Goal: Task Accomplishment & Management: Complete application form

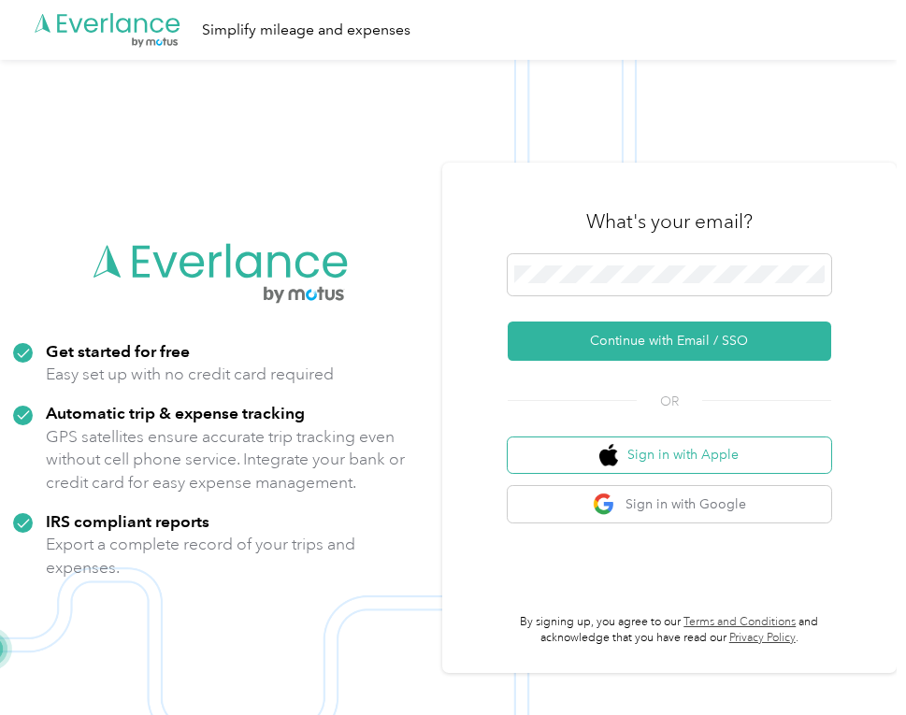
click at [762, 455] on button "Sign in with Apple" at bounding box center [670, 456] width 325 height 36
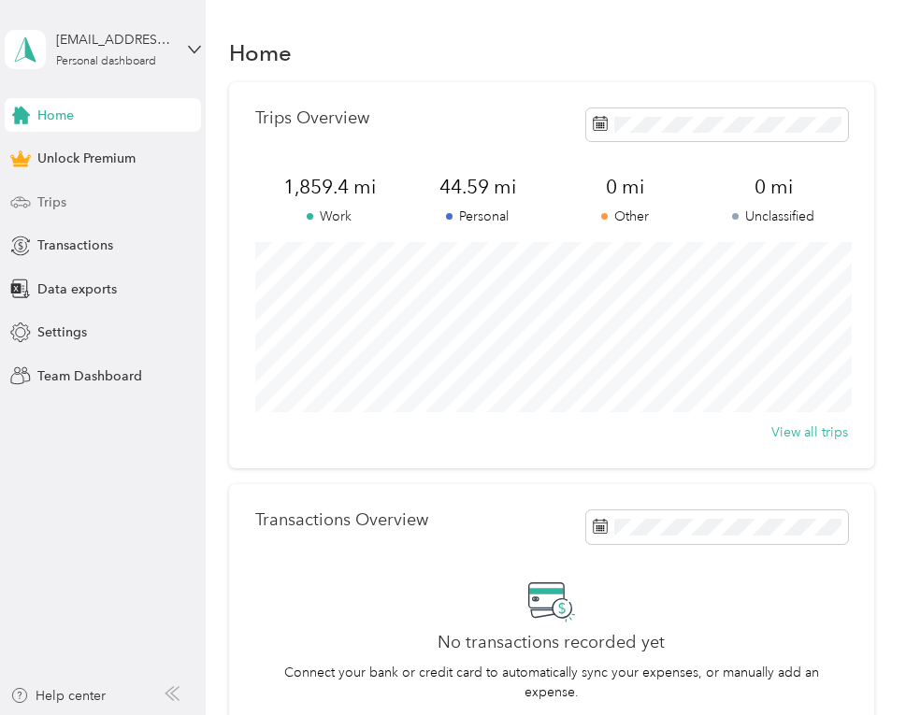
click at [122, 216] on div "Trips" at bounding box center [103, 202] width 196 height 34
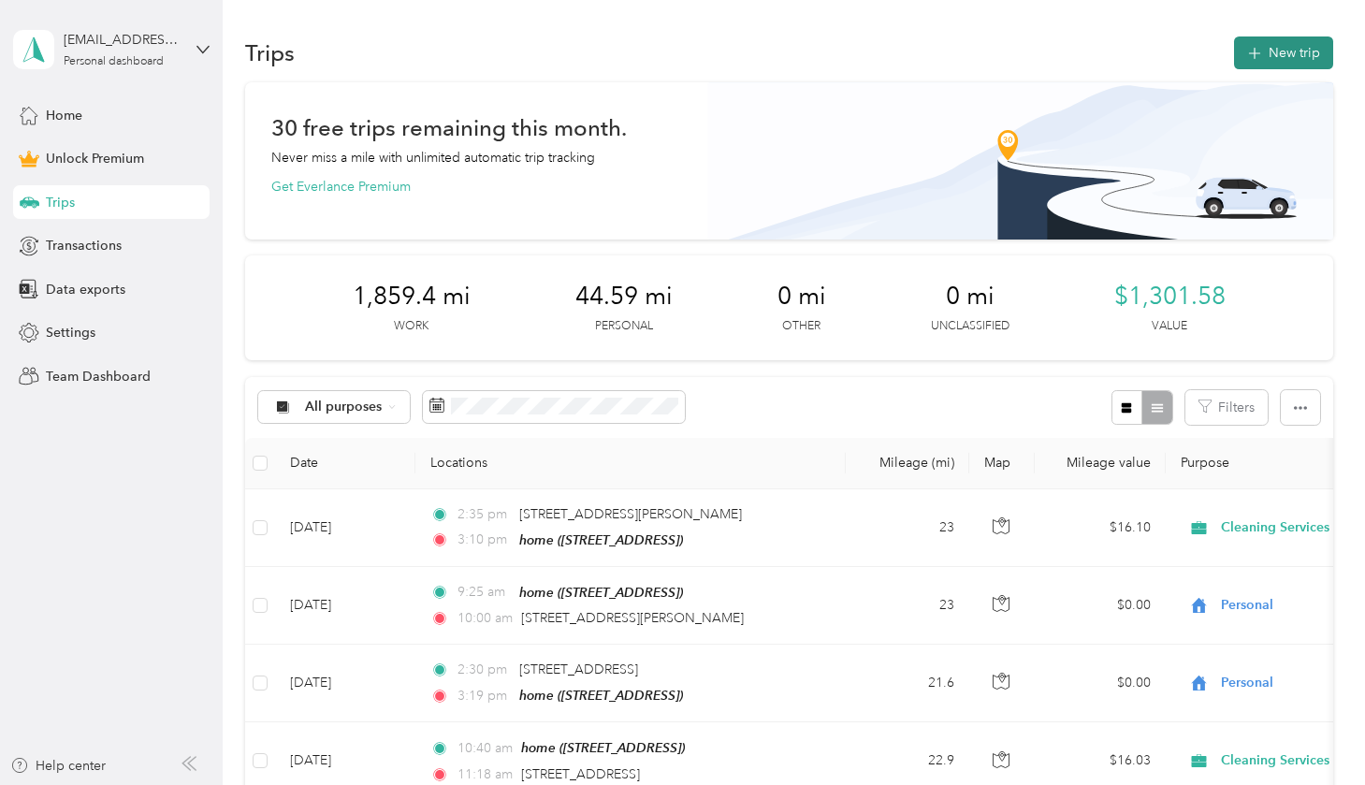
click at [905, 40] on button "New trip" at bounding box center [1283, 52] width 99 height 33
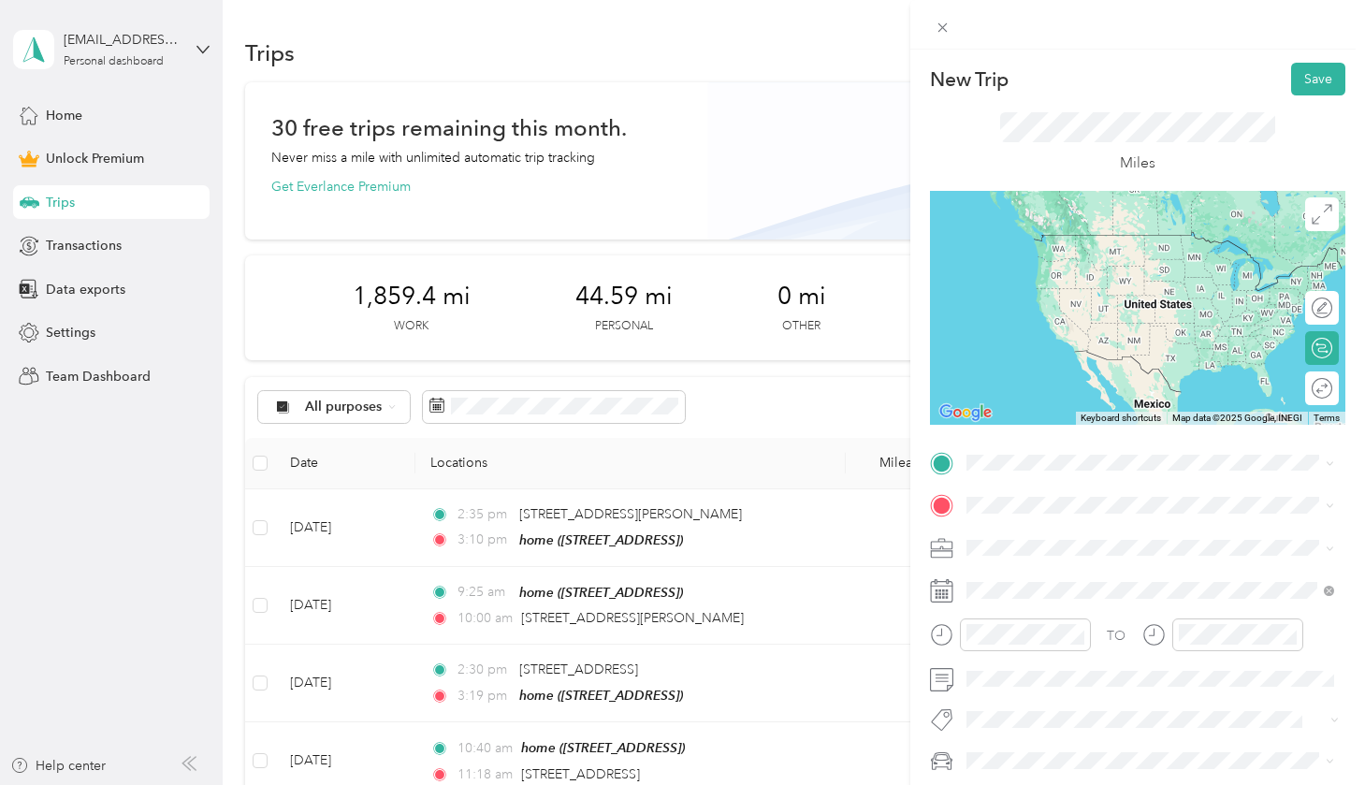
click at [905, 513] on li "From your Favorite places" at bounding box center [1150, 497] width 381 height 39
click at [905, 449] on span at bounding box center [1152, 463] width 385 height 30
click at [905, 560] on div "home [STREET_ADDRESS]" at bounding box center [1060, 546] width 119 height 39
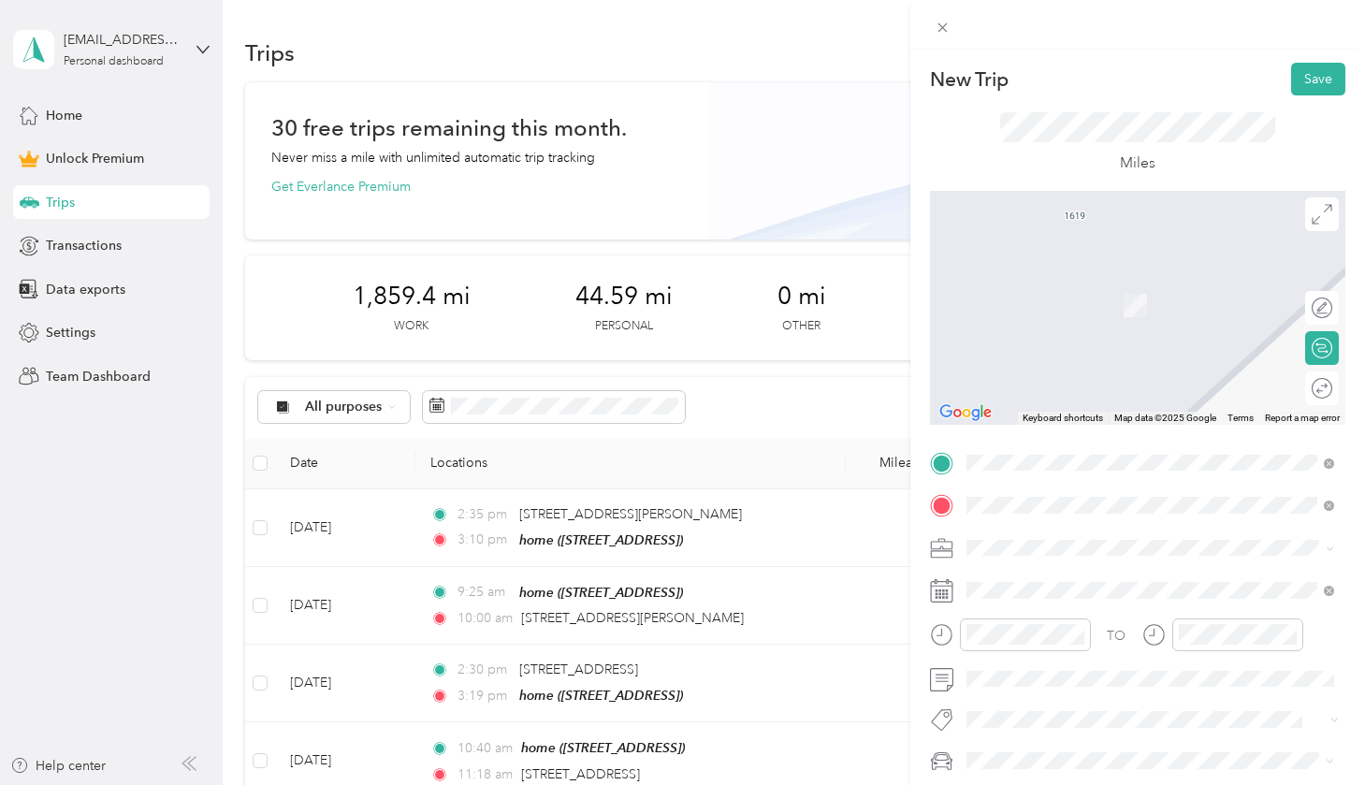
click at [905, 588] on span "16647 Teak [GEOGRAPHIC_DATA][US_STATE], [GEOGRAPHIC_DATA]" at bounding box center [1164, 580] width 326 height 33
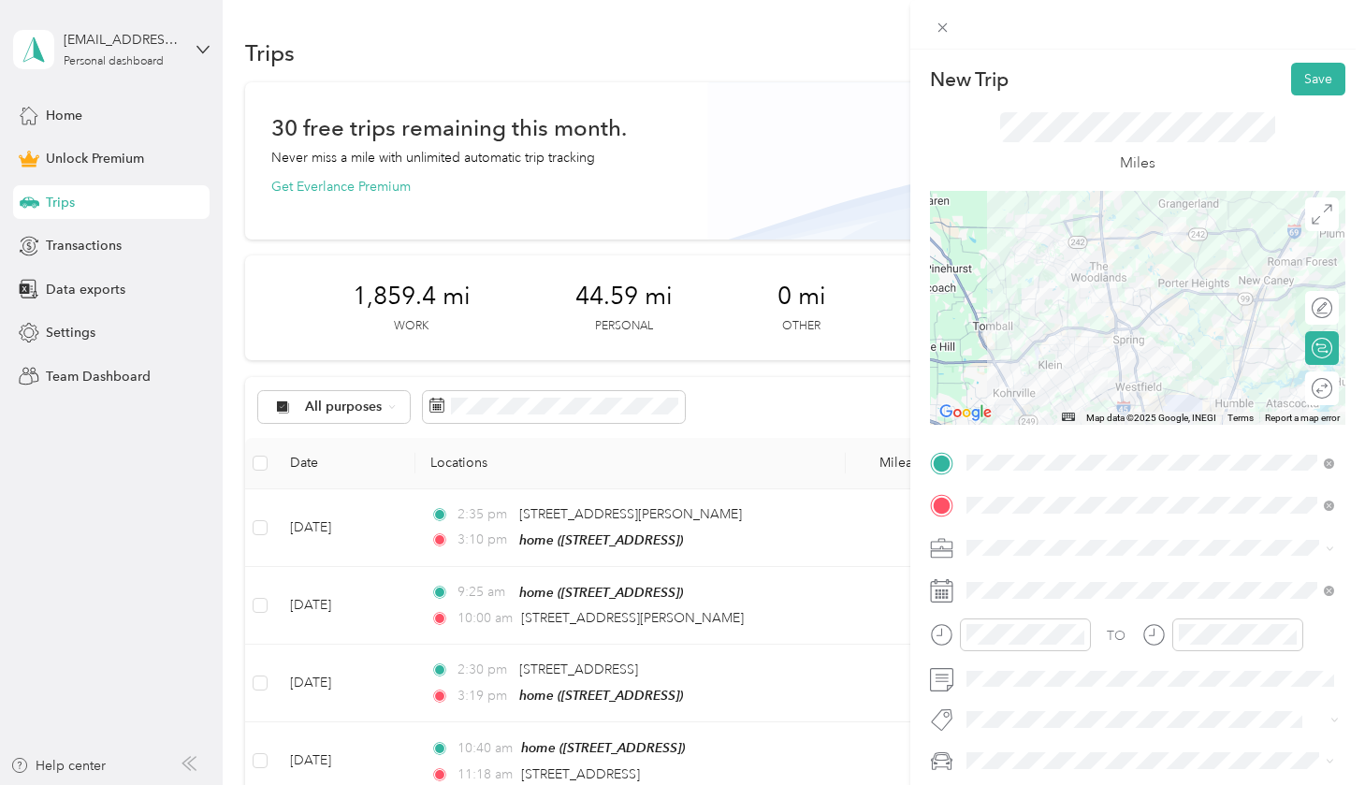
click at [905, 558] on span at bounding box center [1152, 548] width 385 height 30
click at [905, 343] on div "Cleaning Services" at bounding box center [1150, 350] width 354 height 20
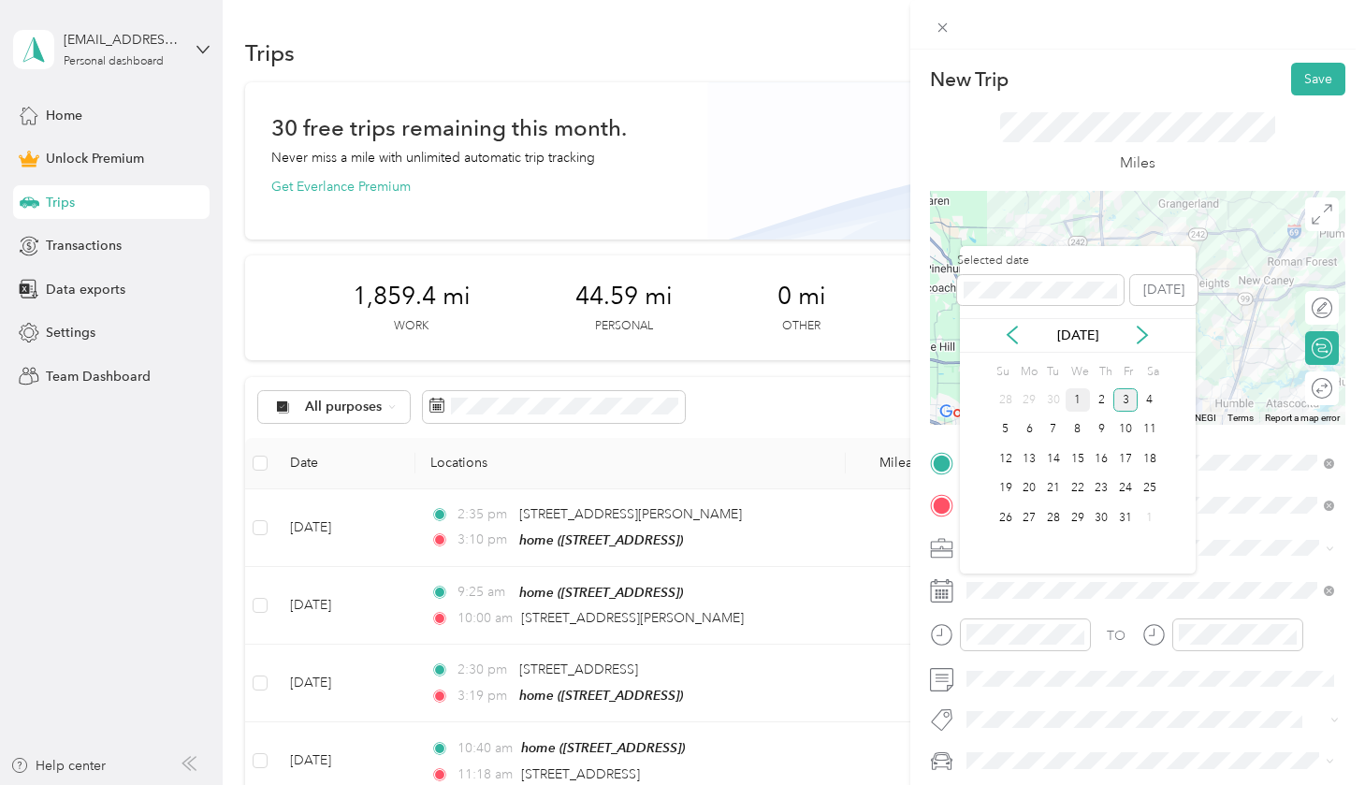
click at [905, 402] on div "1" at bounding box center [1077, 399] width 24 height 23
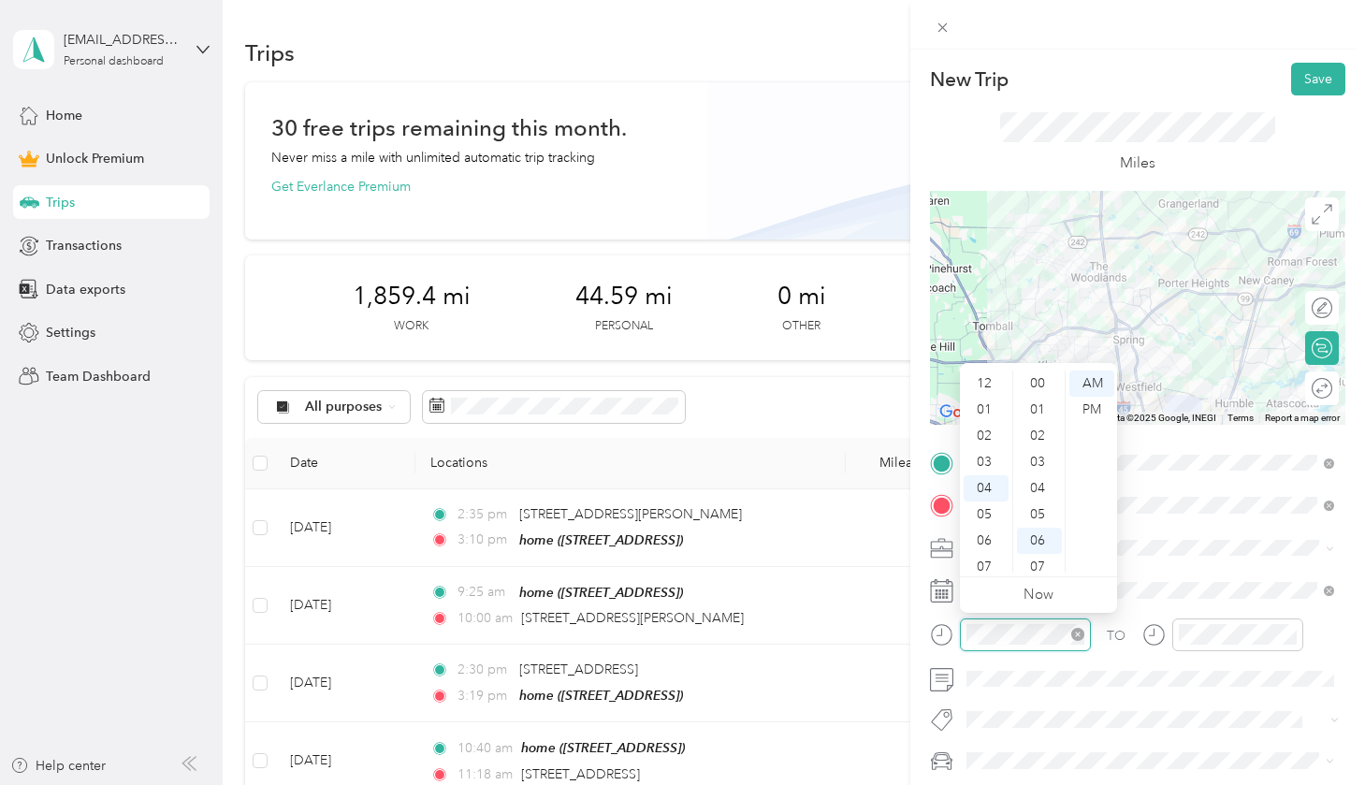
scroll to position [155, 0]
click at [905, 566] on div "11" at bounding box center [985, 569] width 45 height 26
click at [905, 422] on div "14" at bounding box center [1039, 420] width 45 height 26
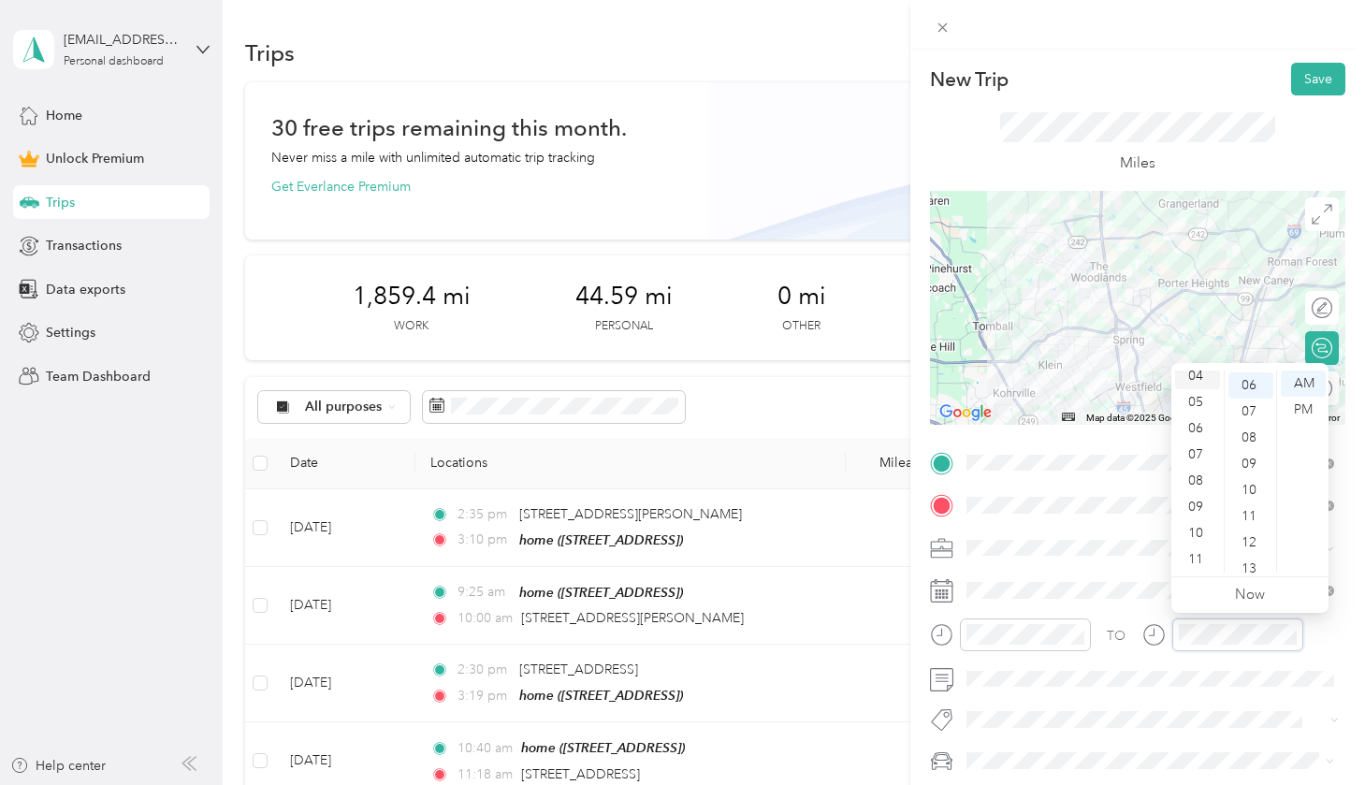
scroll to position [0, 0]
click at [905, 383] on div "12" at bounding box center [1197, 383] width 45 height 26
click at [905, 401] on div "PM" at bounding box center [1302, 410] width 45 height 26
click at [905, 395] on div "00" at bounding box center [1250, 383] width 45 height 26
click at [905, 710] on span at bounding box center [1137, 720] width 354 height 20
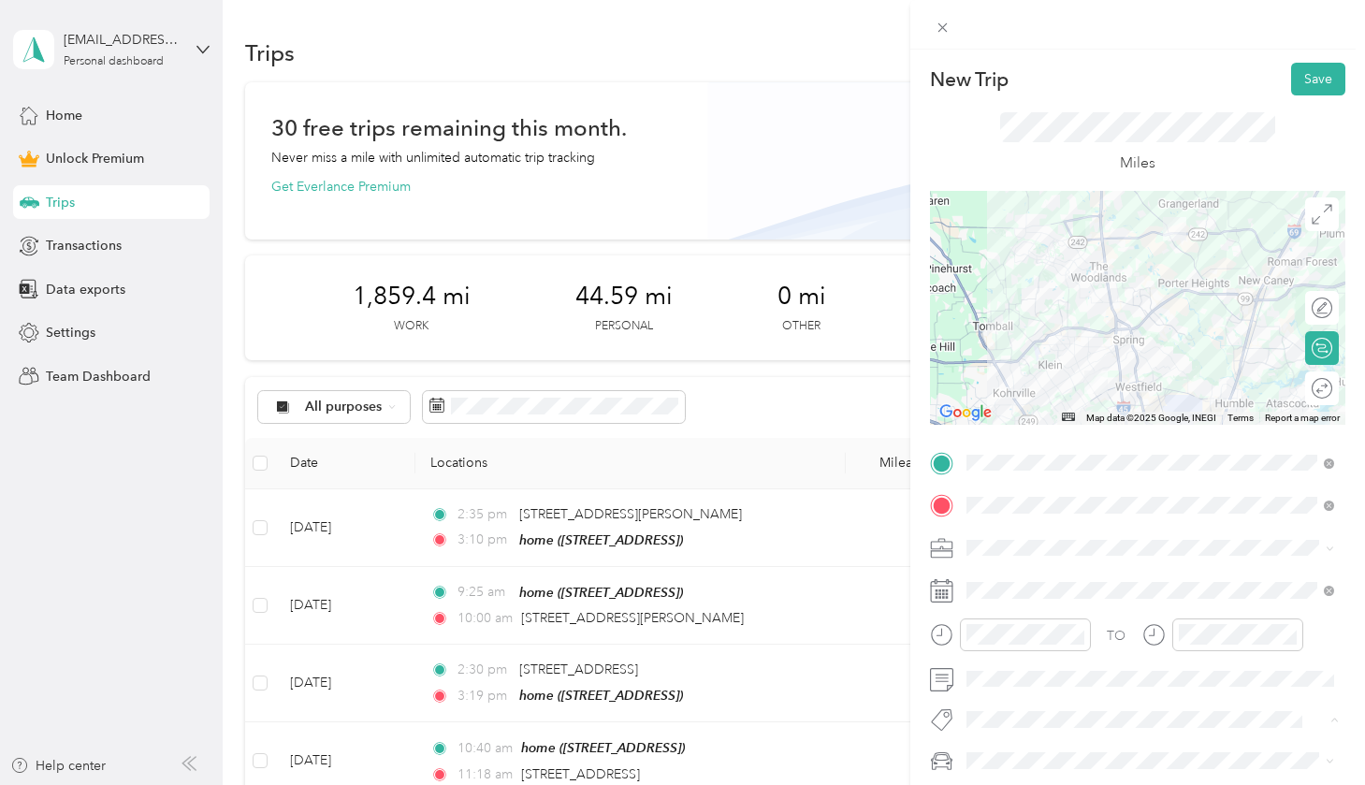
click at [905, 690] on div "No tags found" at bounding box center [1150, 670] width 381 height 69
click at [905, 76] on button "Save" at bounding box center [1318, 79] width 54 height 33
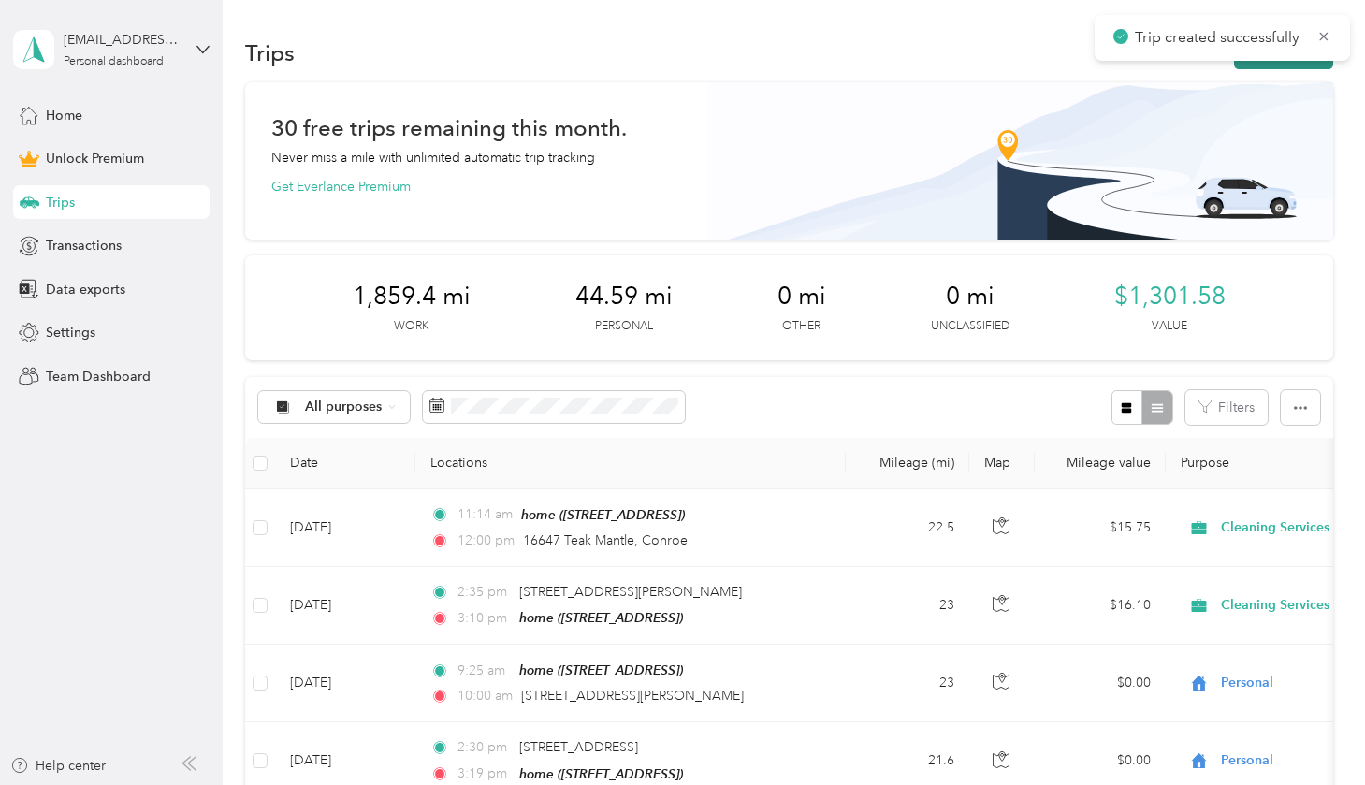
click at [905, 65] on button "New trip" at bounding box center [1283, 52] width 99 height 33
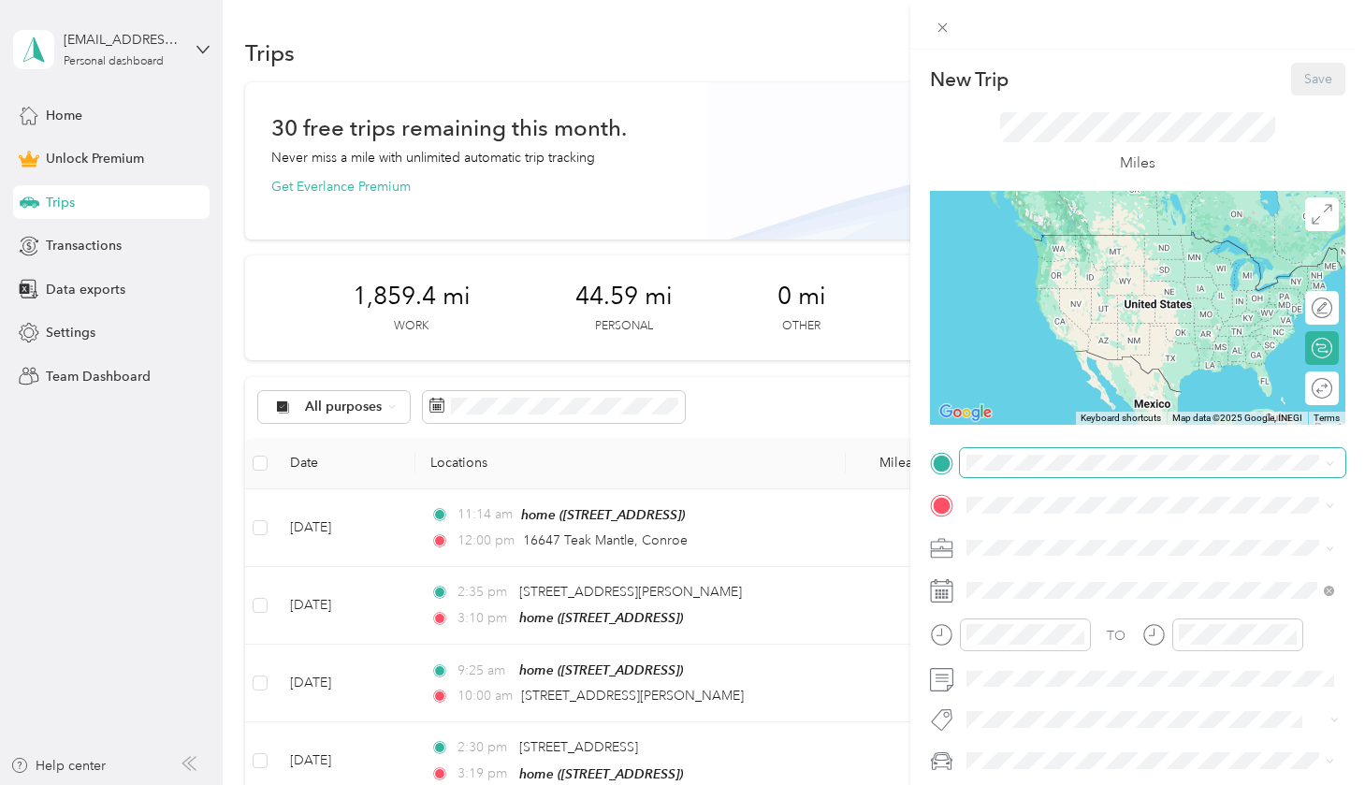
click at [905, 475] on span at bounding box center [1152, 463] width 385 height 30
click at [905, 530] on span "16647 Teak [GEOGRAPHIC_DATA][US_STATE], [GEOGRAPHIC_DATA]" at bounding box center [1164, 537] width 326 height 33
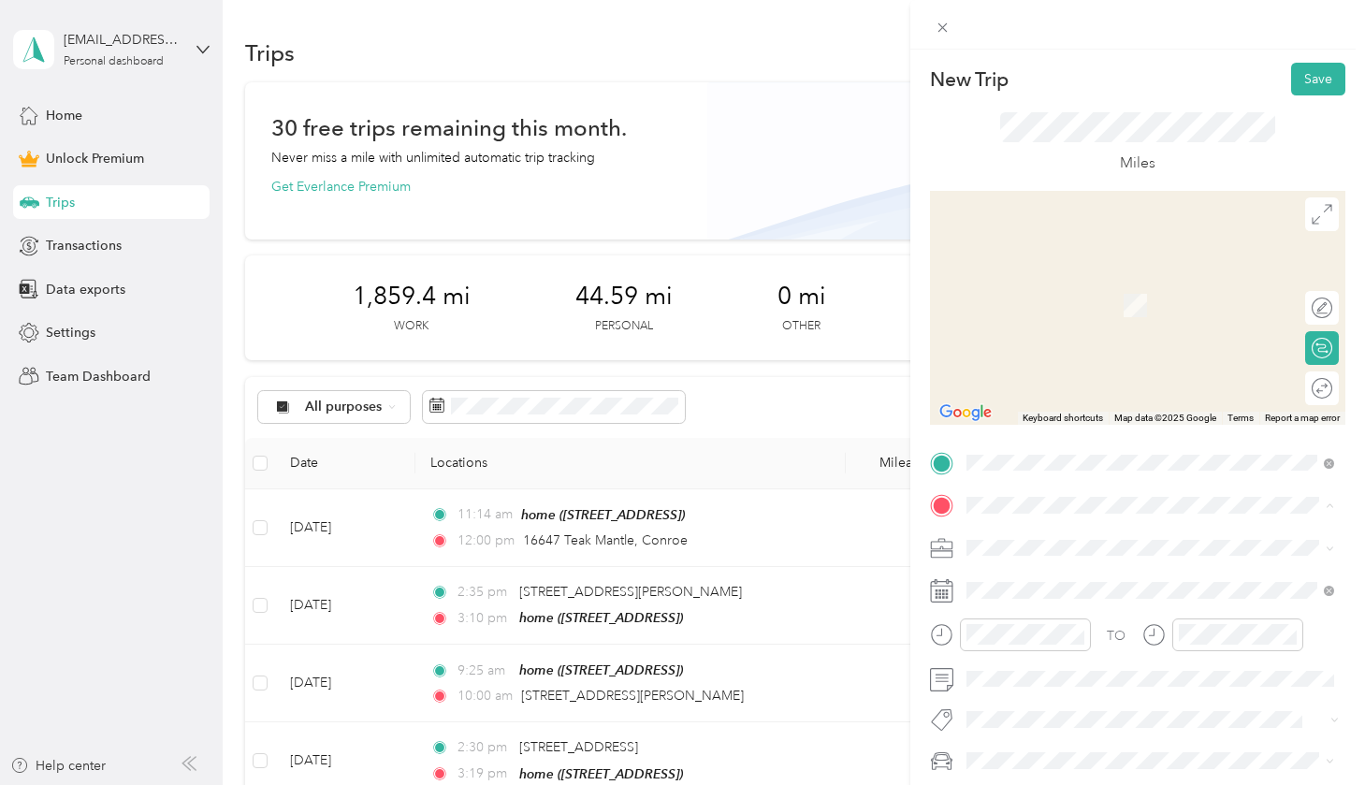
click at [905, 608] on span "[STREET_ADDRESS]" at bounding box center [1060, 600] width 119 height 16
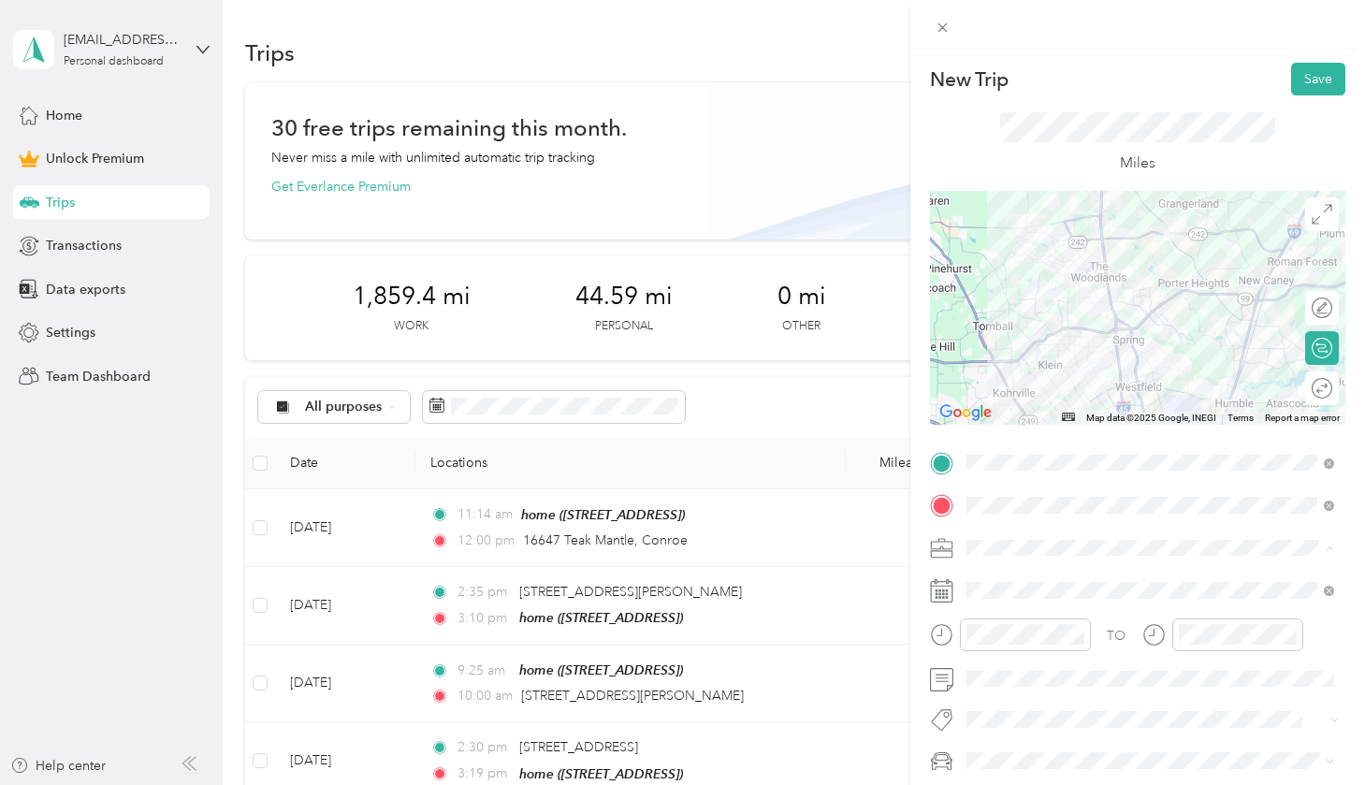
click at [905, 356] on li "Cleaning Services" at bounding box center [1150, 350] width 381 height 33
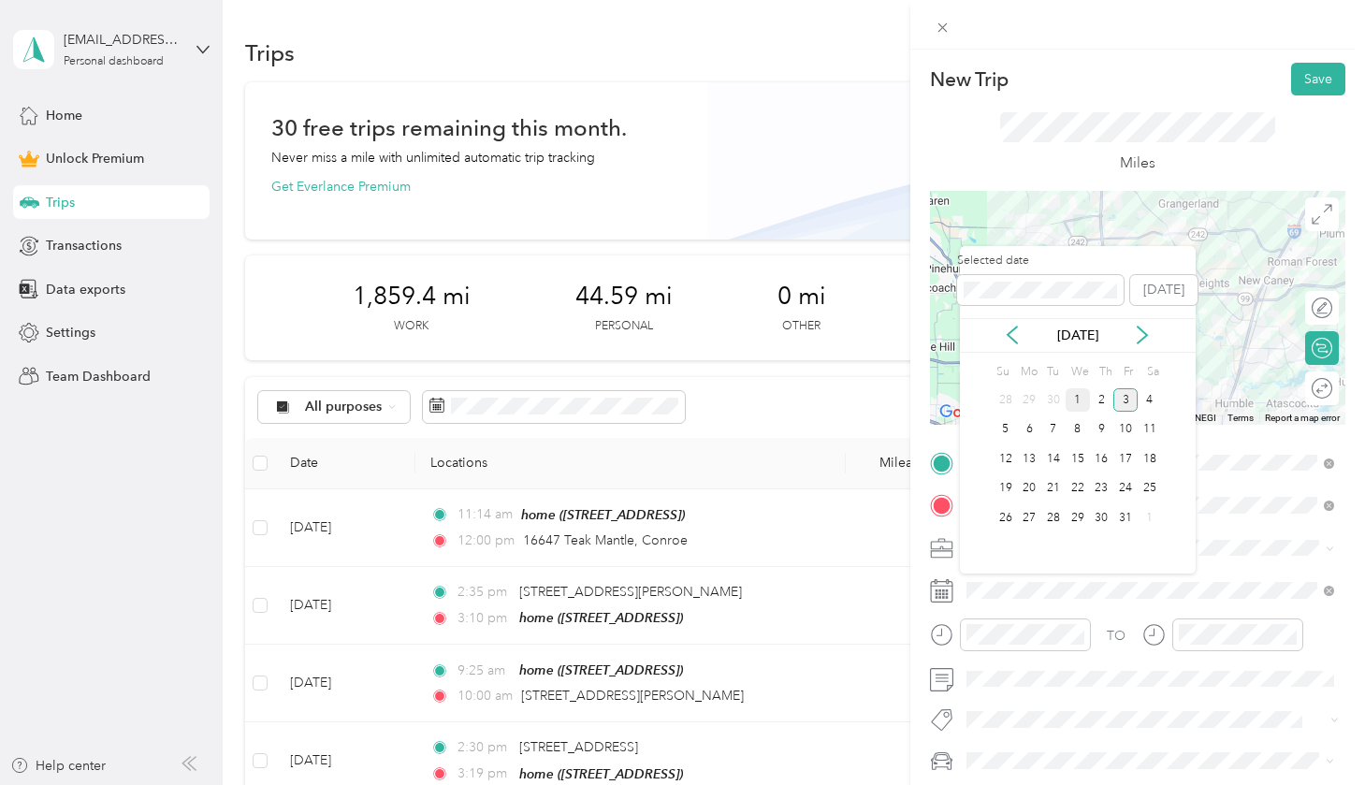
click at [905, 392] on div "1" at bounding box center [1077, 399] width 24 height 23
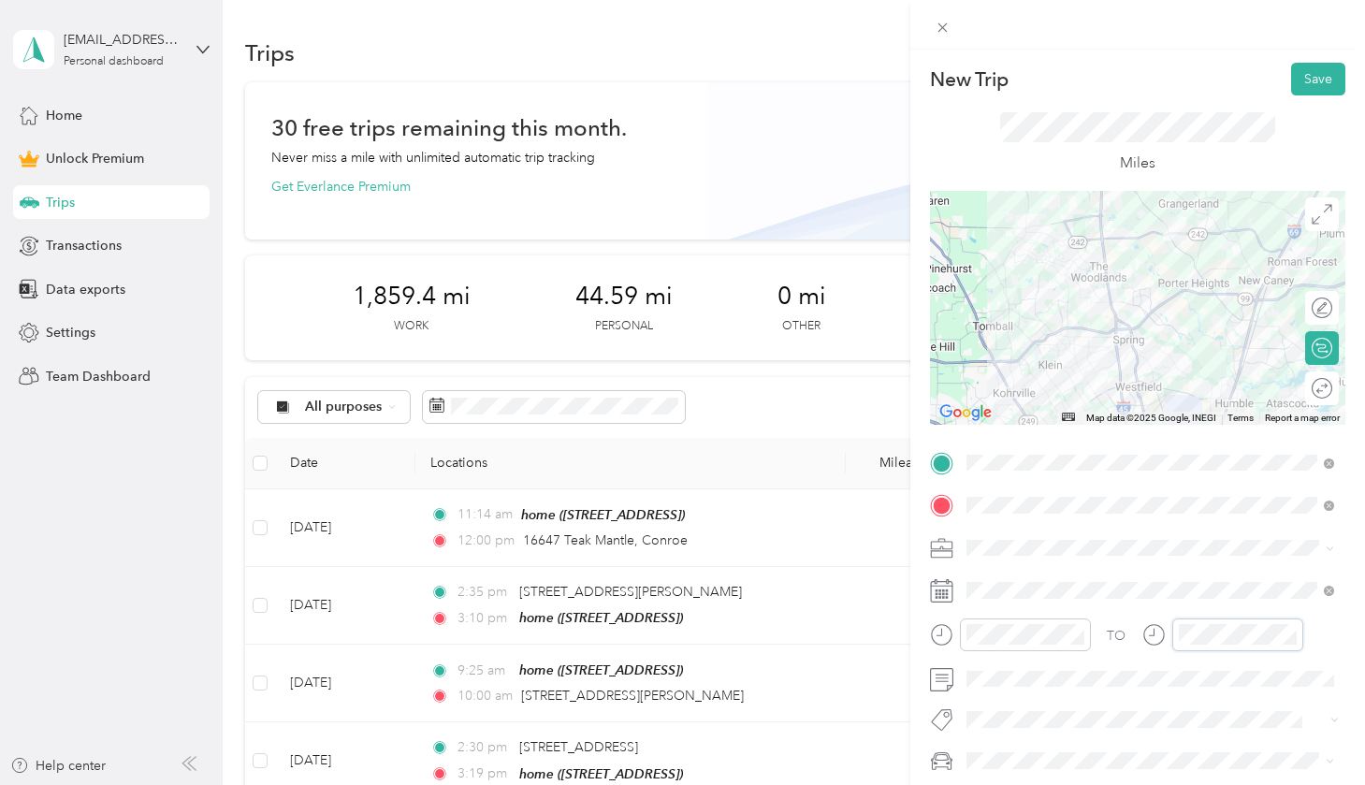
scroll to position [181, 0]
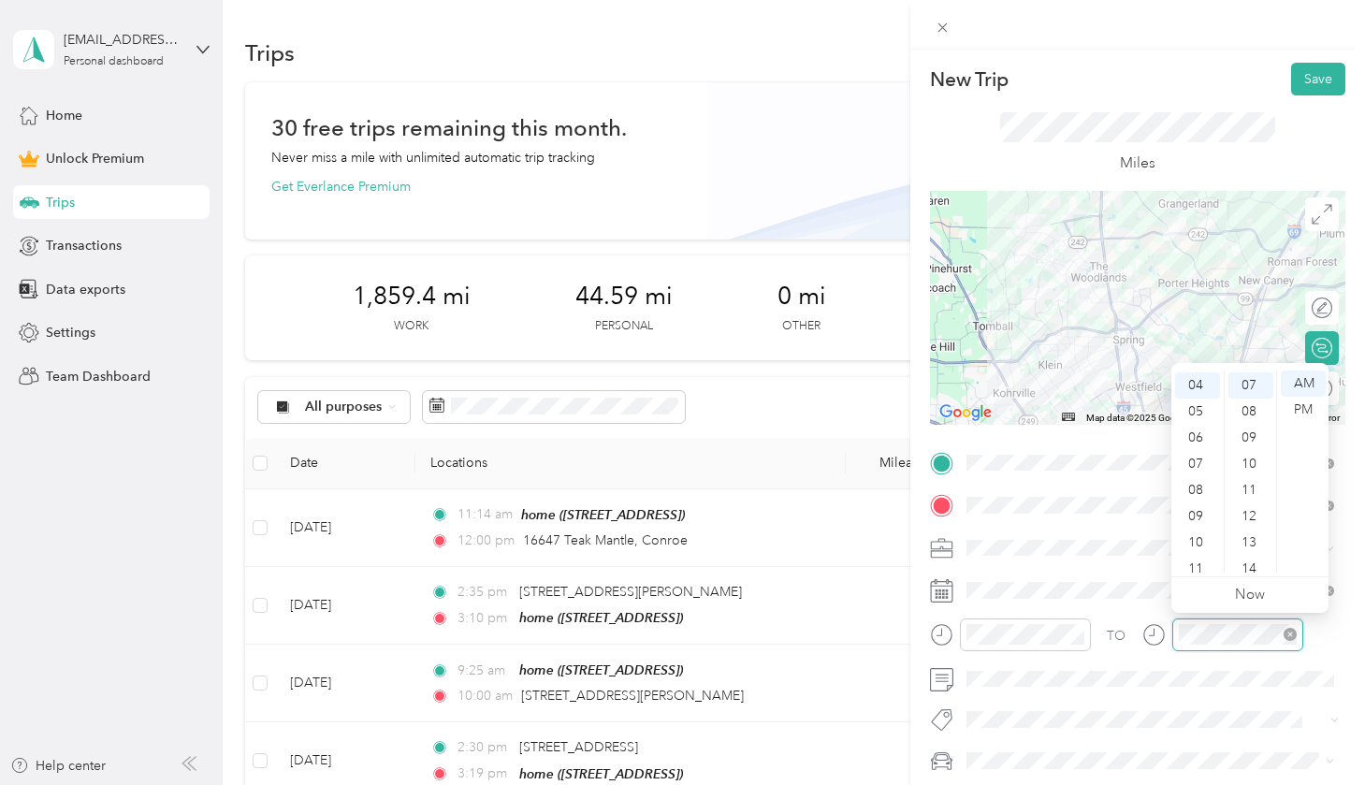
click at [905, 635] on div at bounding box center [1237, 634] width 131 height 33
click at [905, 635] on icon "close-circle" at bounding box center [1289, 634] width 13 height 13
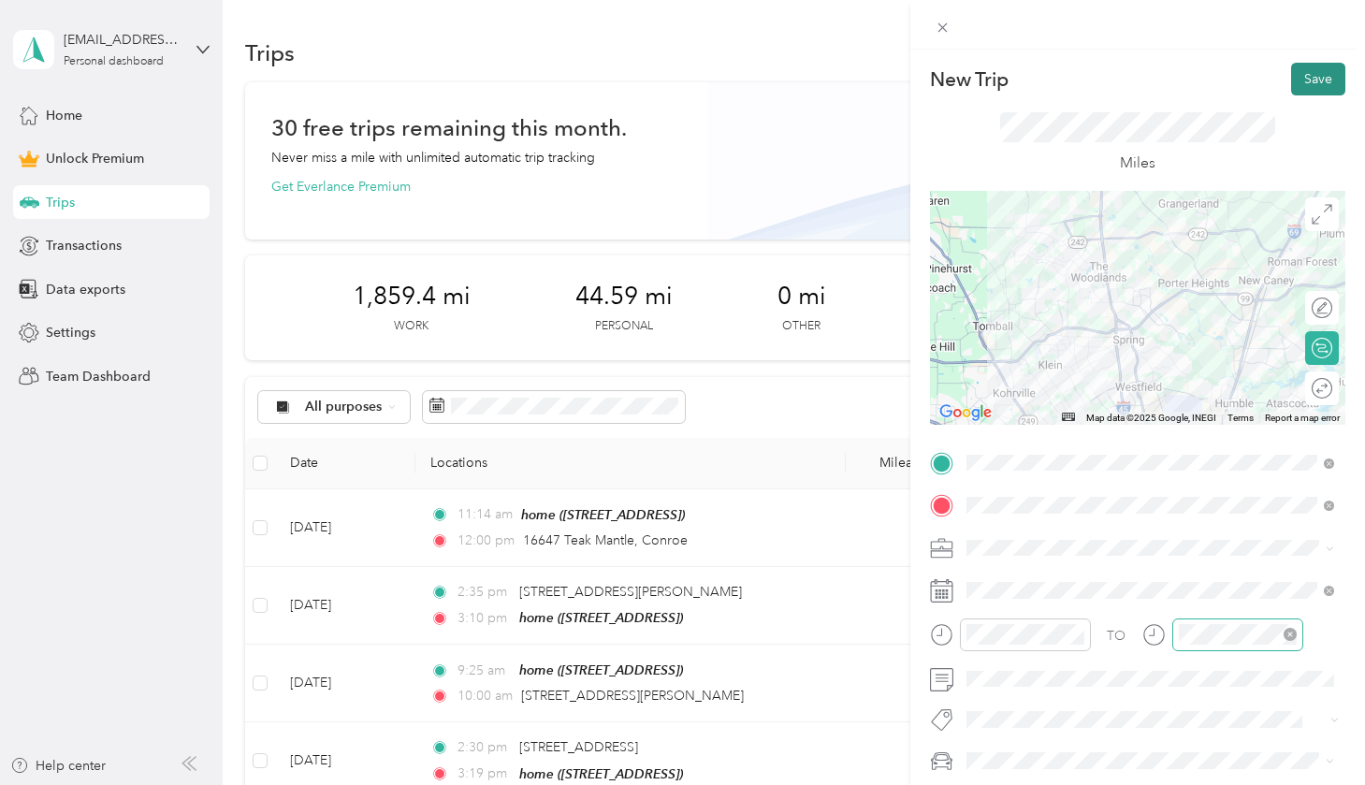
click at [905, 69] on button "Save" at bounding box center [1318, 79] width 54 height 33
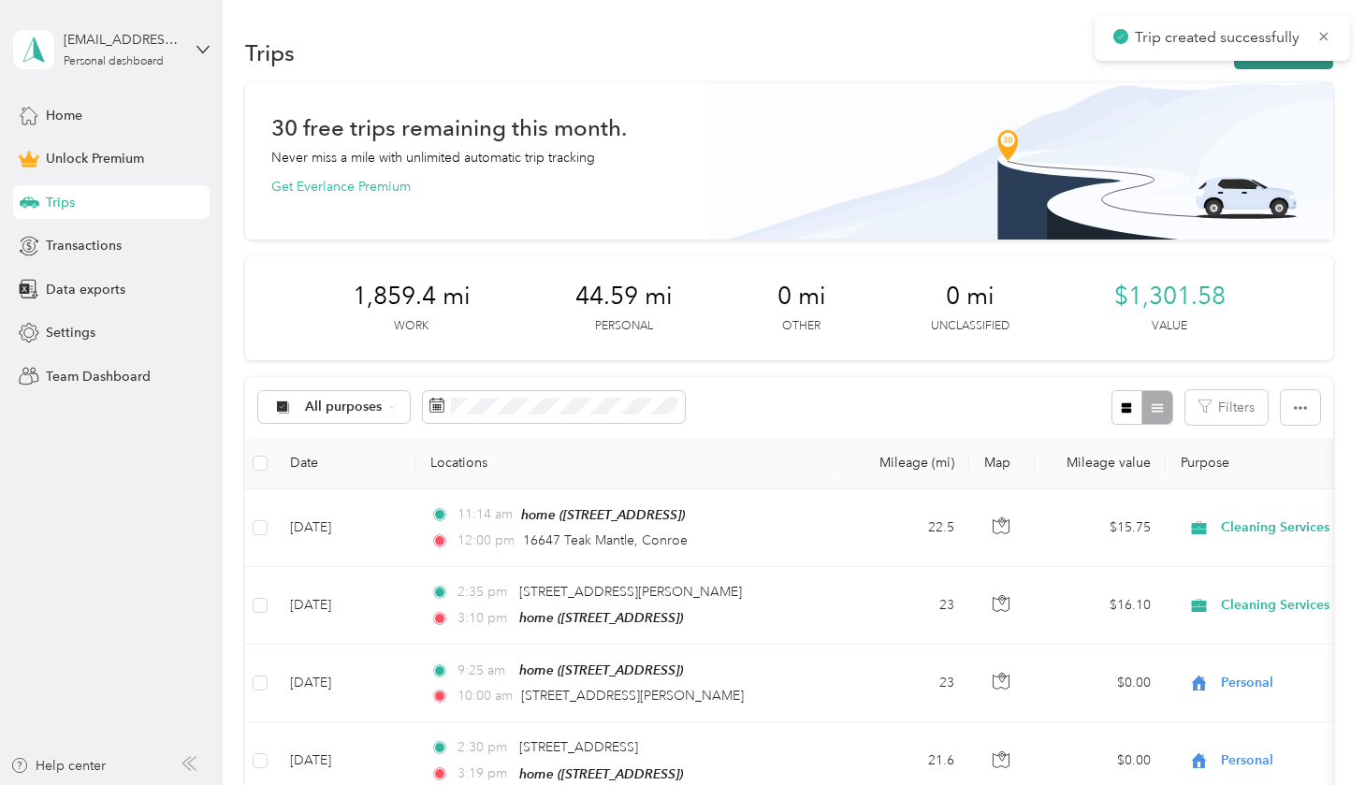
click at [905, 63] on button "New trip" at bounding box center [1283, 52] width 99 height 33
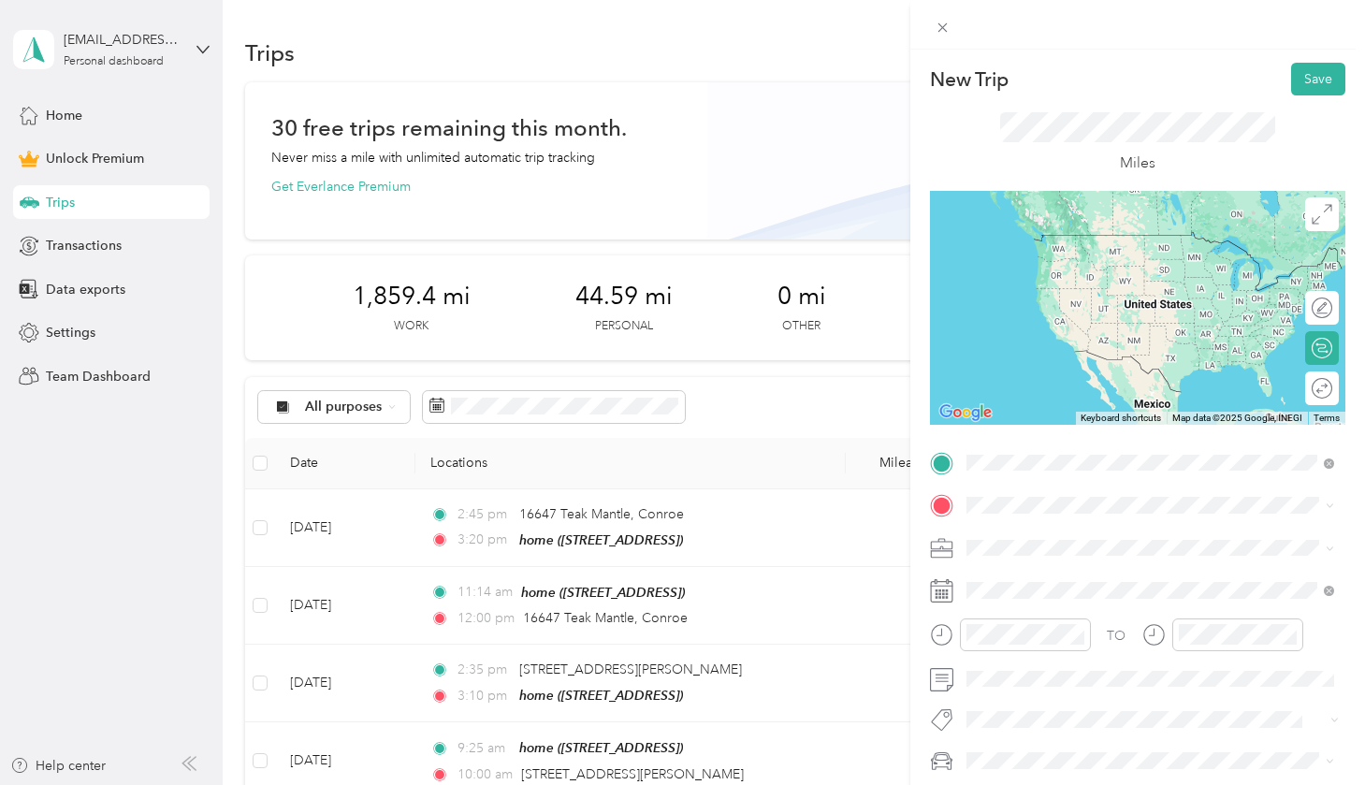
click at [905, 527] on div "home [STREET_ADDRESS]" at bounding box center [1150, 548] width 354 height 46
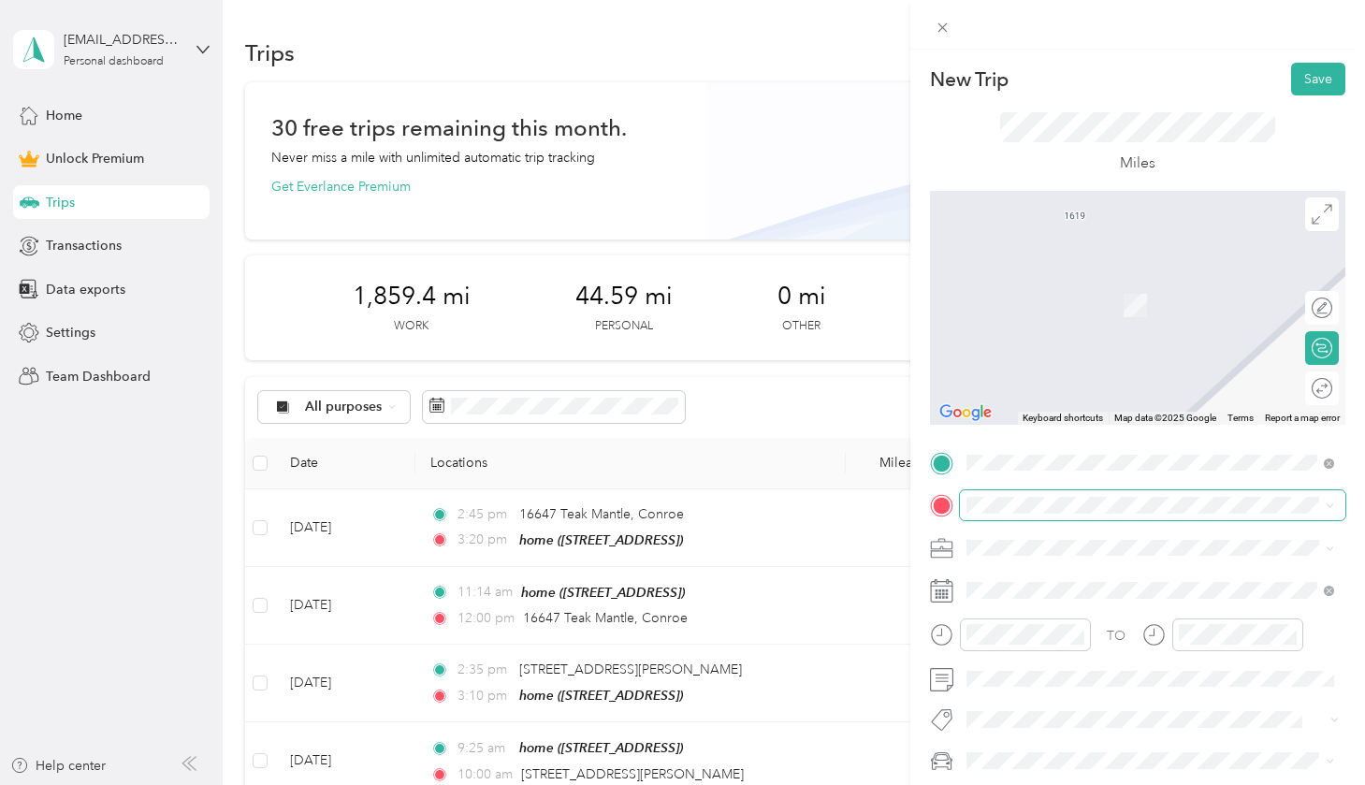
click at [905, 517] on span at bounding box center [1152, 505] width 385 height 30
click at [905, 513] on span at bounding box center [1152, 505] width 385 height 30
click at [905, 571] on span "[STREET_ADDRESS][US_STATE]" at bounding box center [1094, 572] width 187 height 17
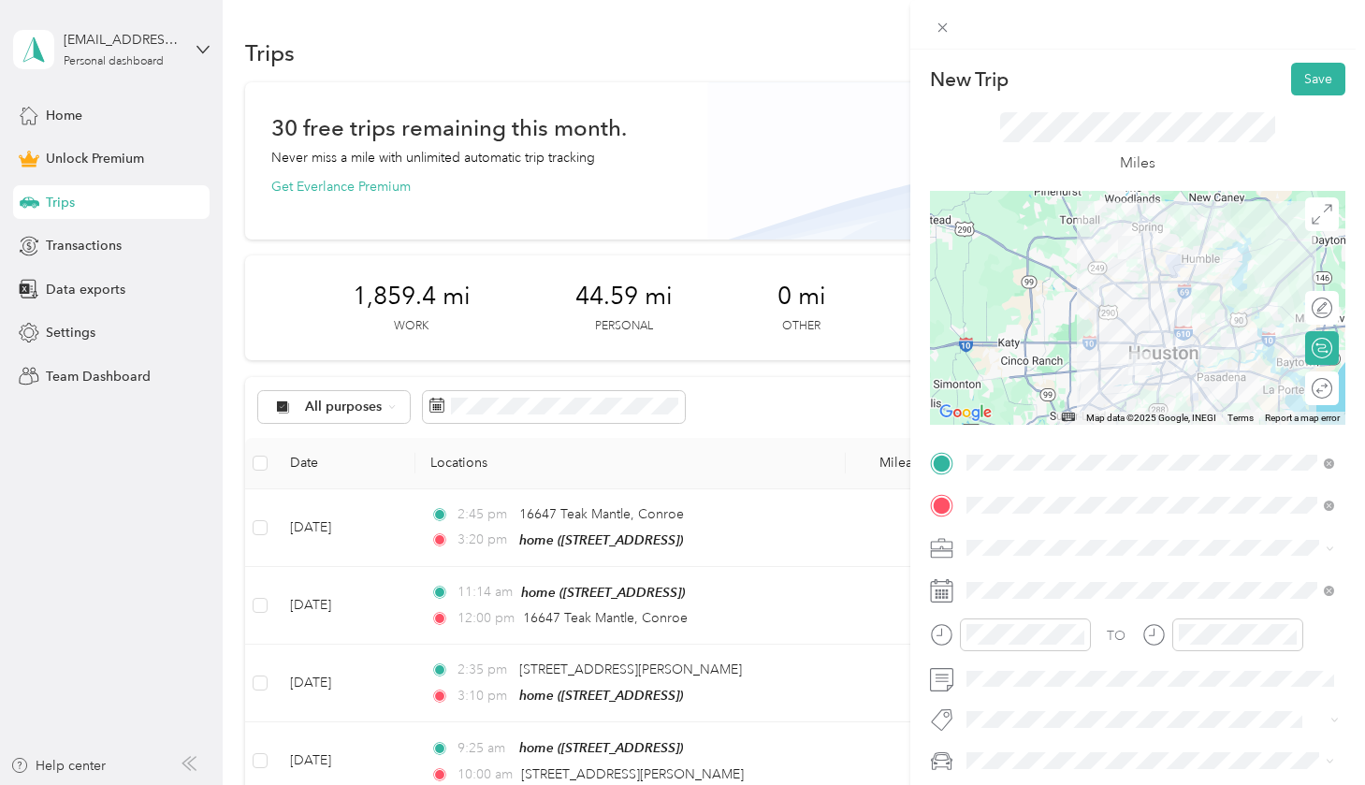
click at [905, 526] on div "TO Add photo" at bounding box center [1137, 653] width 415 height 410
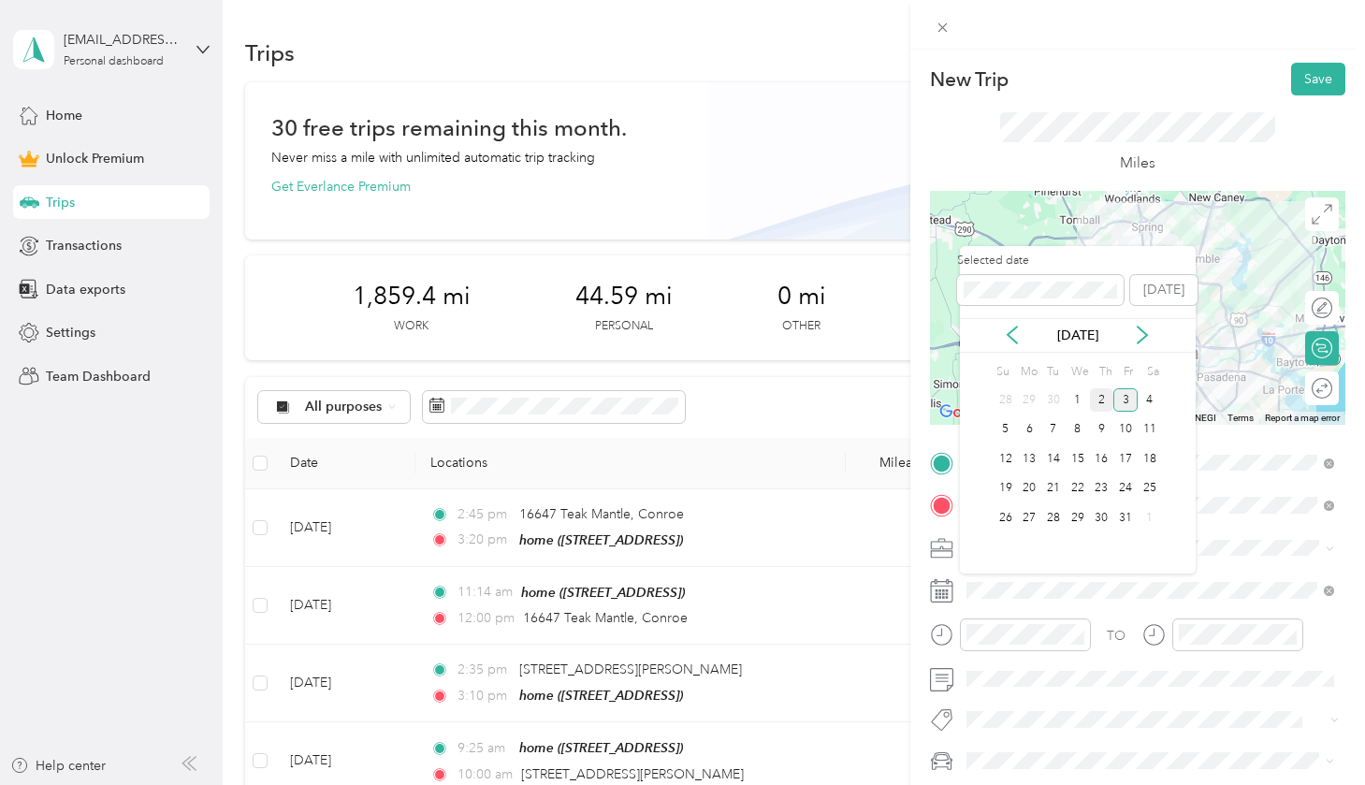
click at [905, 401] on div "2" at bounding box center [1102, 399] width 24 height 23
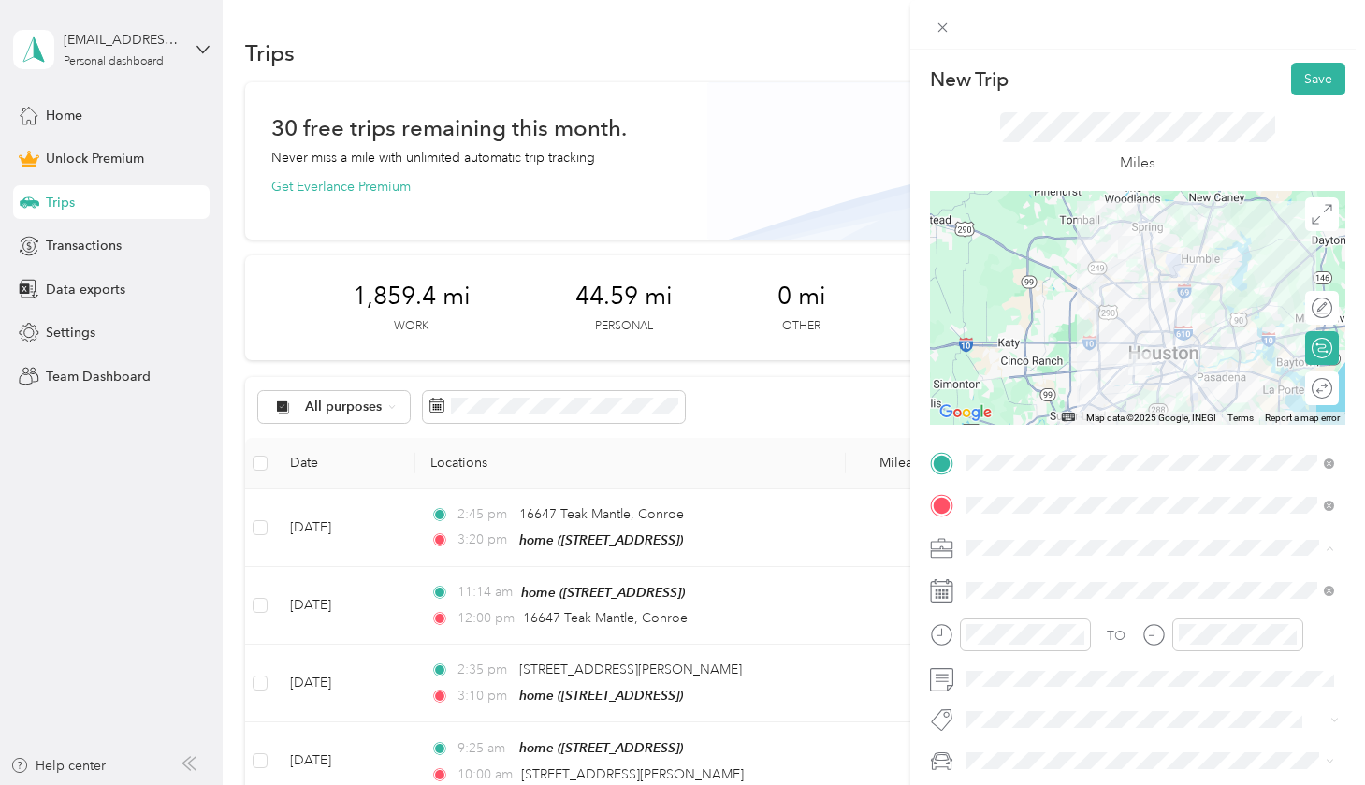
click at [905, 350] on span "Cleaning Services" at bounding box center [1025, 350] width 105 height 16
click at [905, 630] on icon "close-circle" at bounding box center [1077, 634] width 13 height 13
click at [905, 620] on div at bounding box center [1237, 634] width 131 height 33
click at [905, 79] on button "Save" at bounding box center [1318, 79] width 54 height 33
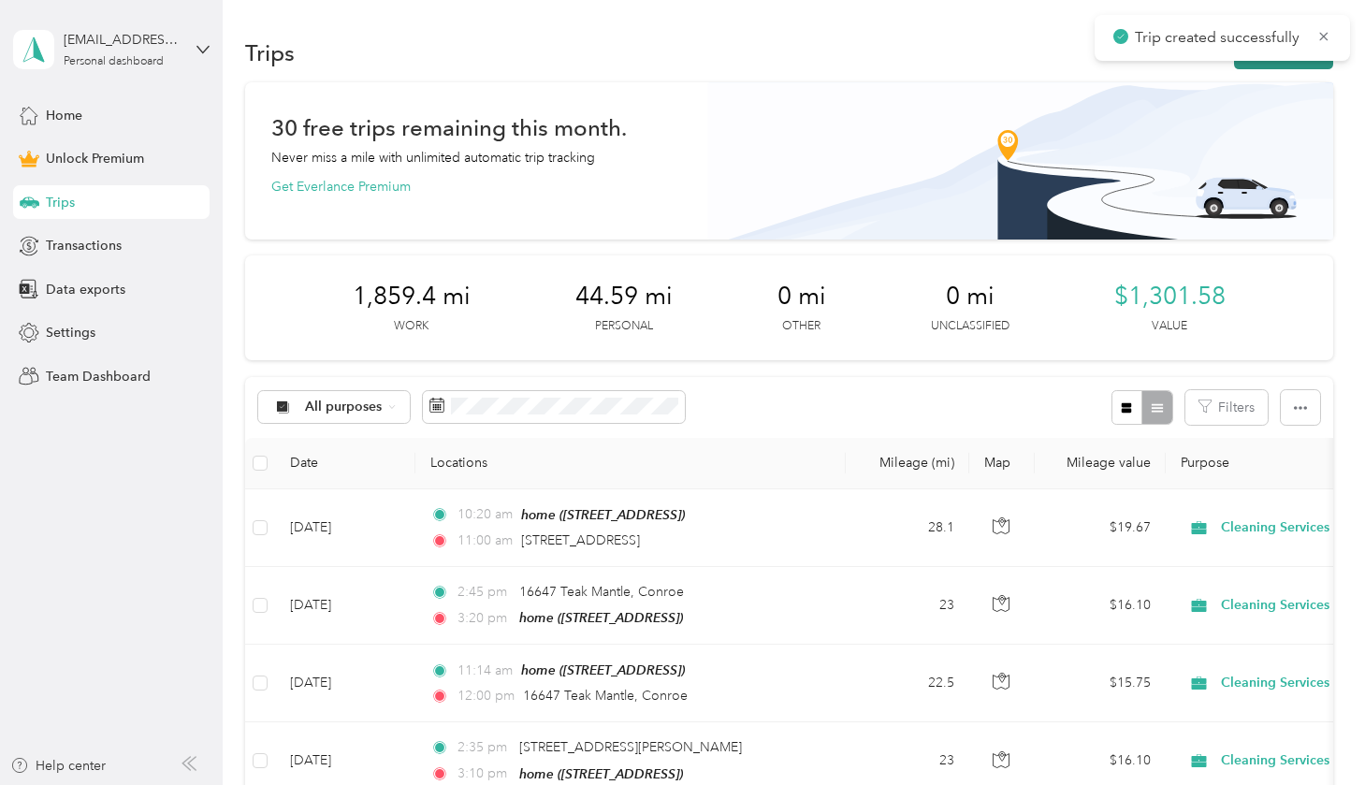
click at [905, 64] on button "New trip" at bounding box center [1283, 52] width 99 height 33
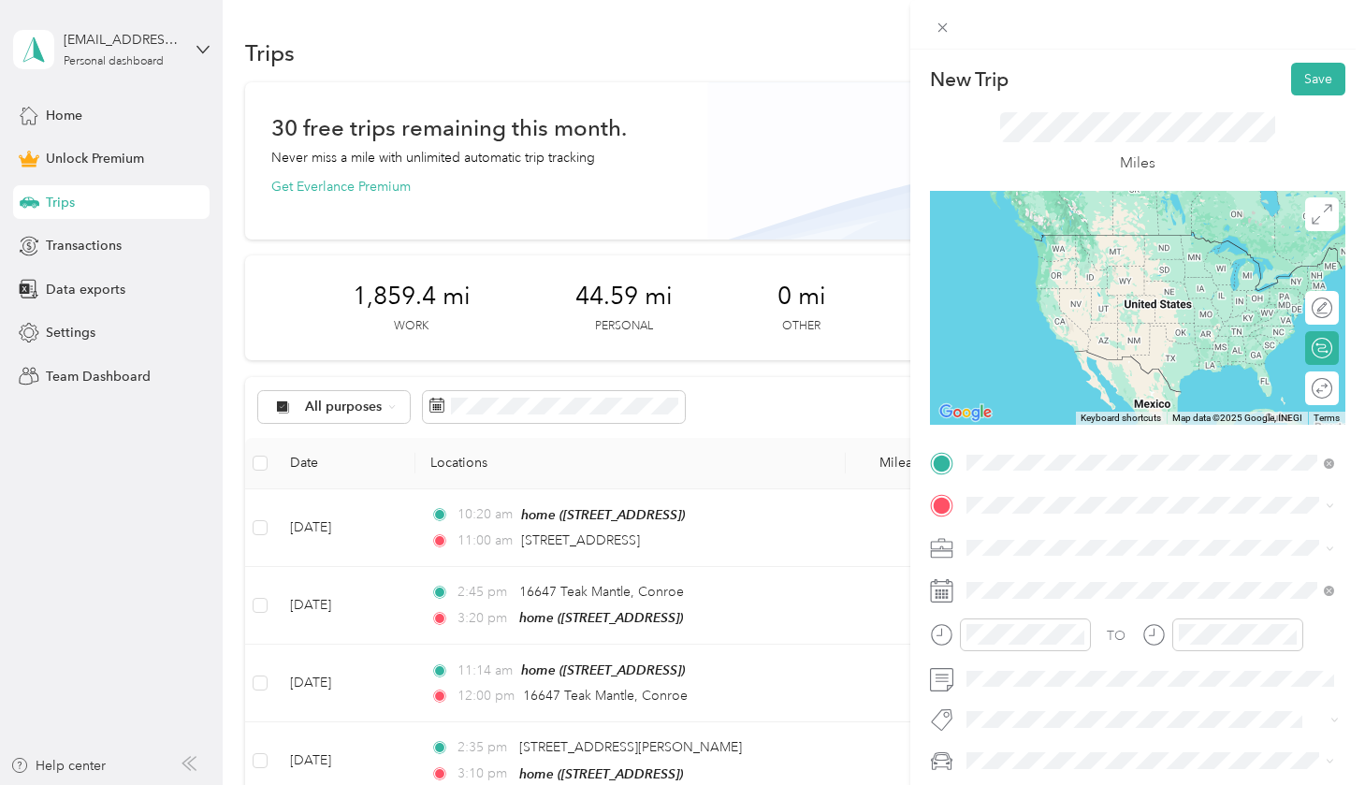
click at [905, 519] on div "[STREET_ADDRESS][US_STATE]" at bounding box center [1150, 530] width 354 height 25
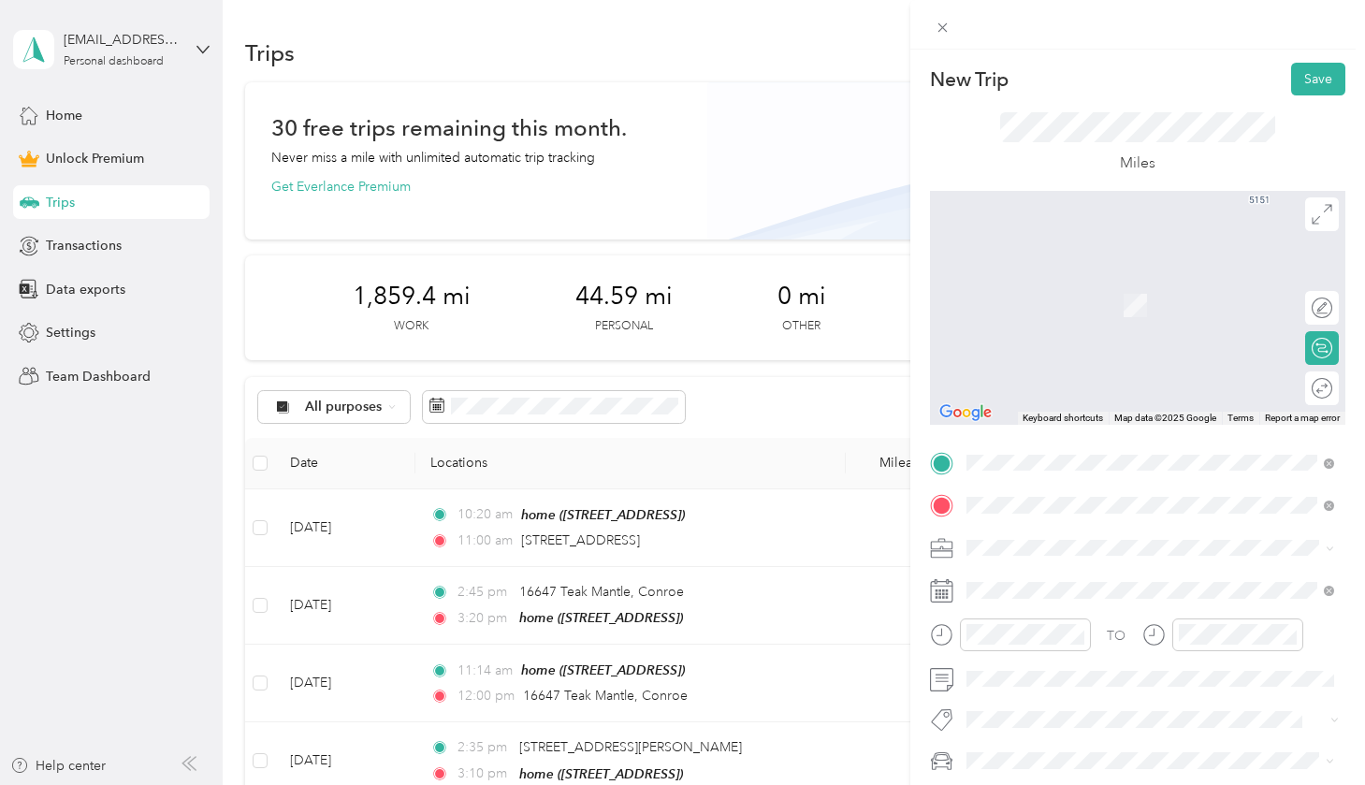
click at [905, 613] on div "home [STREET_ADDRESS]" at bounding box center [1150, 590] width 354 height 46
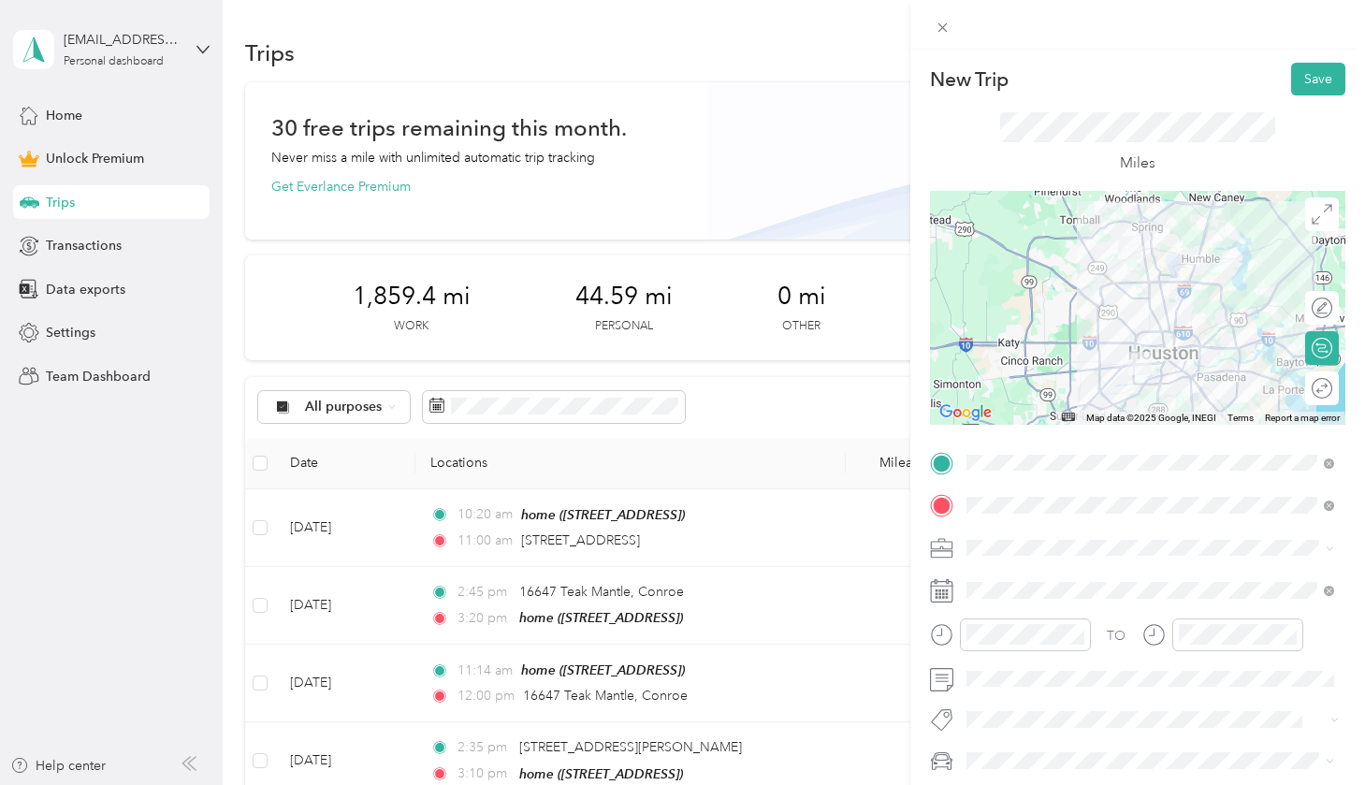
click at [905, 534] on span at bounding box center [1152, 548] width 385 height 30
click at [905, 345] on span "Cleaning Services" at bounding box center [1025, 349] width 105 height 16
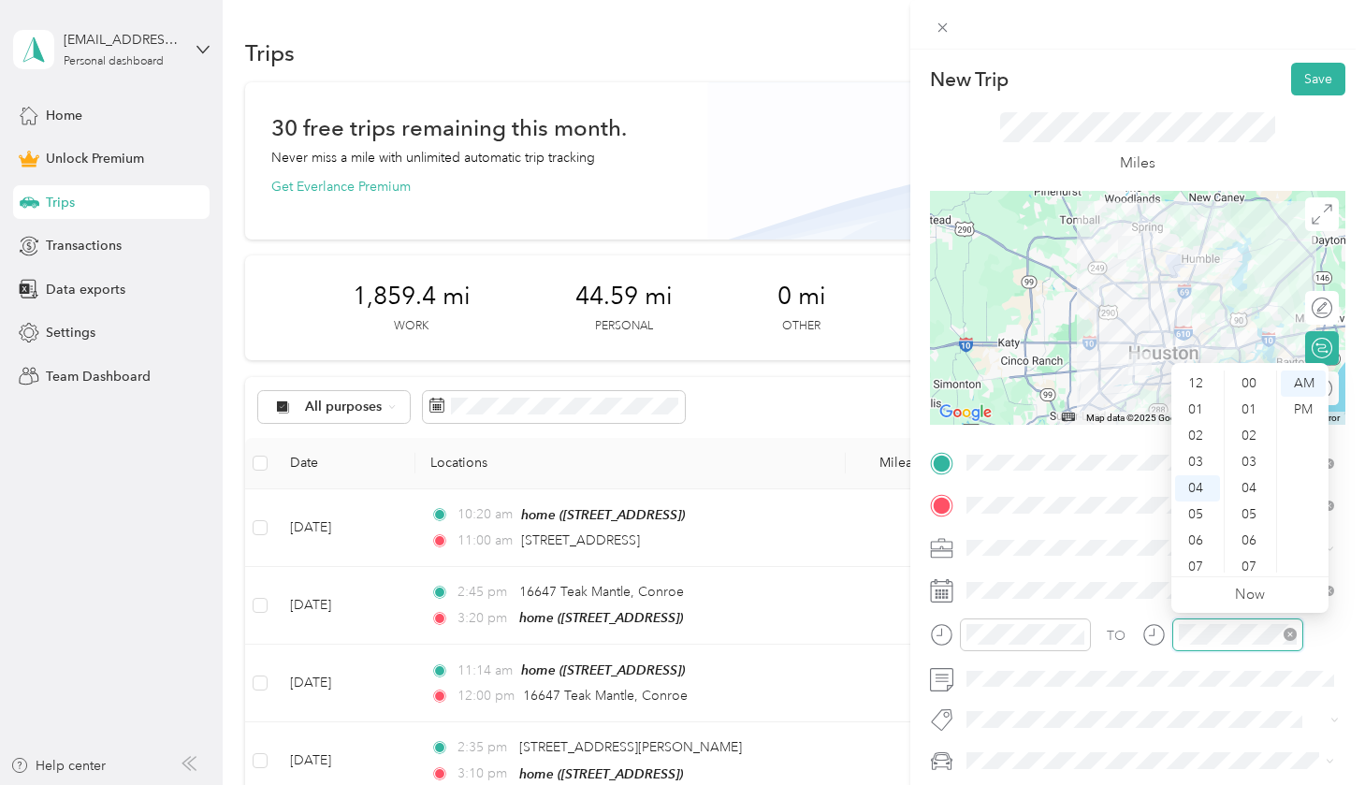
scroll to position [234, 0]
click at [905, 628] on icon "close-circle" at bounding box center [1289, 634] width 13 height 13
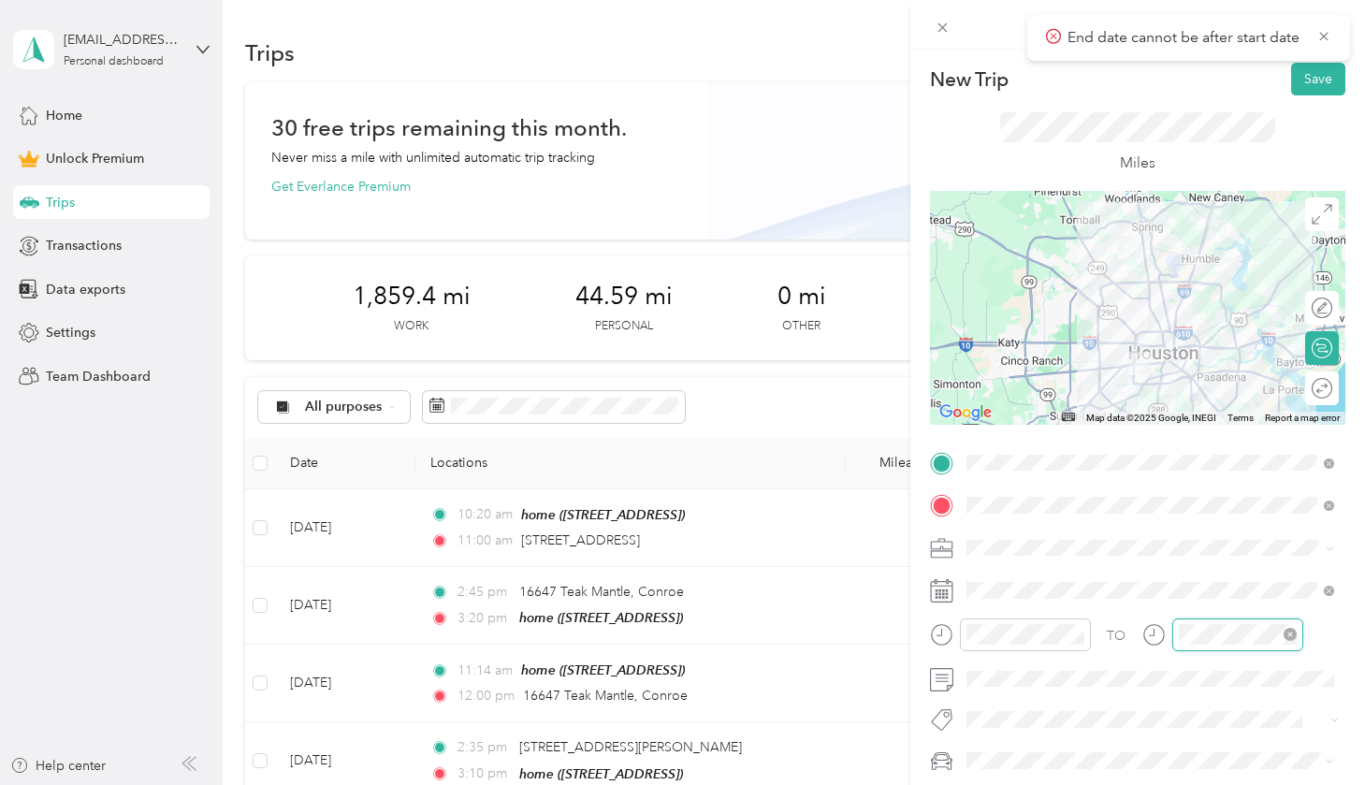
click at [905, 629] on icon "close-circle" at bounding box center [1289, 634] width 13 height 13
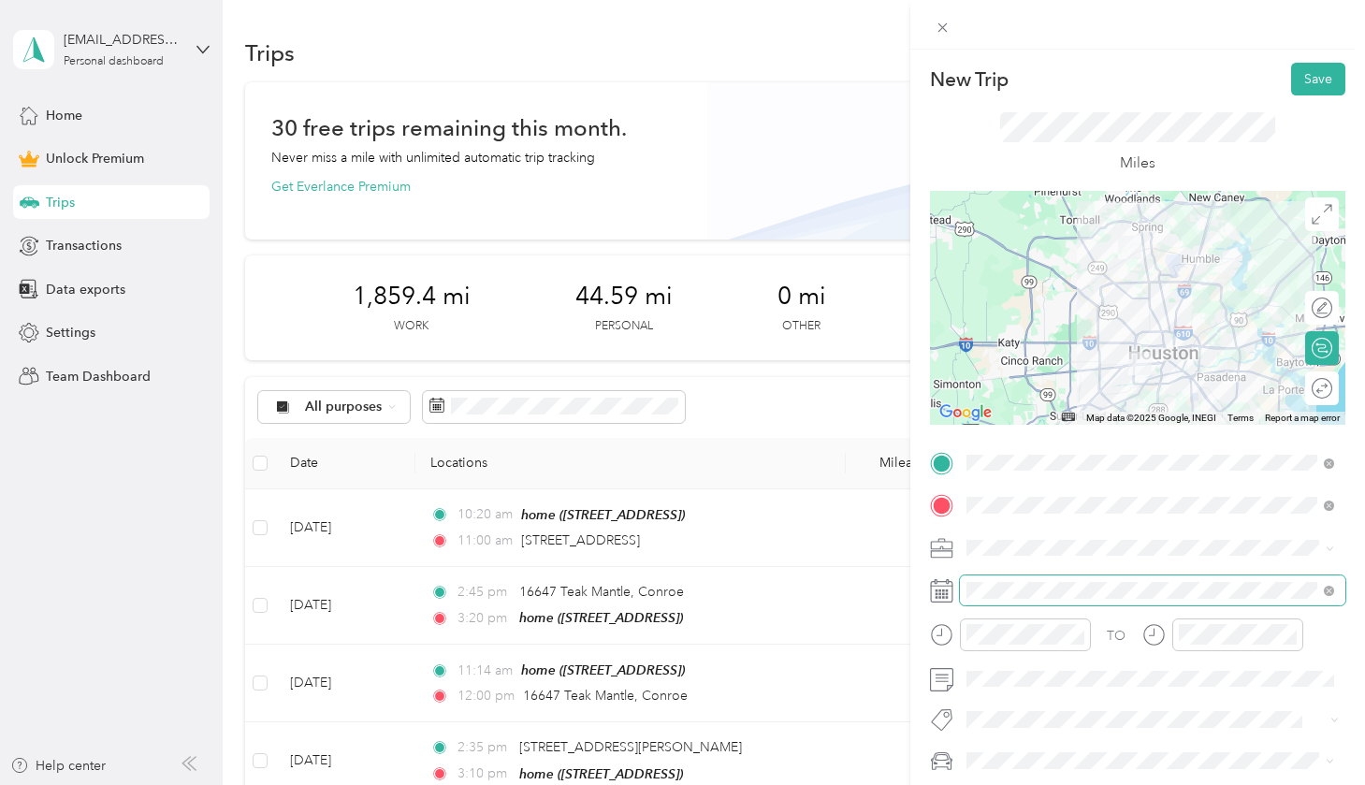
click at [905, 602] on span at bounding box center [1152, 590] width 385 height 30
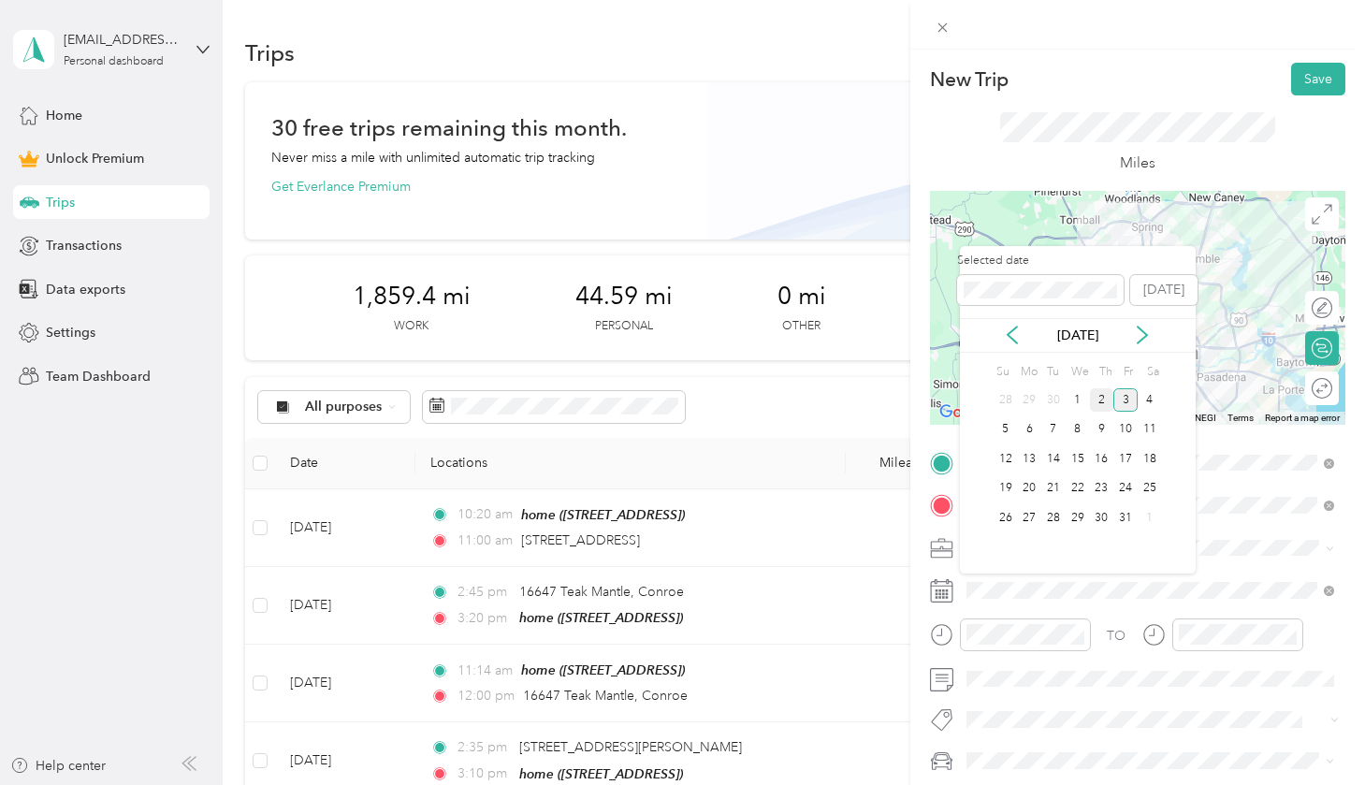
click at [905, 398] on div "2" at bounding box center [1102, 399] width 24 height 23
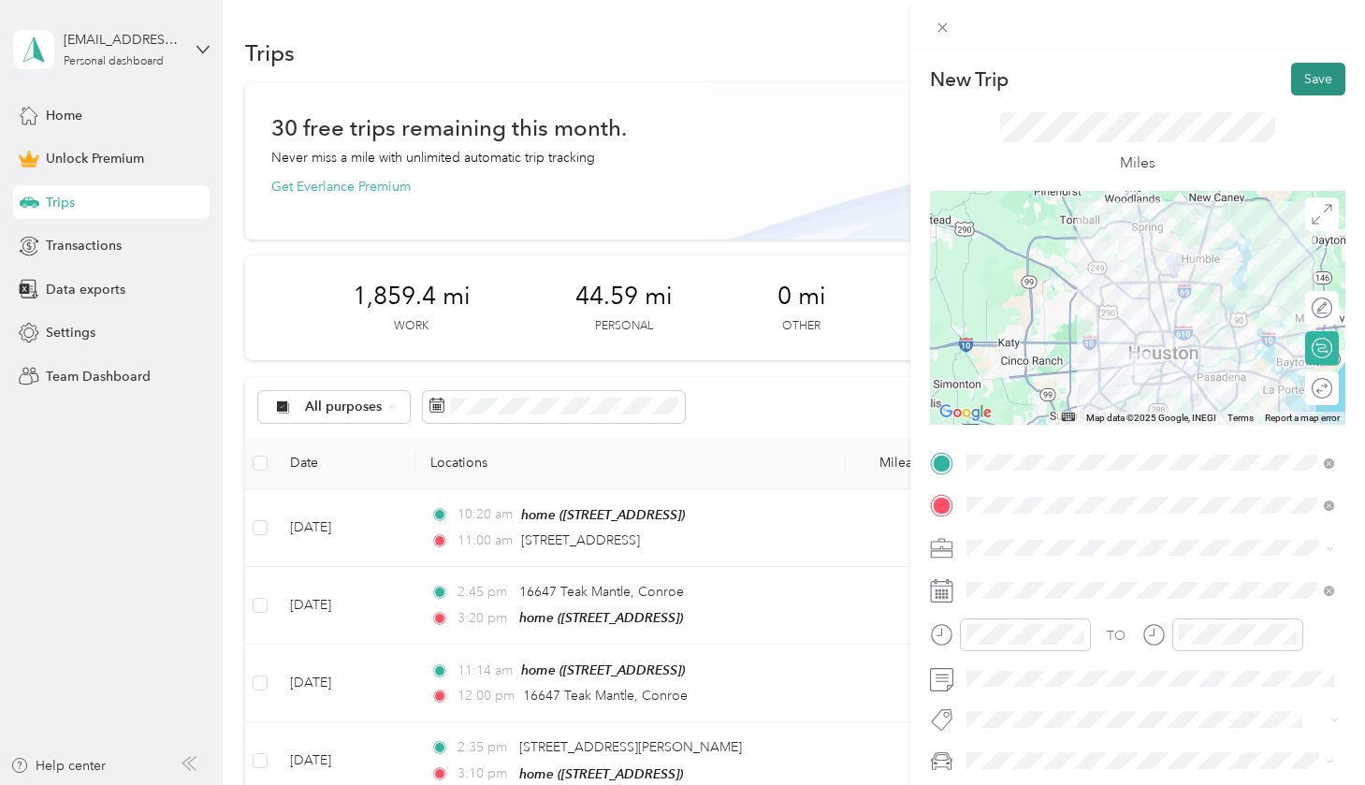
click at [905, 76] on button "Save" at bounding box center [1318, 79] width 54 height 33
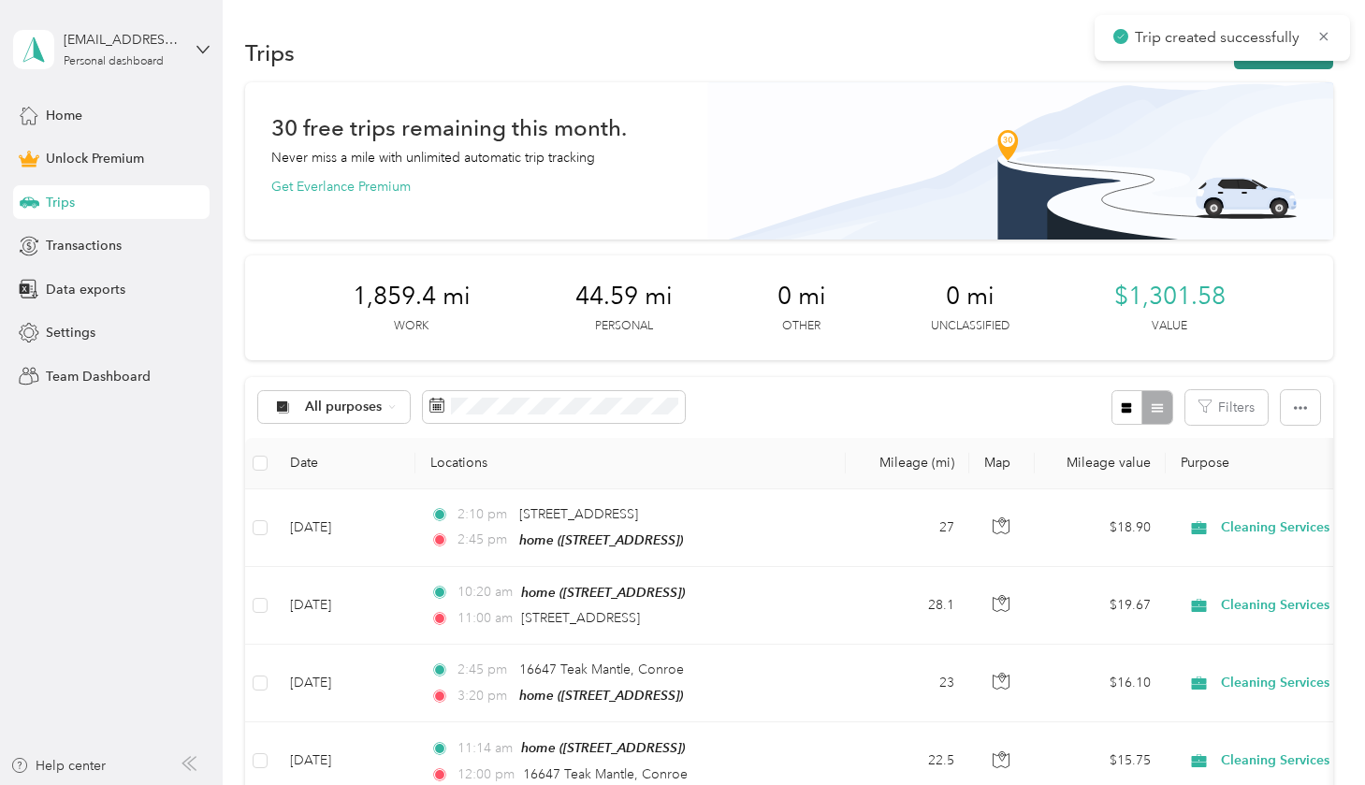
click at [905, 68] on button "New trip" at bounding box center [1283, 52] width 99 height 33
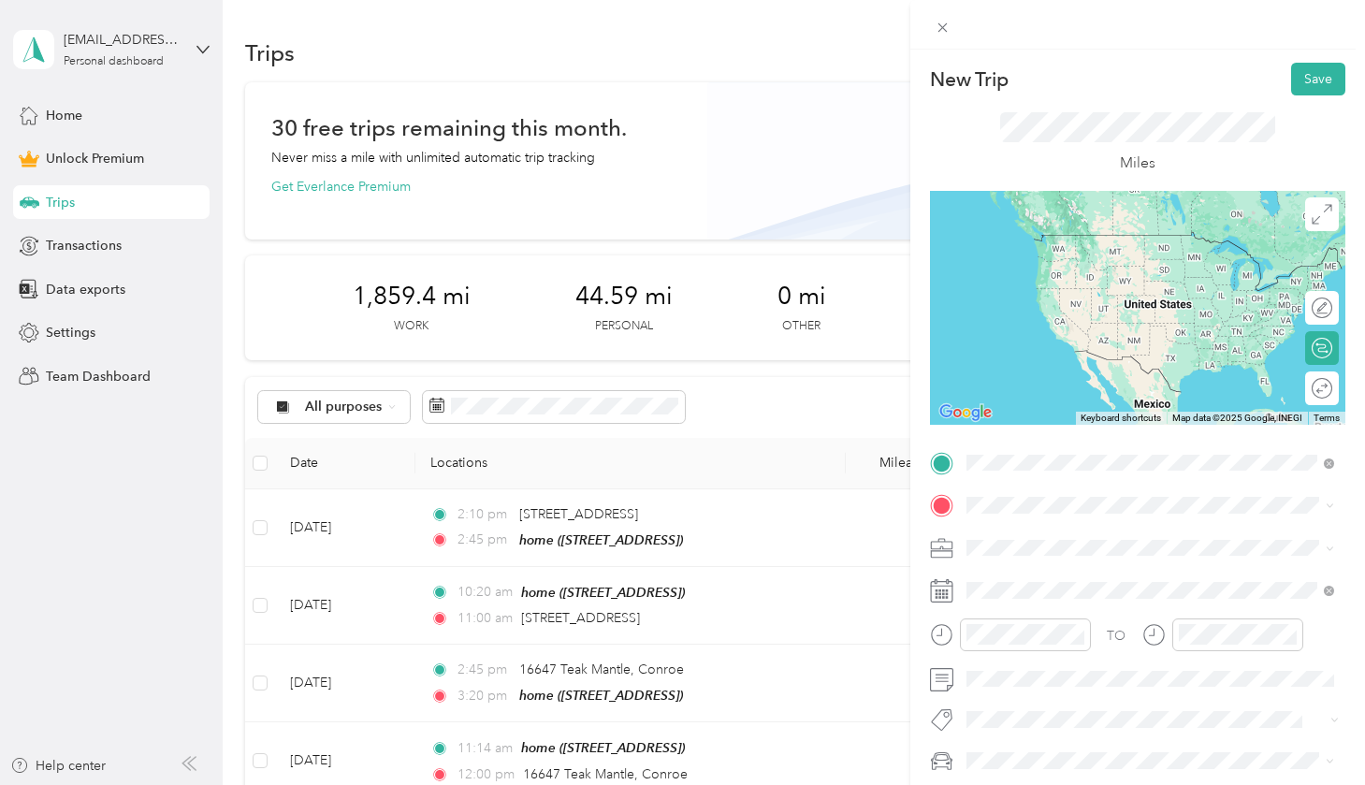
click at [905, 552] on span "[STREET_ADDRESS]" at bounding box center [1060, 557] width 119 height 16
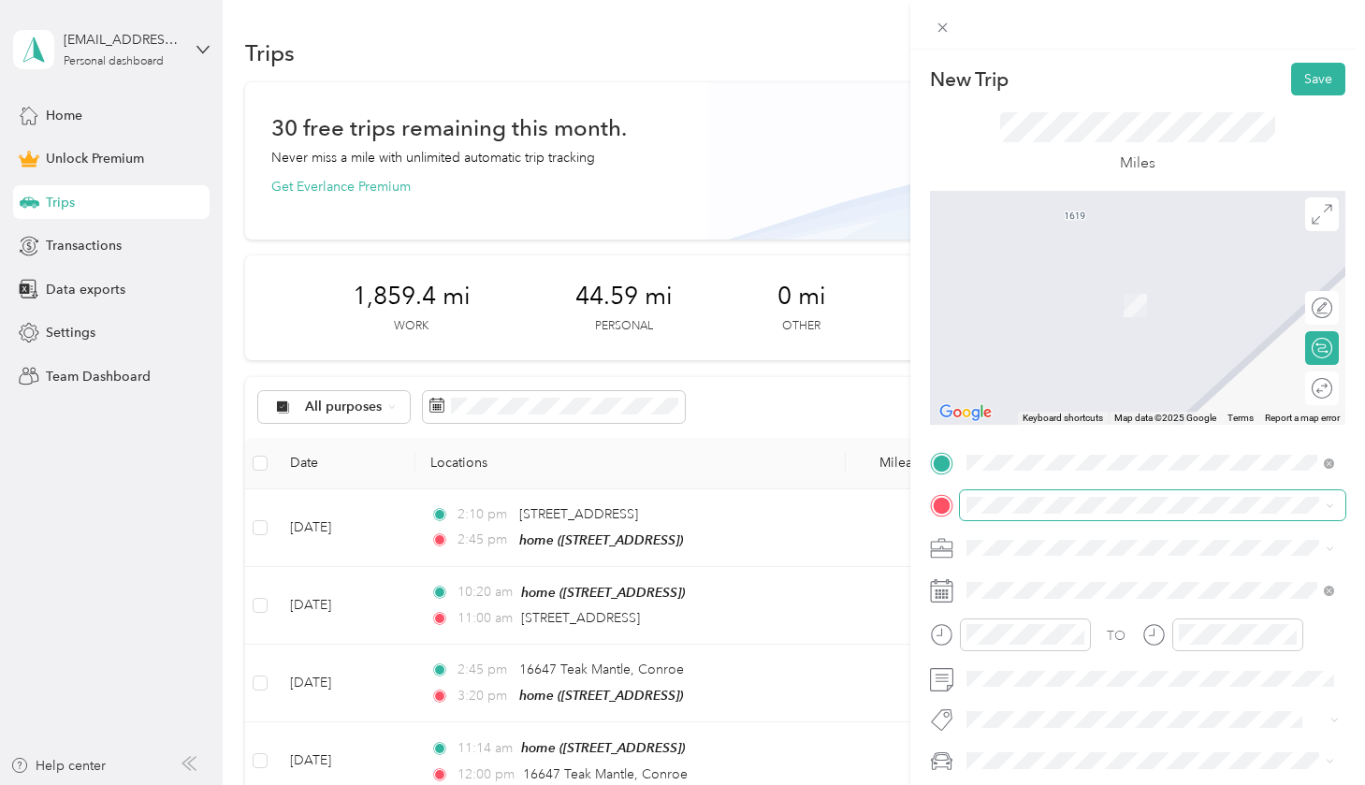
click at [905, 494] on span at bounding box center [1152, 505] width 385 height 30
drag, startPoint x: 1036, startPoint y: 537, endPoint x: 1054, endPoint y: 582, distance: 48.3
click at [905, 580] on span "[STREET_ADDRESS][PERSON_NAME][US_STATE]" at bounding box center [1146, 571] width 291 height 17
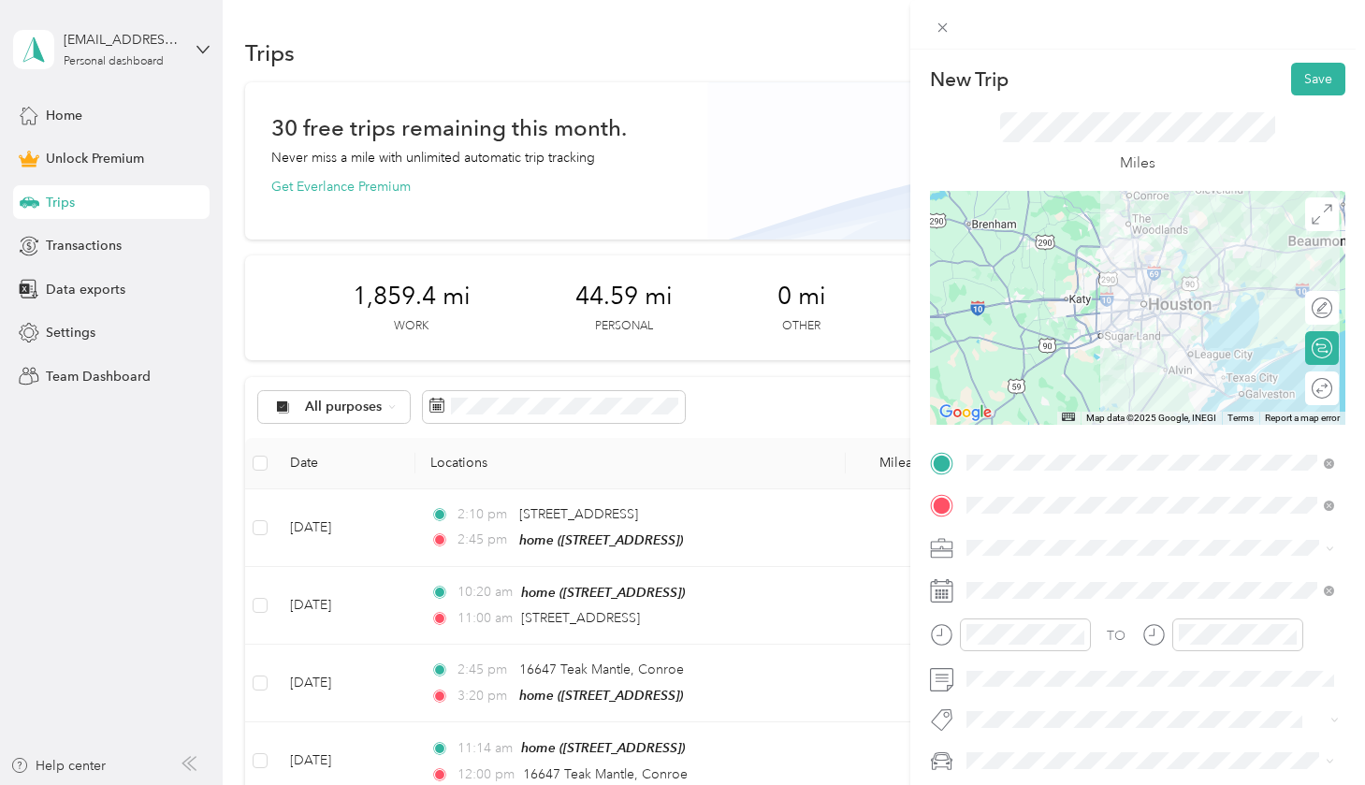
click at [905, 530] on div "TO Add photo" at bounding box center [1137, 653] width 415 height 410
click at [905, 346] on div "Cleaning Services" at bounding box center [1150, 350] width 354 height 20
click at [905, 646] on div at bounding box center [1025, 634] width 131 height 33
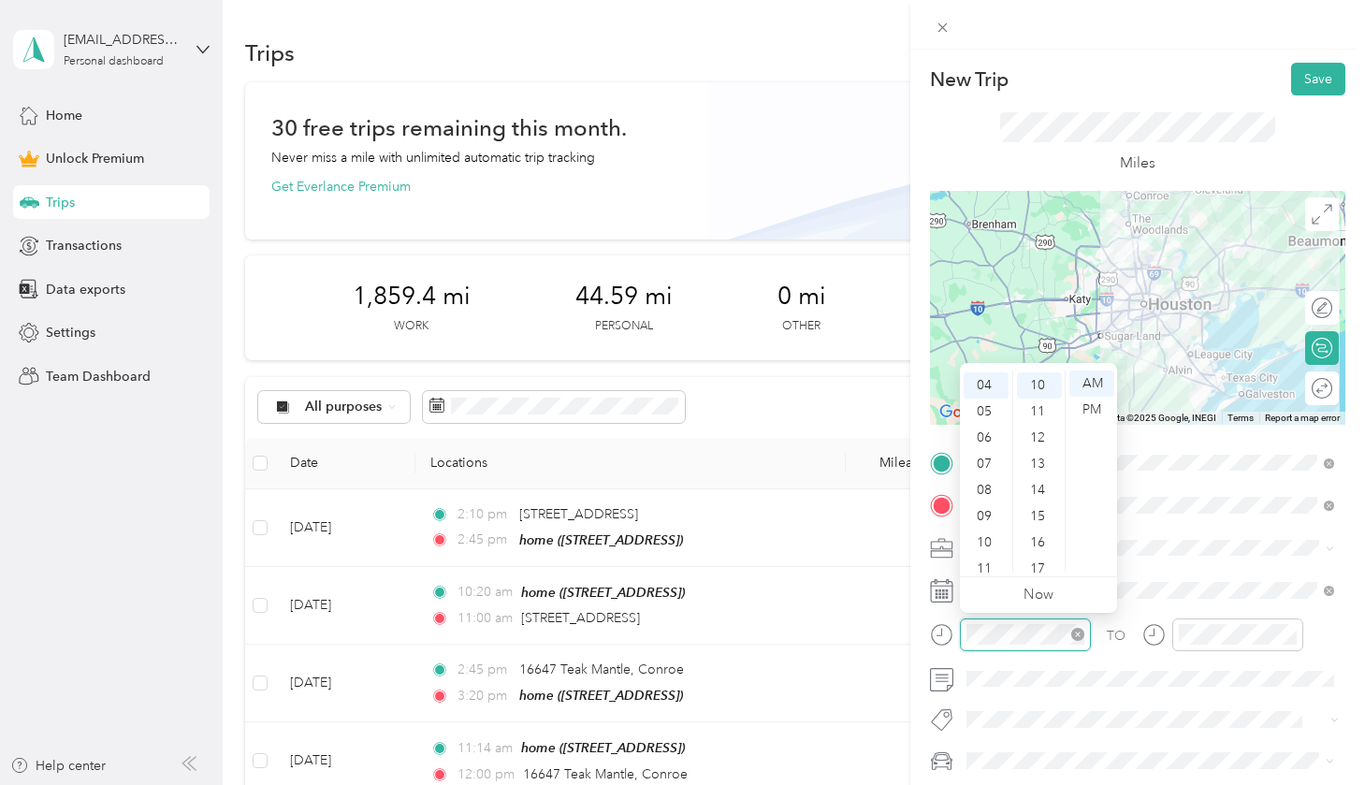
click at [905, 632] on icon "close-circle" at bounding box center [1077, 634] width 13 height 13
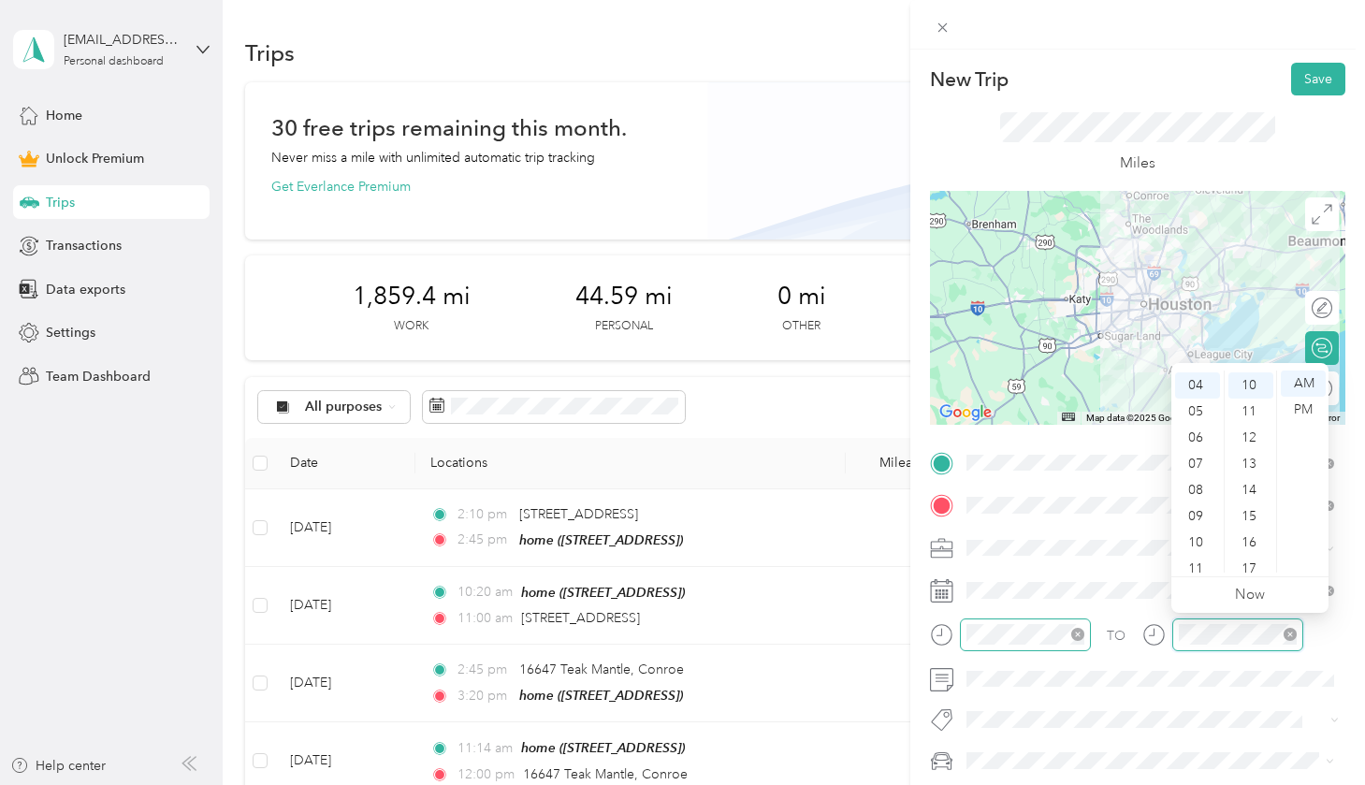
click at [905, 629] on icon "close-circle" at bounding box center [1289, 634] width 13 height 13
click at [905, 643] on div at bounding box center [1237, 634] width 131 height 33
click at [905, 628] on icon "close-circle" at bounding box center [1289, 634] width 13 height 13
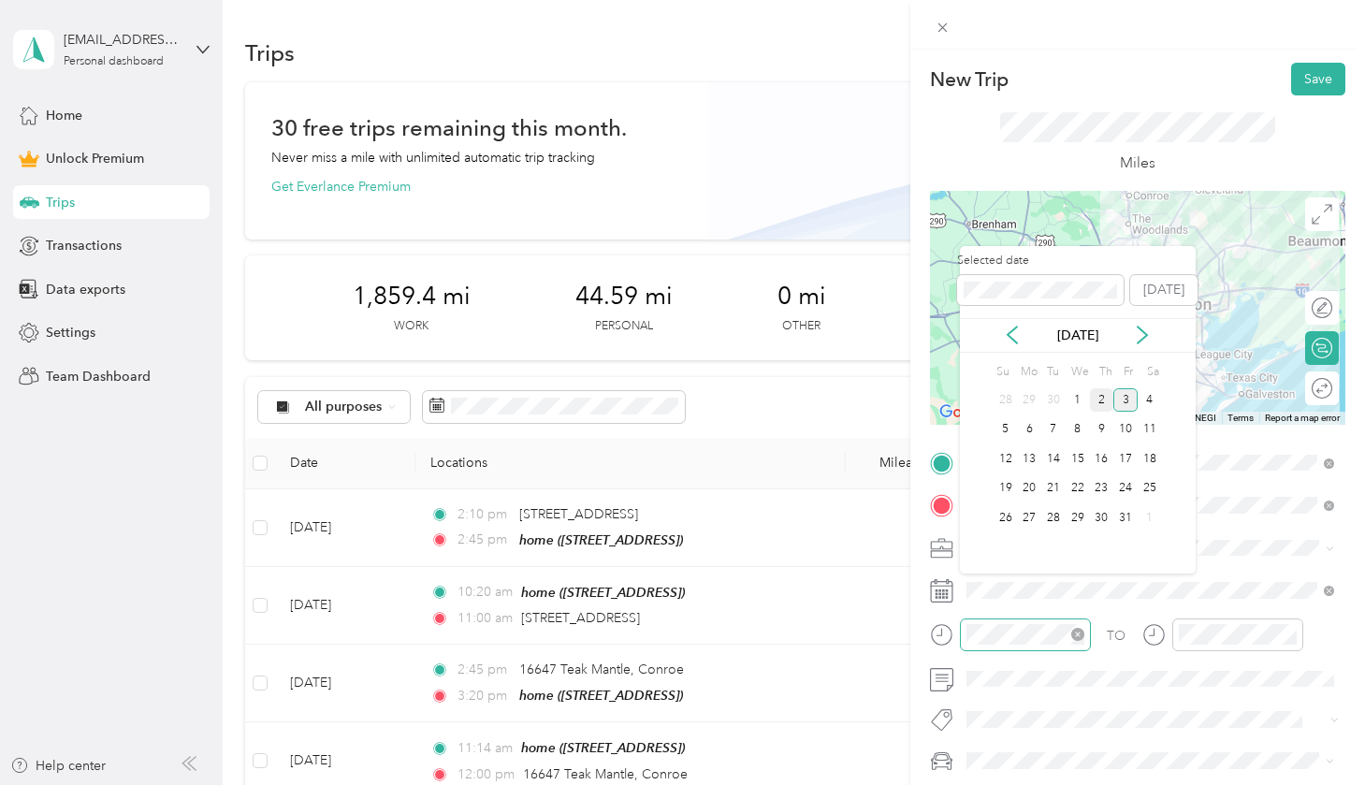
click at [905, 400] on div "2" at bounding box center [1102, 399] width 24 height 23
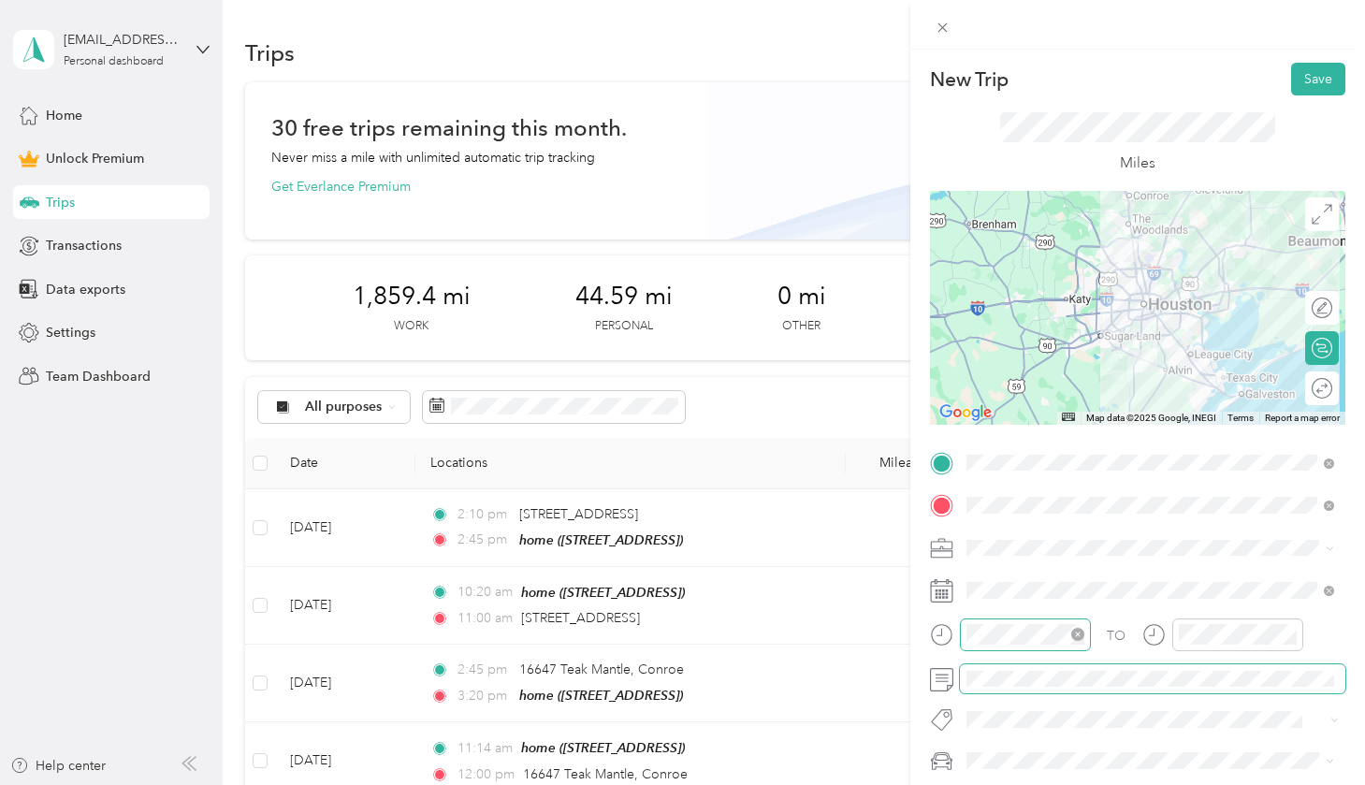
click at [905, 683] on span at bounding box center [1152, 679] width 385 height 30
drag, startPoint x: 1036, startPoint y: 687, endPoint x: 946, endPoint y: 648, distance: 98.9
click at [905, 648] on div "TO Add photo" at bounding box center [1137, 653] width 415 height 410
click at [905, 79] on button "Save" at bounding box center [1318, 79] width 54 height 33
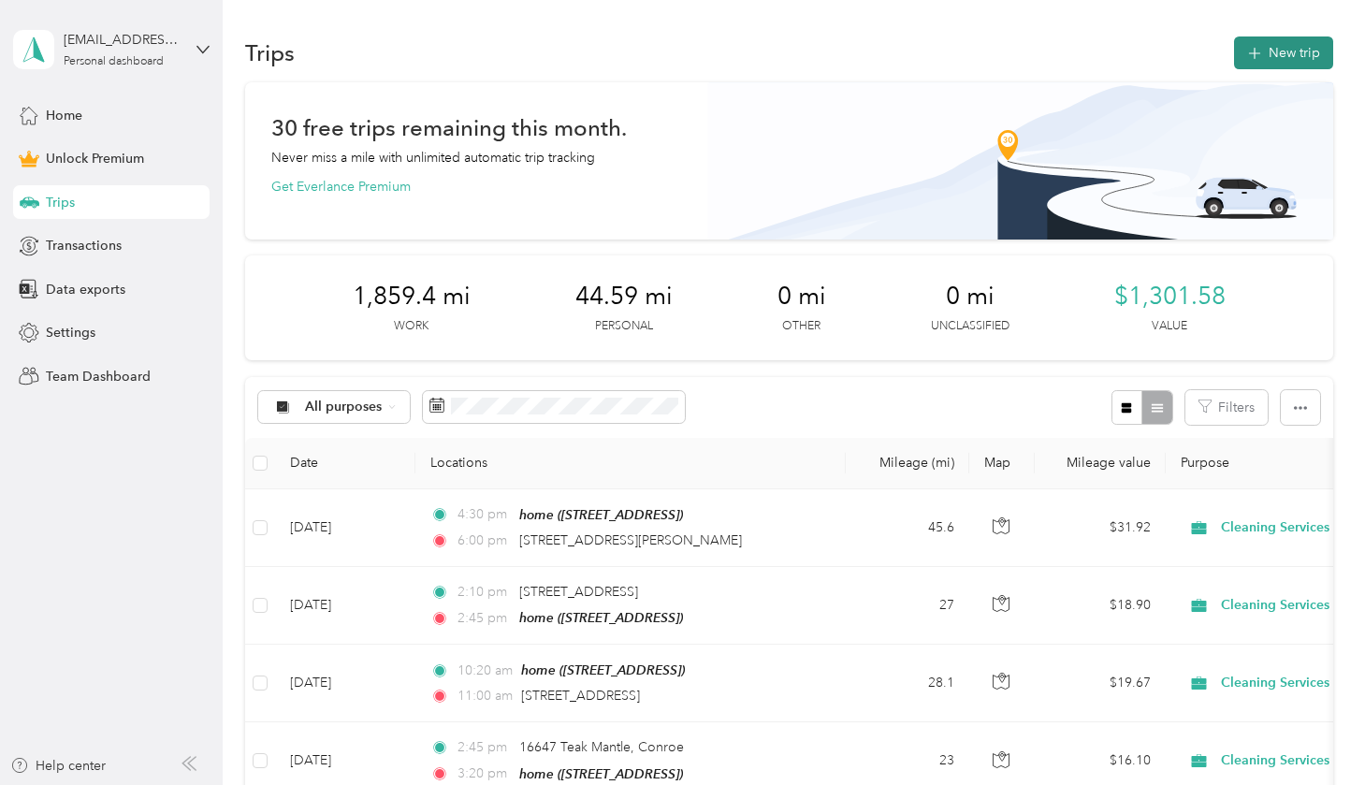
click at [905, 65] on button "New trip" at bounding box center [1283, 52] width 99 height 33
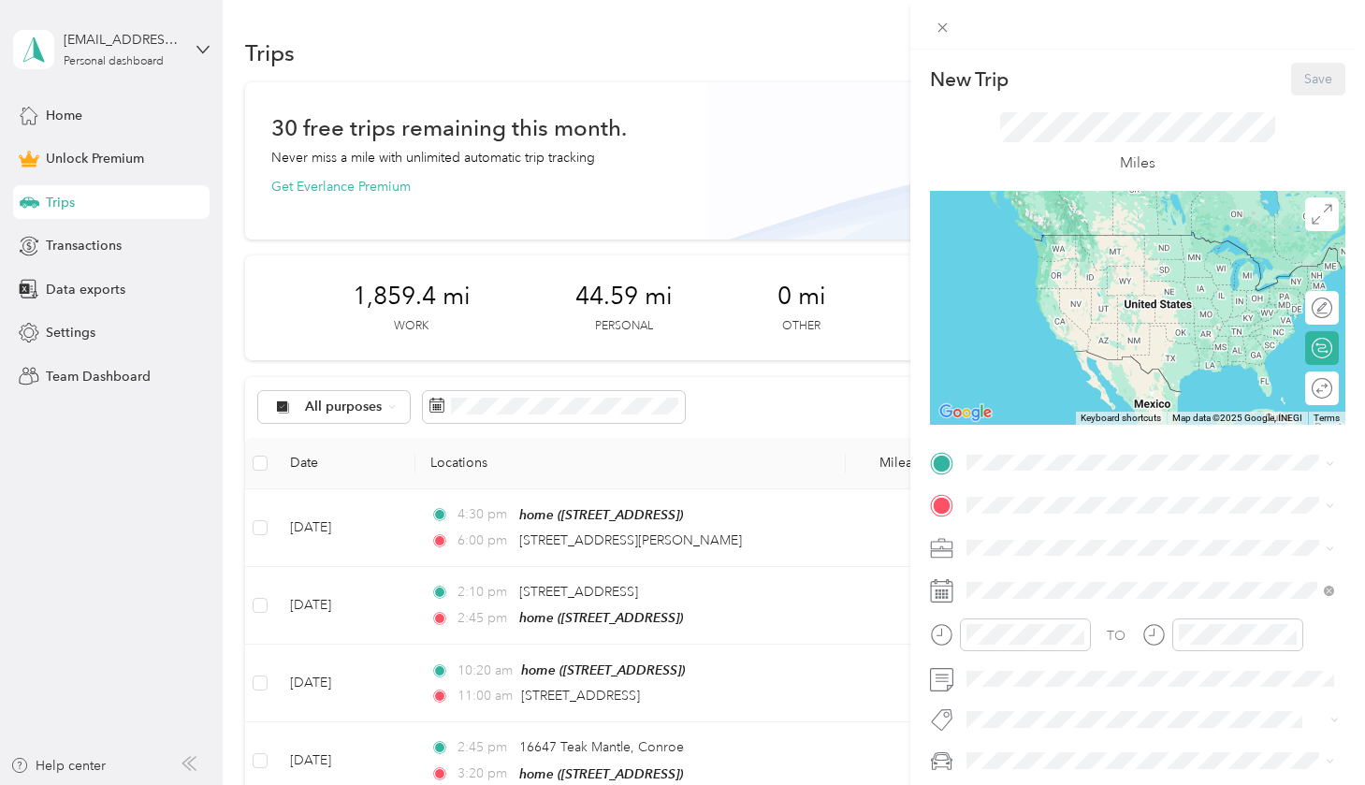
click at [905, 479] on div "TO Add photo" at bounding box center [1137, 653] width 415 height 410
drag, startPoint x: 1047, startPoint y: 498, endPoint x: 1048, endPoint y: 527, distance: 29.0
click at [905, 527] on span "[STREET_ADDRESS][PERSON_NAME][US_STATE]" at bounding box center [1146, 529] width 291 height 17
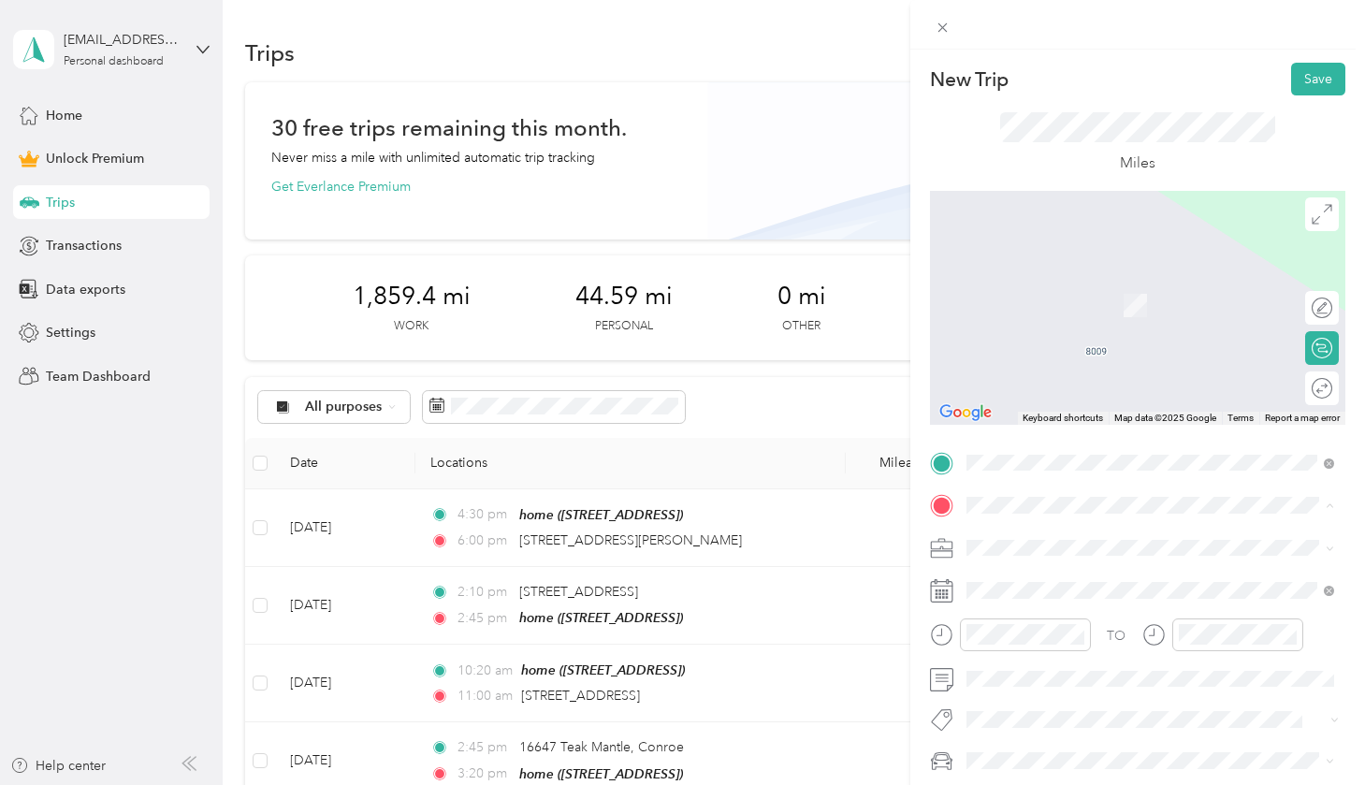
click at [905, 608] on div "home [STREET_ADDRESS]" at bounding box center [1060, 589] width 119 height 39
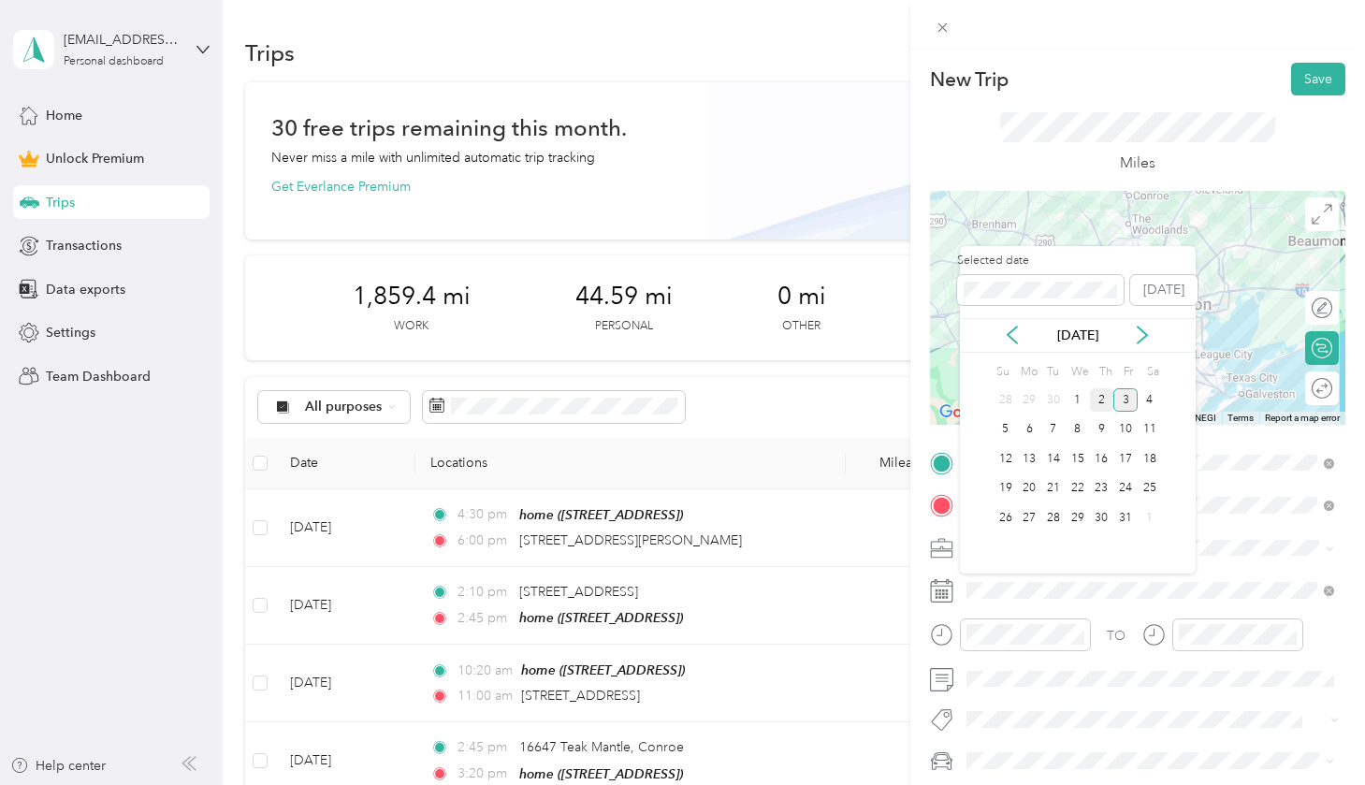
click at [905, 395] on div "2" at bounding box center [1102, 399] width 24 height 23
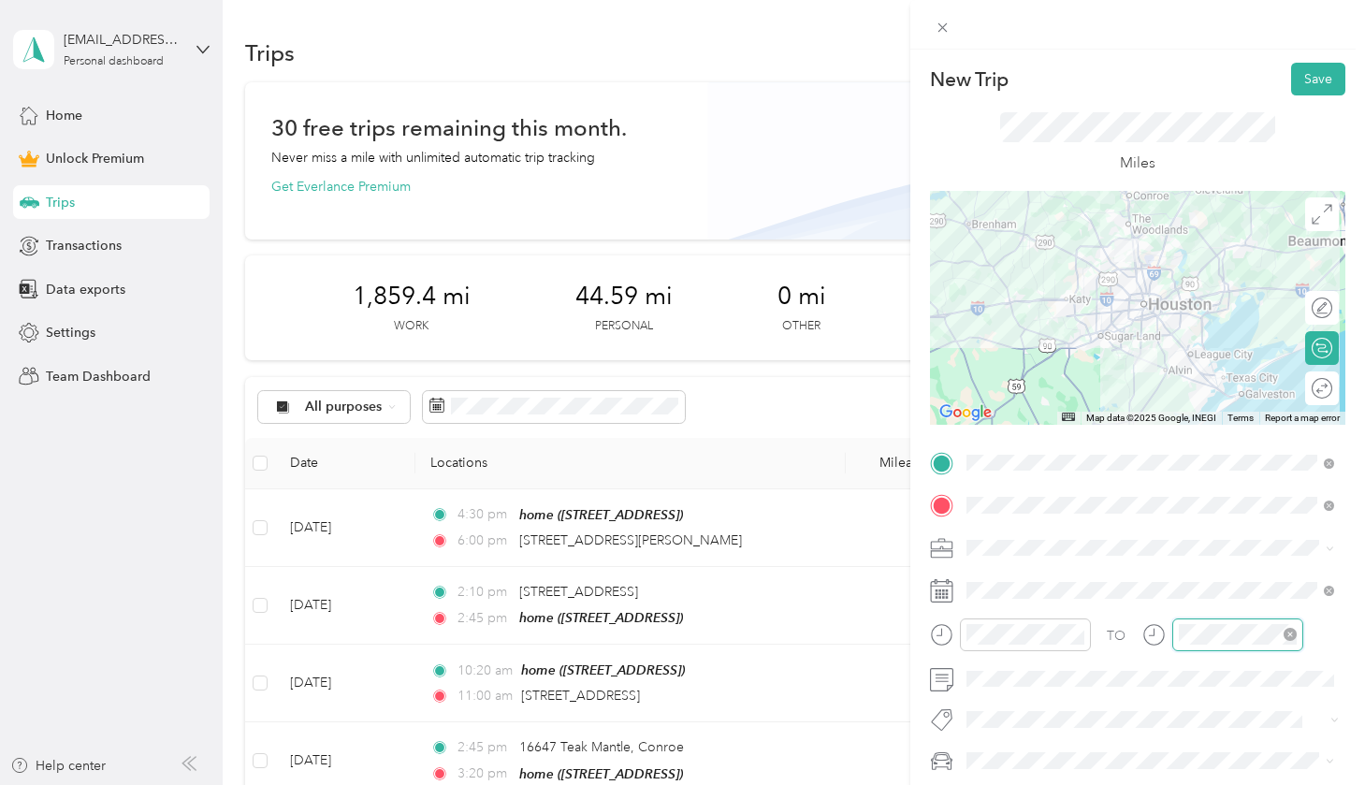
scroll to position [286, 0]
click at [905, 631] on icon "close-circle" at bounding box center [1289, 634] width 13 height 13
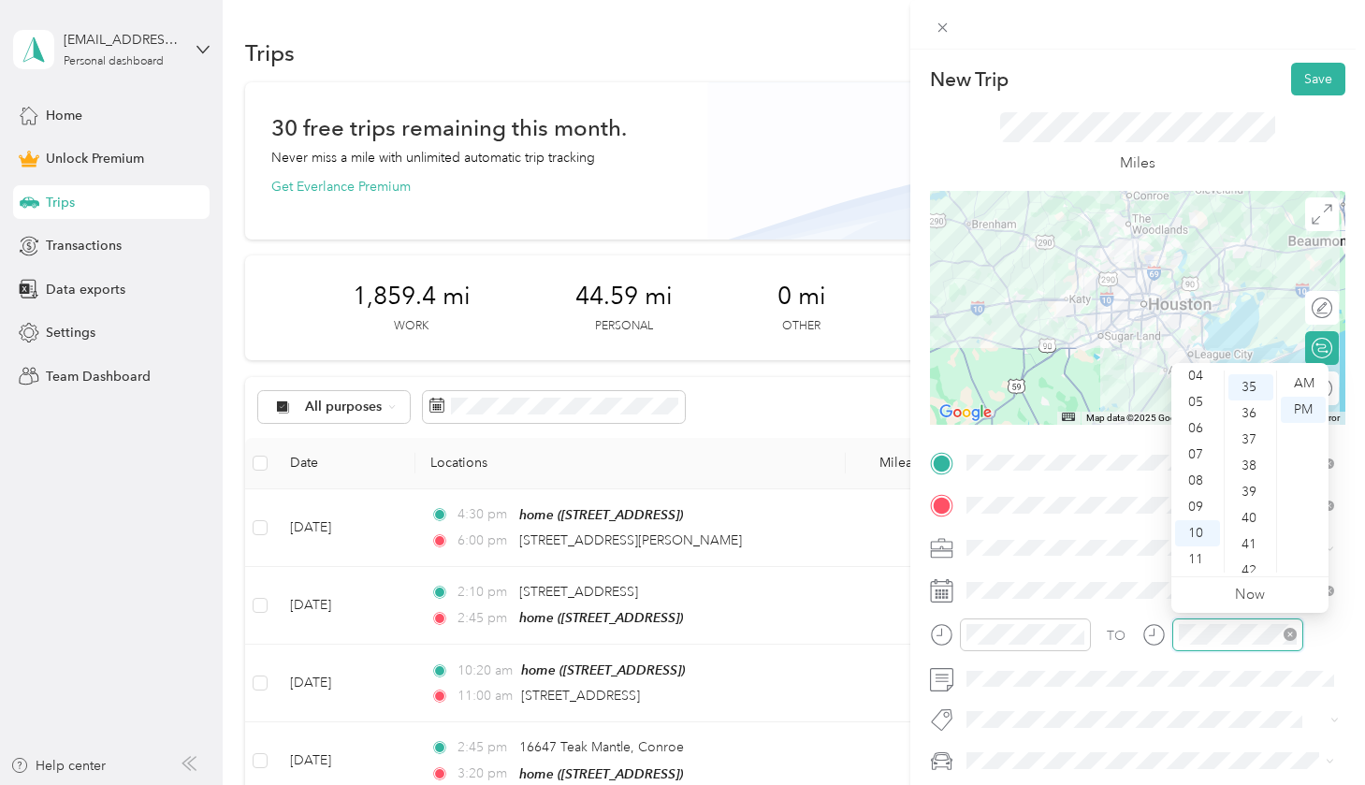
scroll to position [915, 0]
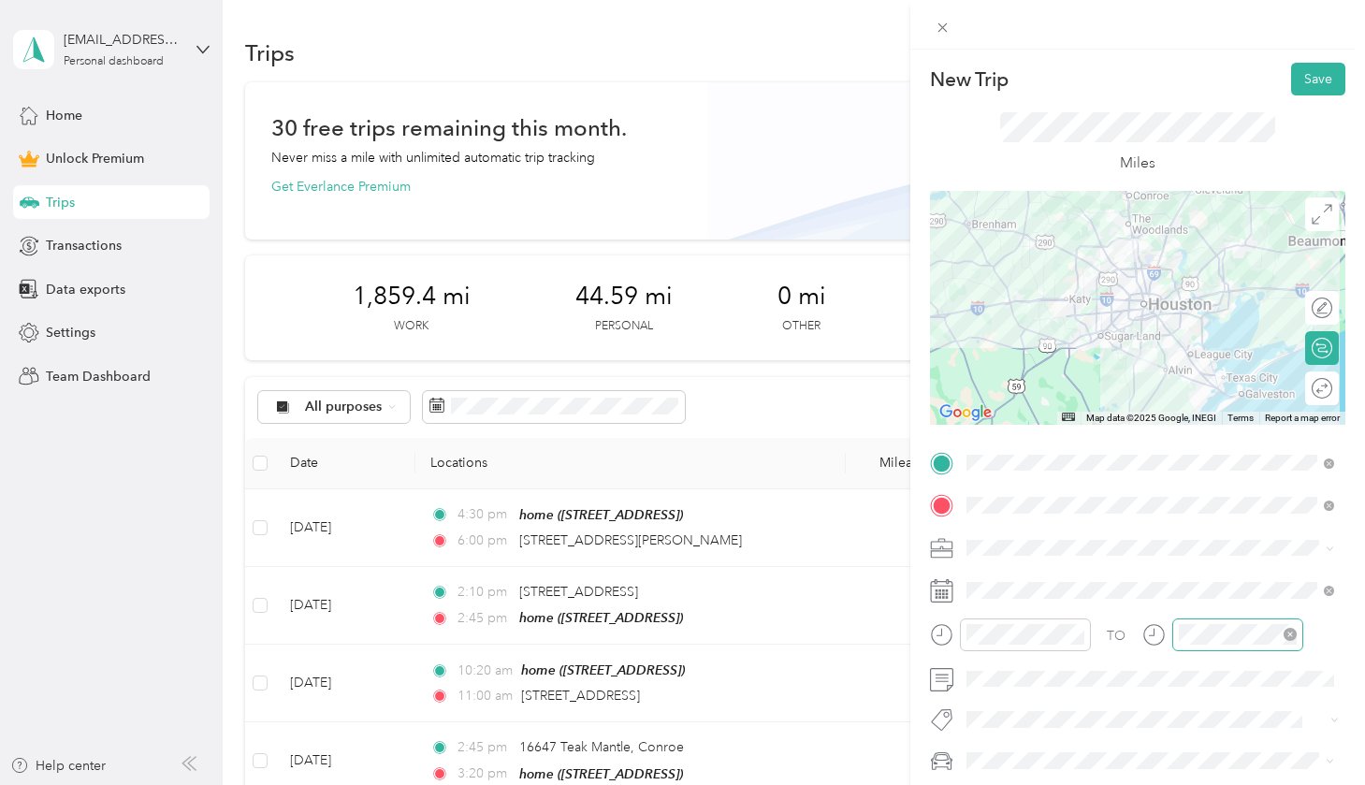
click at [905, 358] on li "Cleaning Services" at bounding box center [1150, 348] width 381 height 33
click at [905, 59] on div "New Trip Save This trip cannot be edited because it is either under review, app…" at bounding box center [1137, 442] width 455 height 785
click at [905, 78] on button "Save" at bounding box center [1318, 79] width 54 height 33
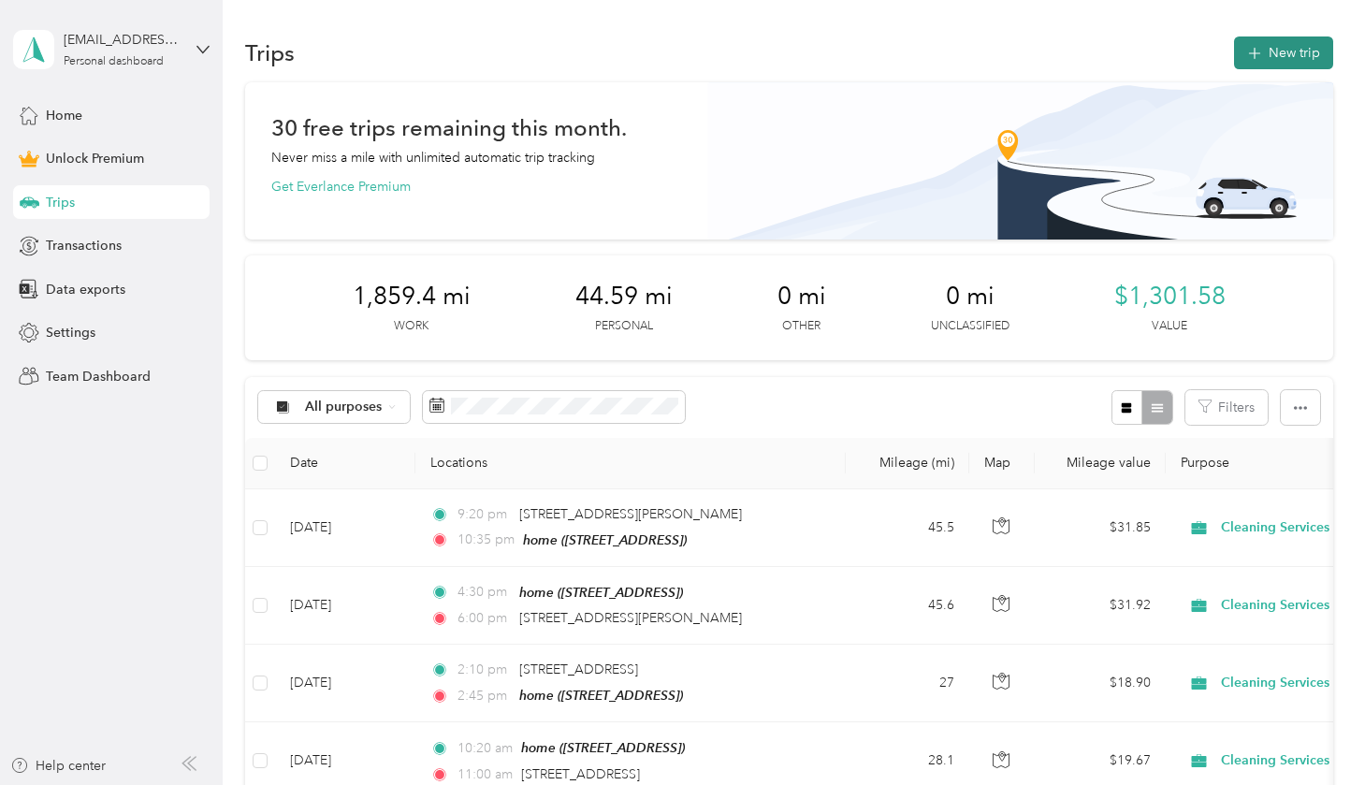
click at [905, 59] on button "New trip" at bounding box center [1283, 52] width 99 height 33
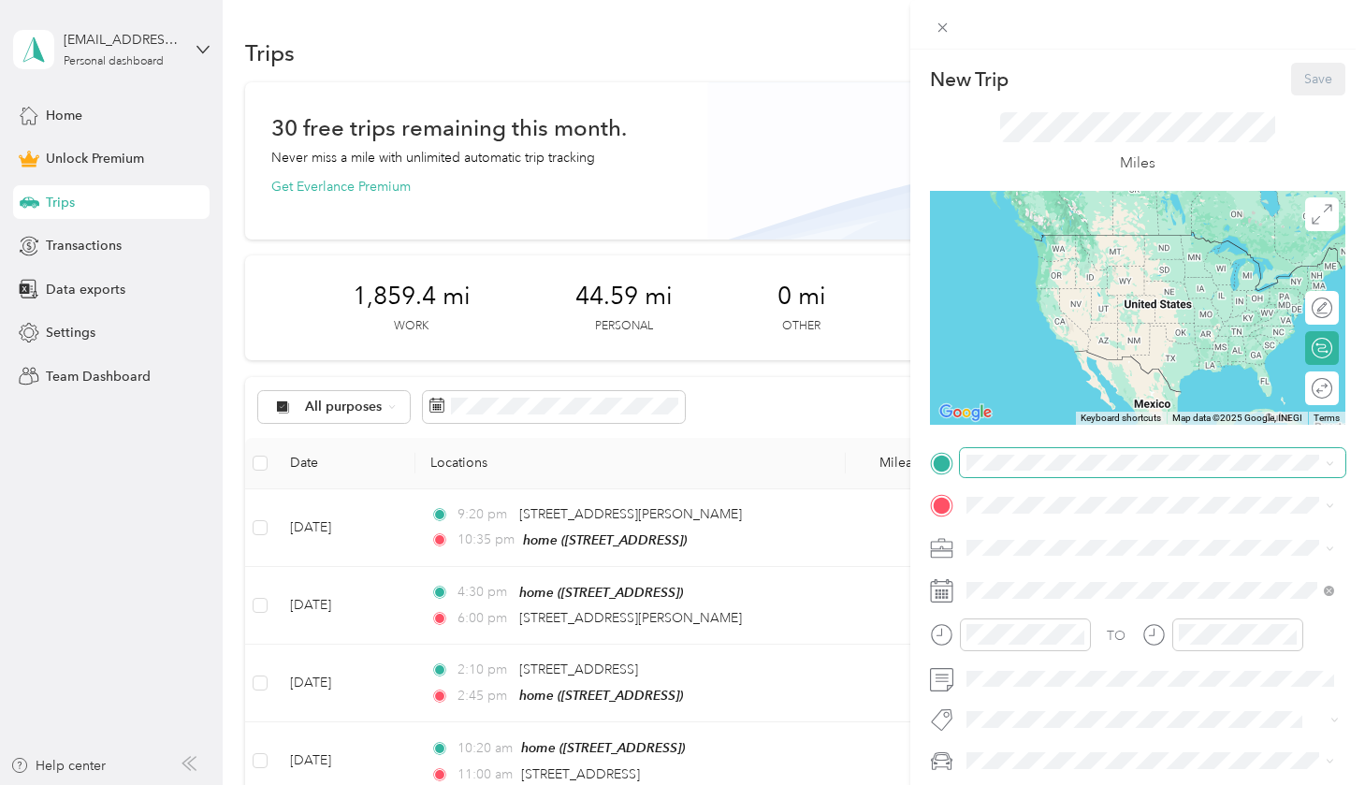
click at [905, 472] on span at bounding box center [1152, 463] width 385 height 30
click at [905, 451] on span at bounding box center [1152, 463] width 385 height 30
click at [905, 525] on div "home [STREET_ADDRESS]" at bounding box center [1150, 548] width 354 height 46
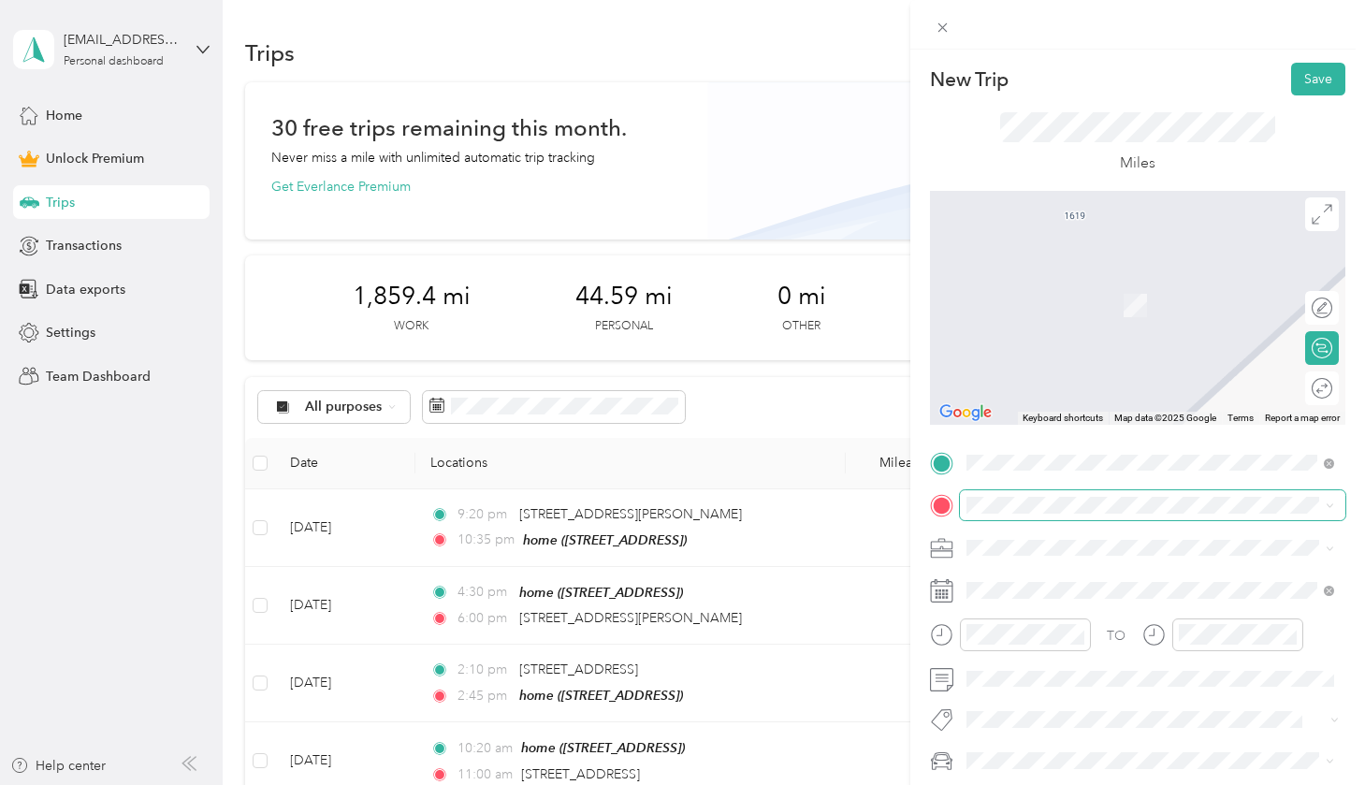
click at [905, 513] on span at bounding box center [1152, 505] width 385 height 30
click at [905, 571] on span "[STREET_ADDRESS][US_STATE]" at bounding box center [1094, 572] width 187 height 17
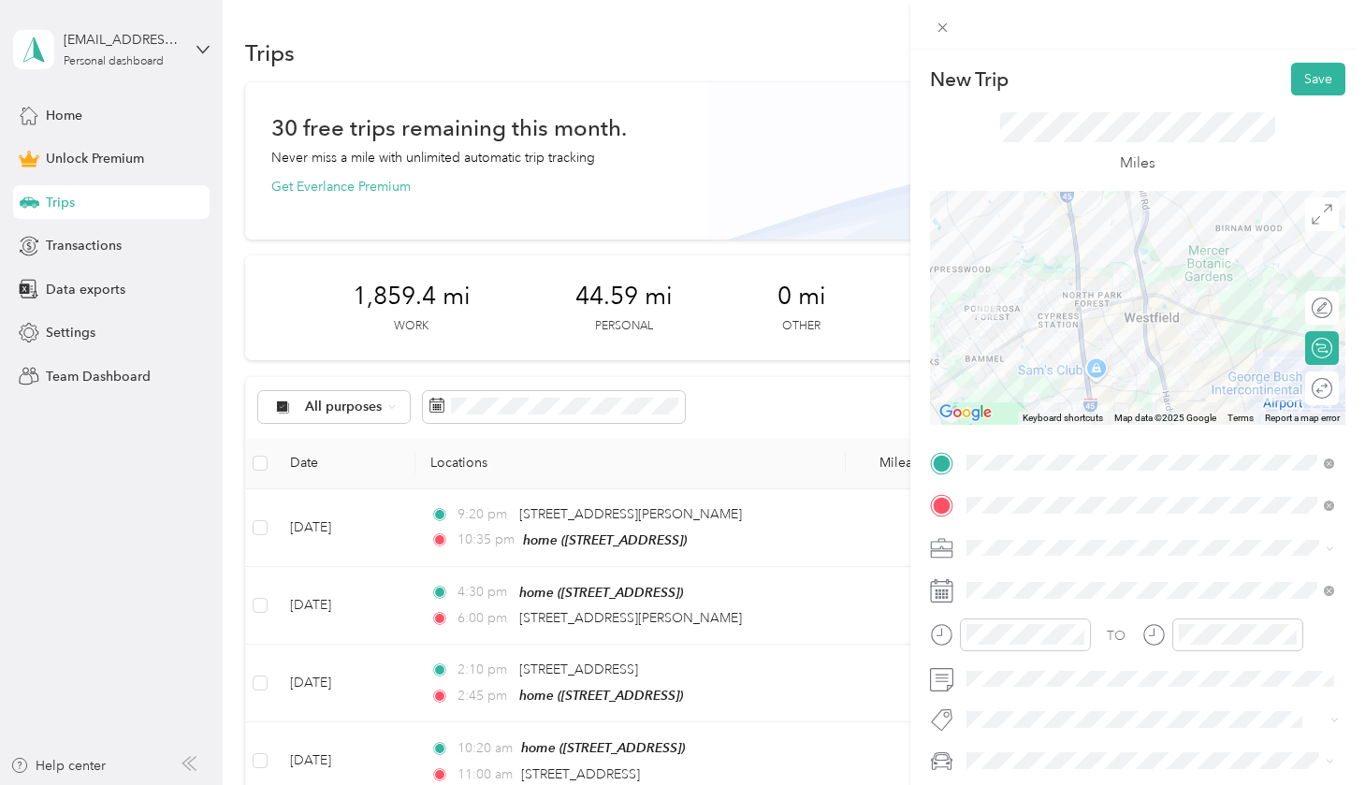
click at [905, 359] on li "Cleaning Services" at bounding box center [1150, 346] width 381 height 33
click at [905, 75] on button "Save" at bounding box center [1318, 79] width 54 height 33
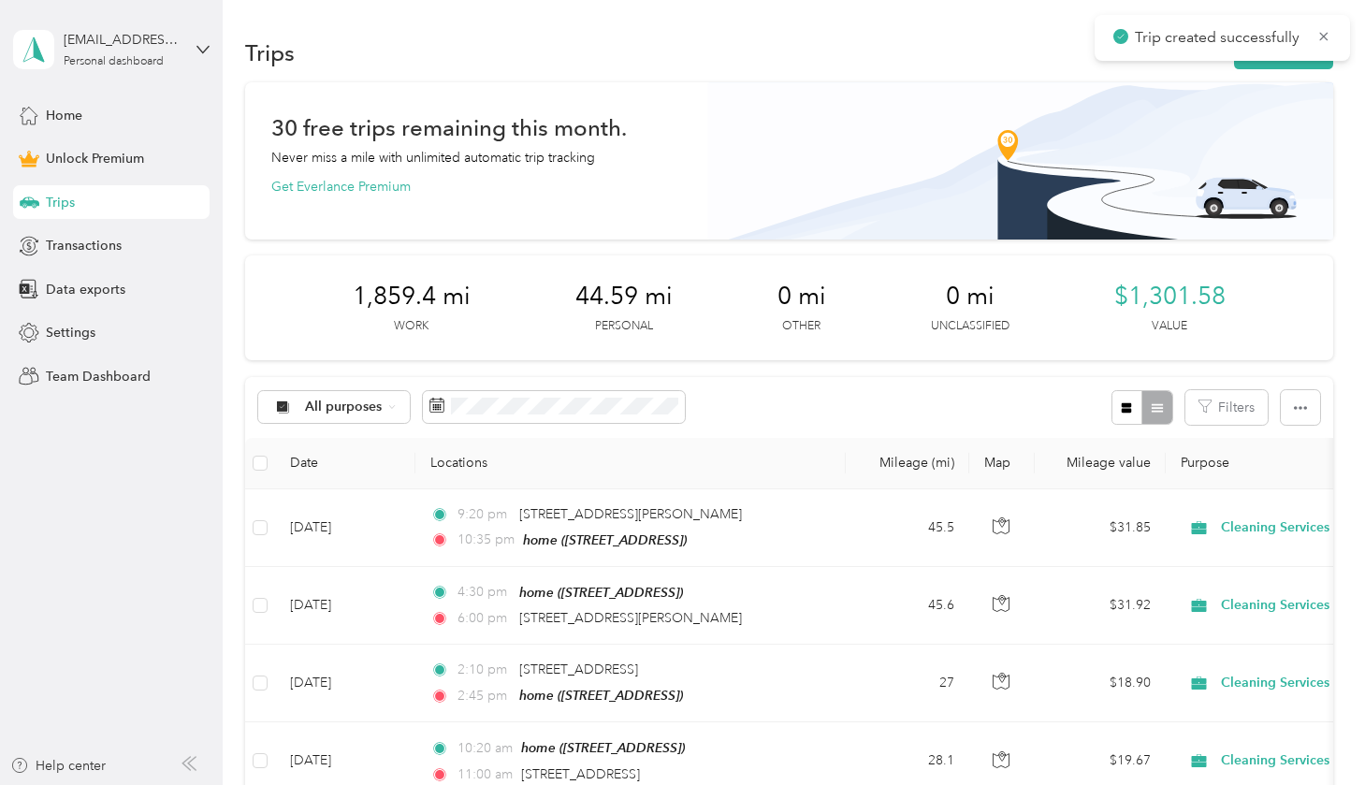
click at [905, 71] on div "Trips New trip" at bounding box center [788, 52] width 1087 height 39
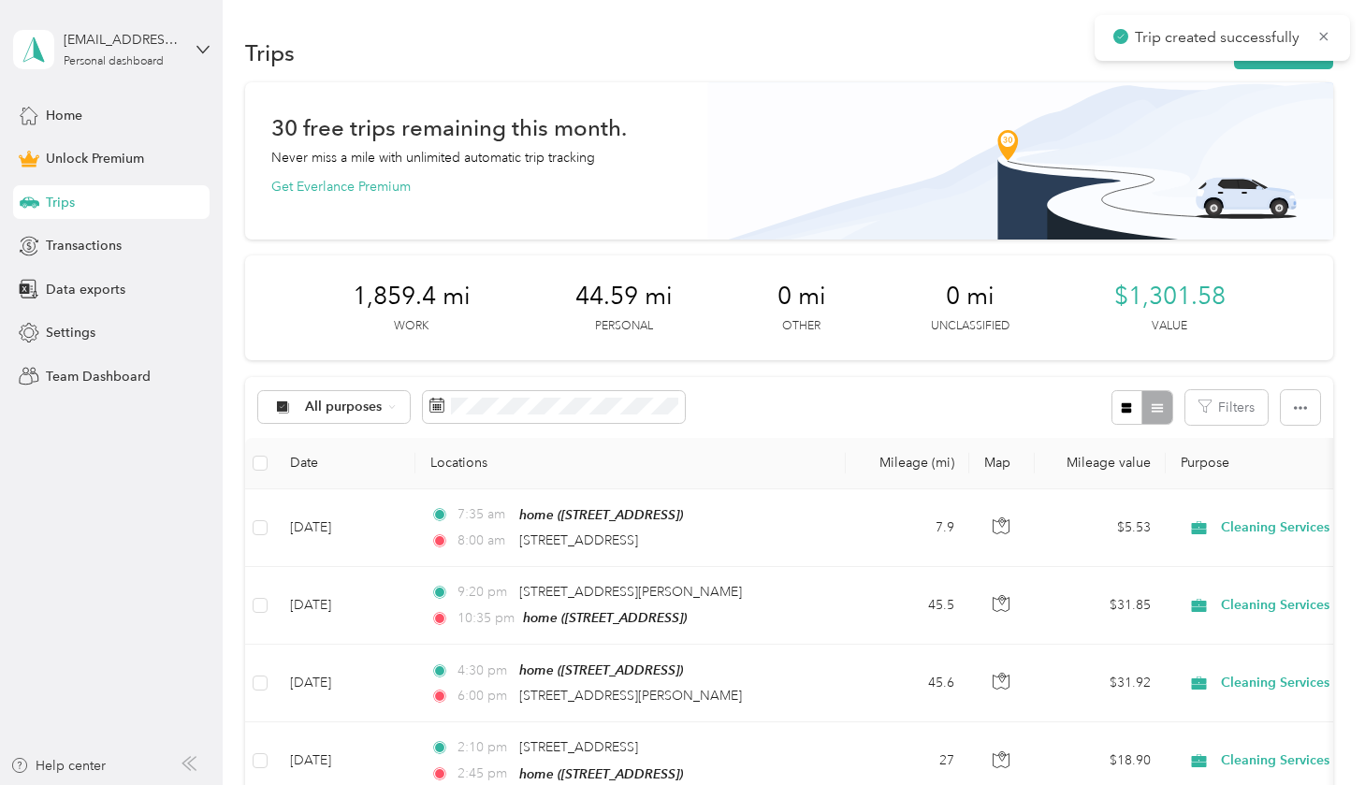
click at [905, 71] on div "Trips New trip" at bounding box center [788, 52] width 1087 height 39
click at [905, 65] on button "New trip" at bounding box center [1283, 52] width 99 height 33
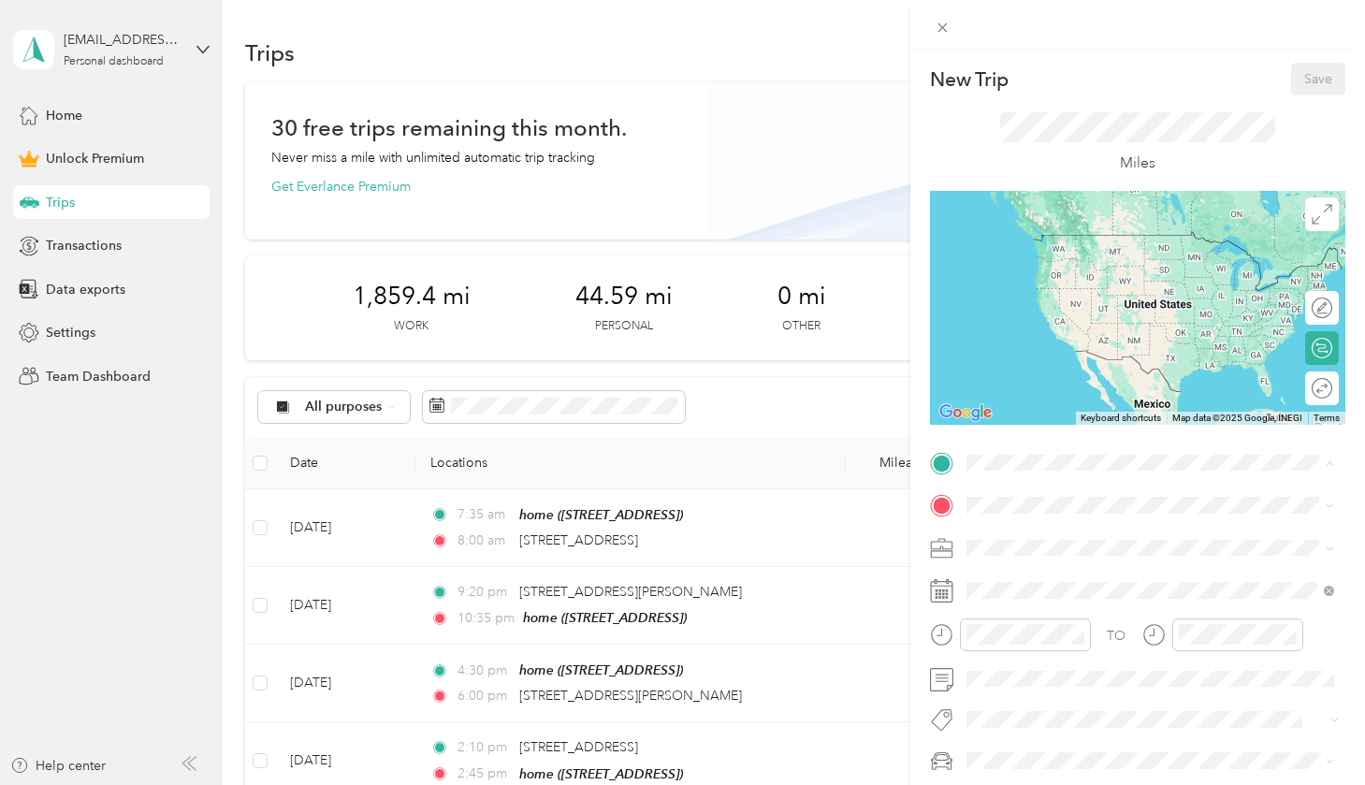
click at [905, 567] on div "home [STREET_ADDRESS]" at bounding box center [1060, 546] width 119 height 39
click at [905, 583] on div "home [STREET_ADDRESS]" at bounding box center [1060, 580] width 119 height 39
click at [905, 538] on span "[STREET_ADDRESS][US_STATE]" at bounding box center [1094, 529] width 187 height 17
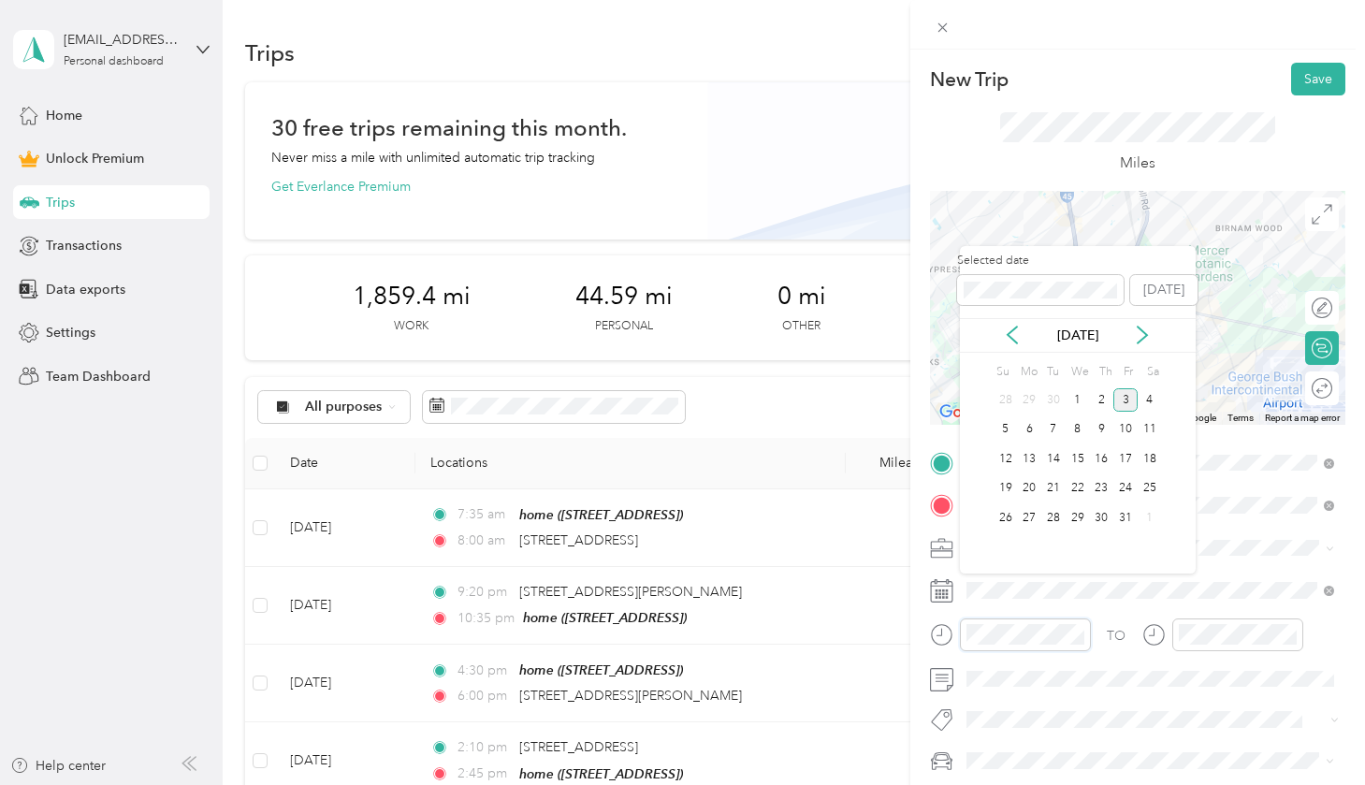
scroll to position [131, 0]
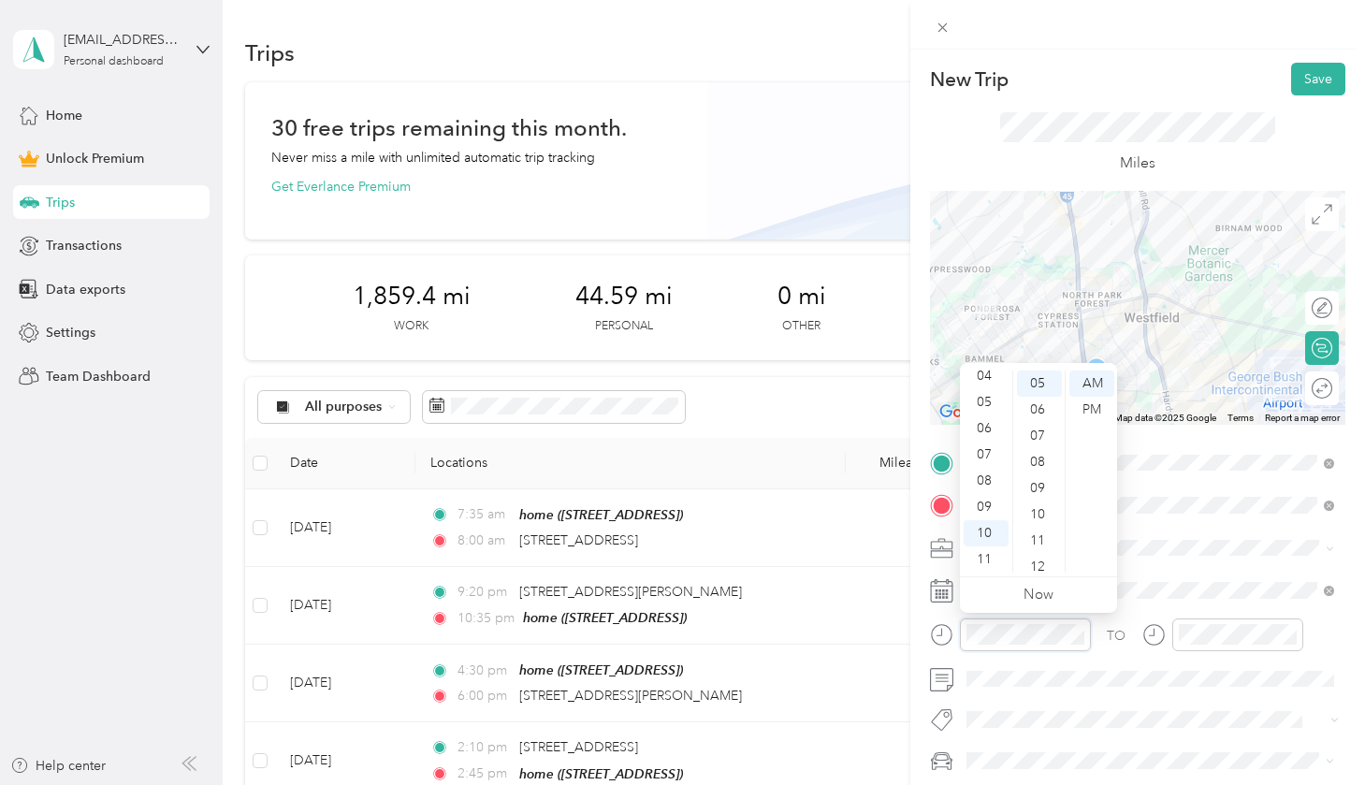
click at [905, 616] on div "TO Add photo" at bounding box center [1137, 653] width 415 height 410
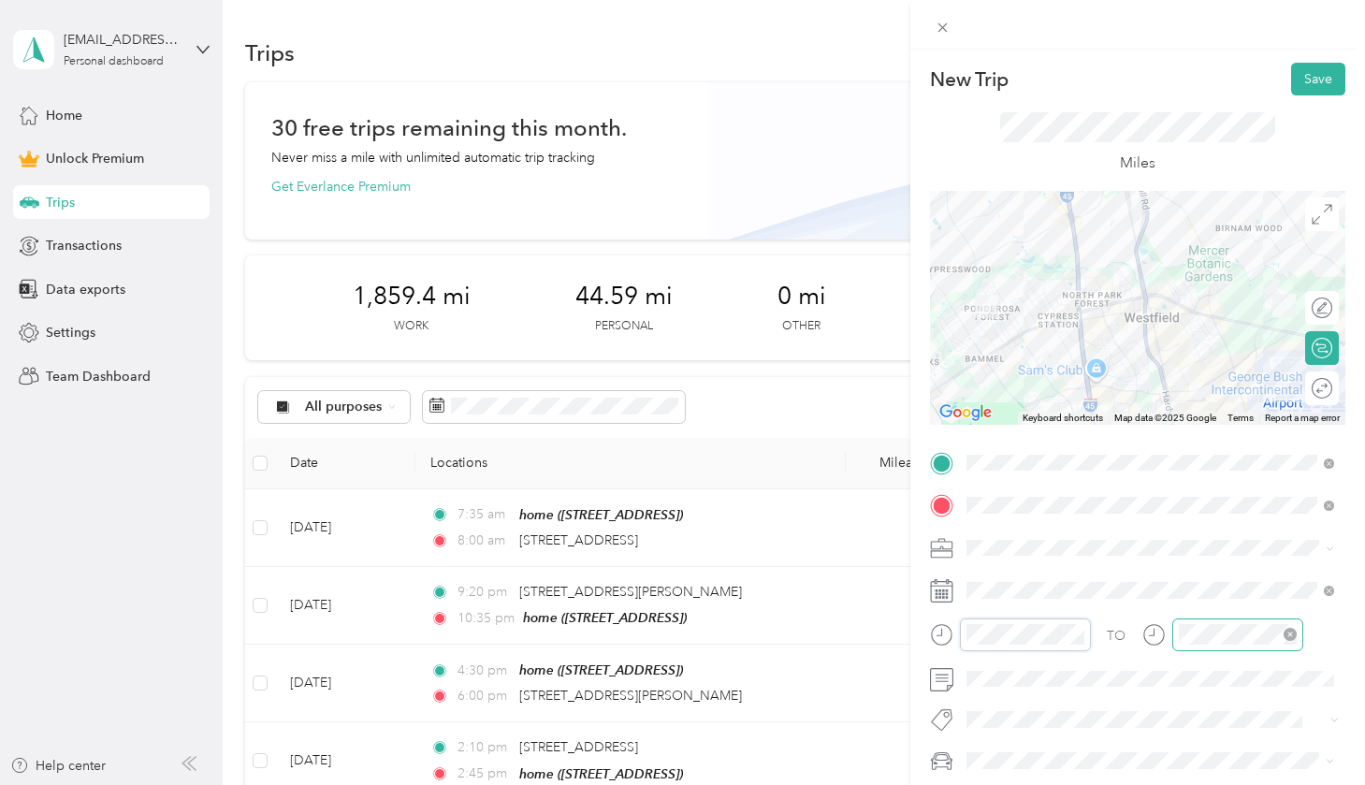
click at [905, 631] on icon "close-circle" at bounding box center [1289, 634] width 13 height 13
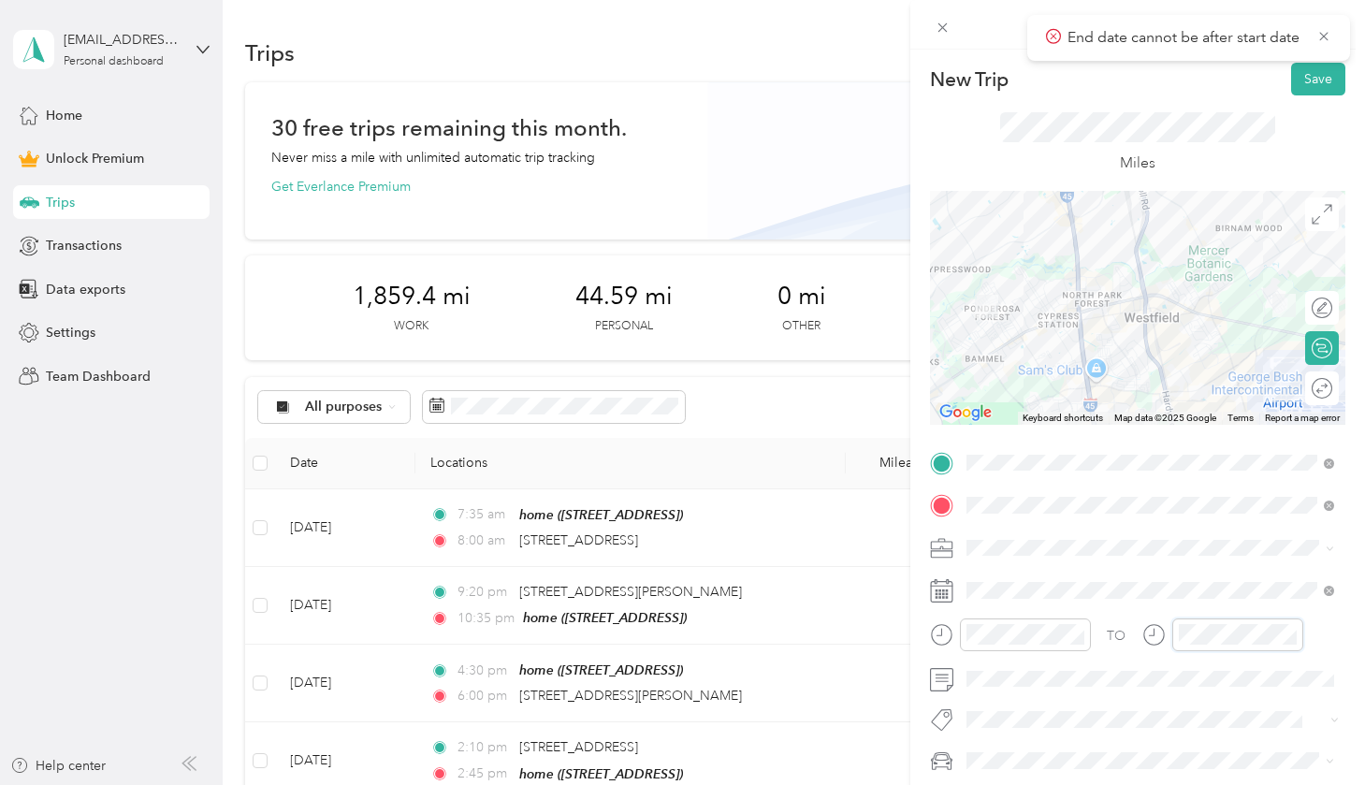
click at [905, 631] on div at bounding box center [1237, 634] width 118 height 21
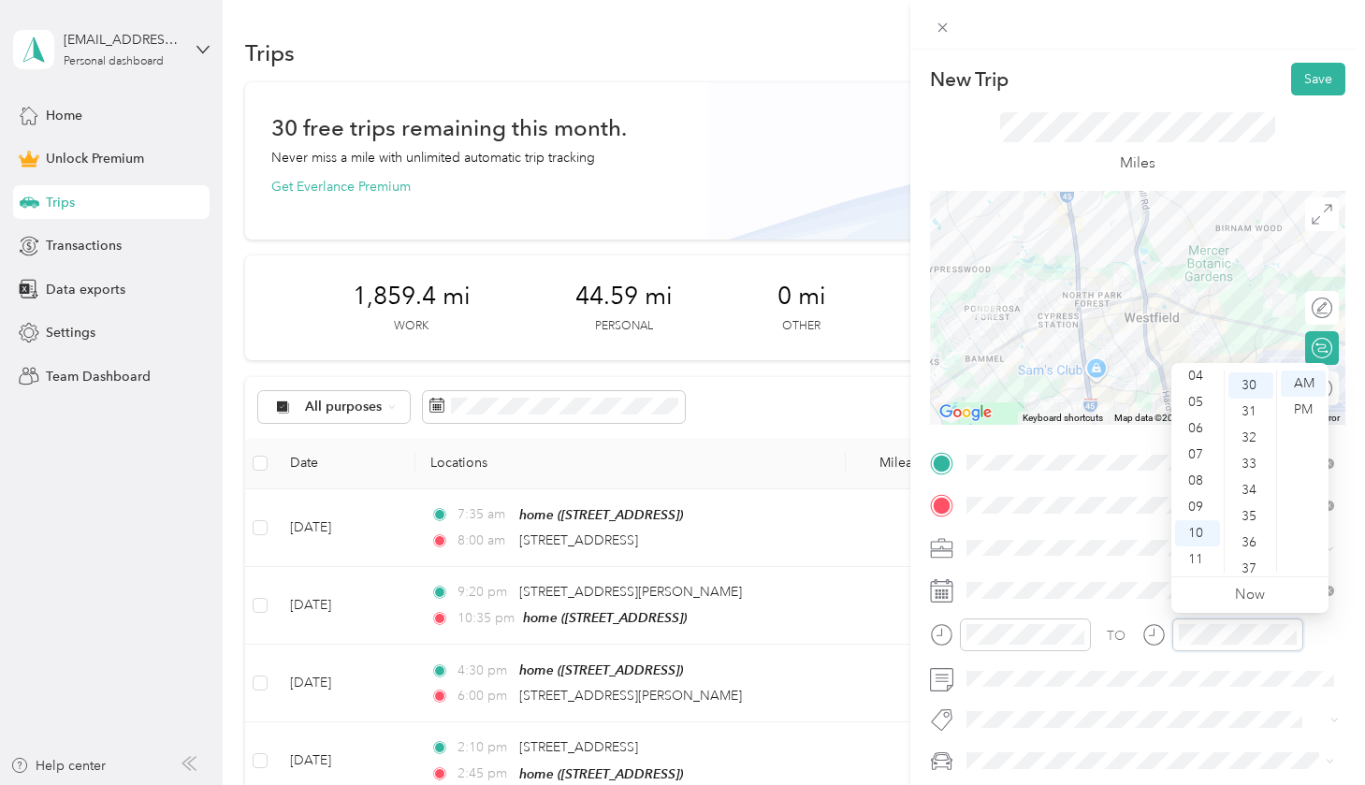
scroll to position [784, 0]
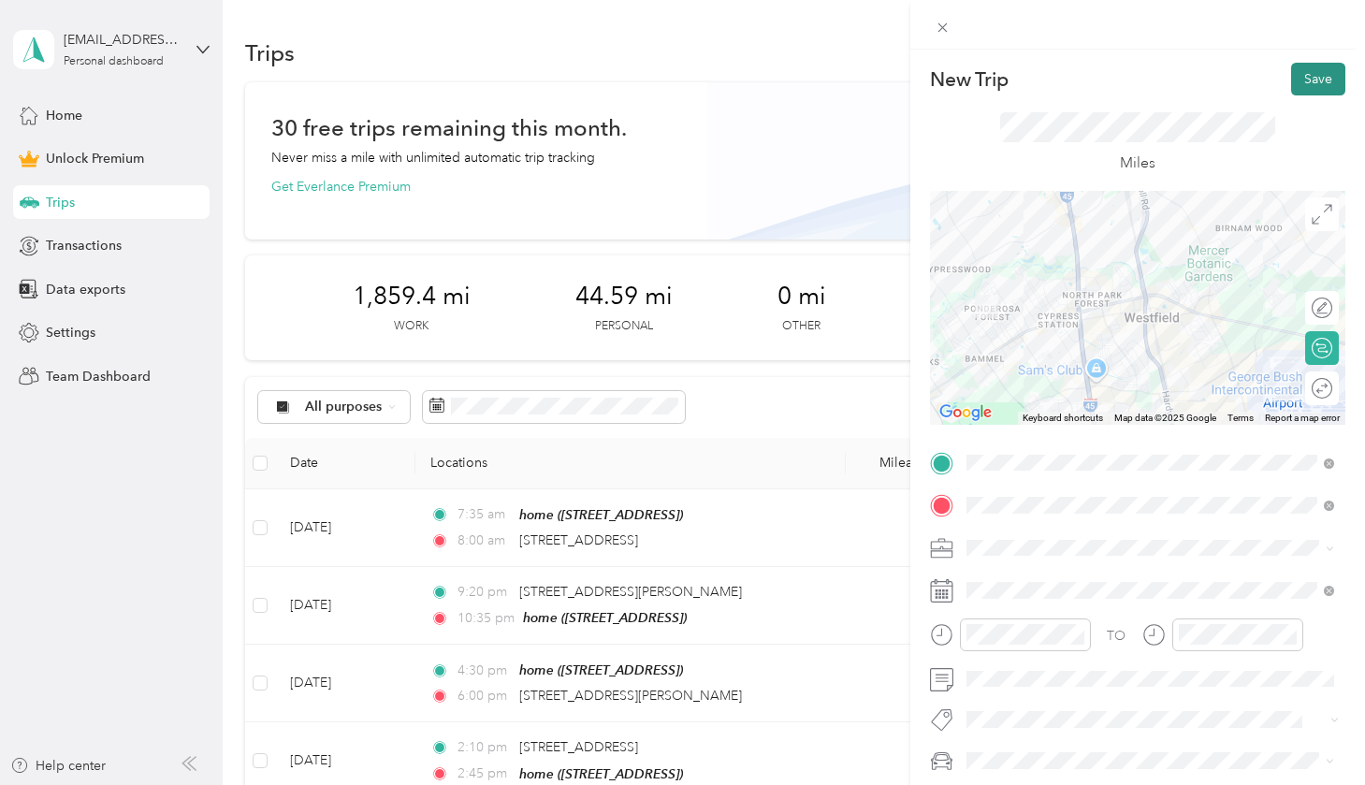
click at [905, 65] on button "Save" at bounding box center [1318, 79] width 54 height 33
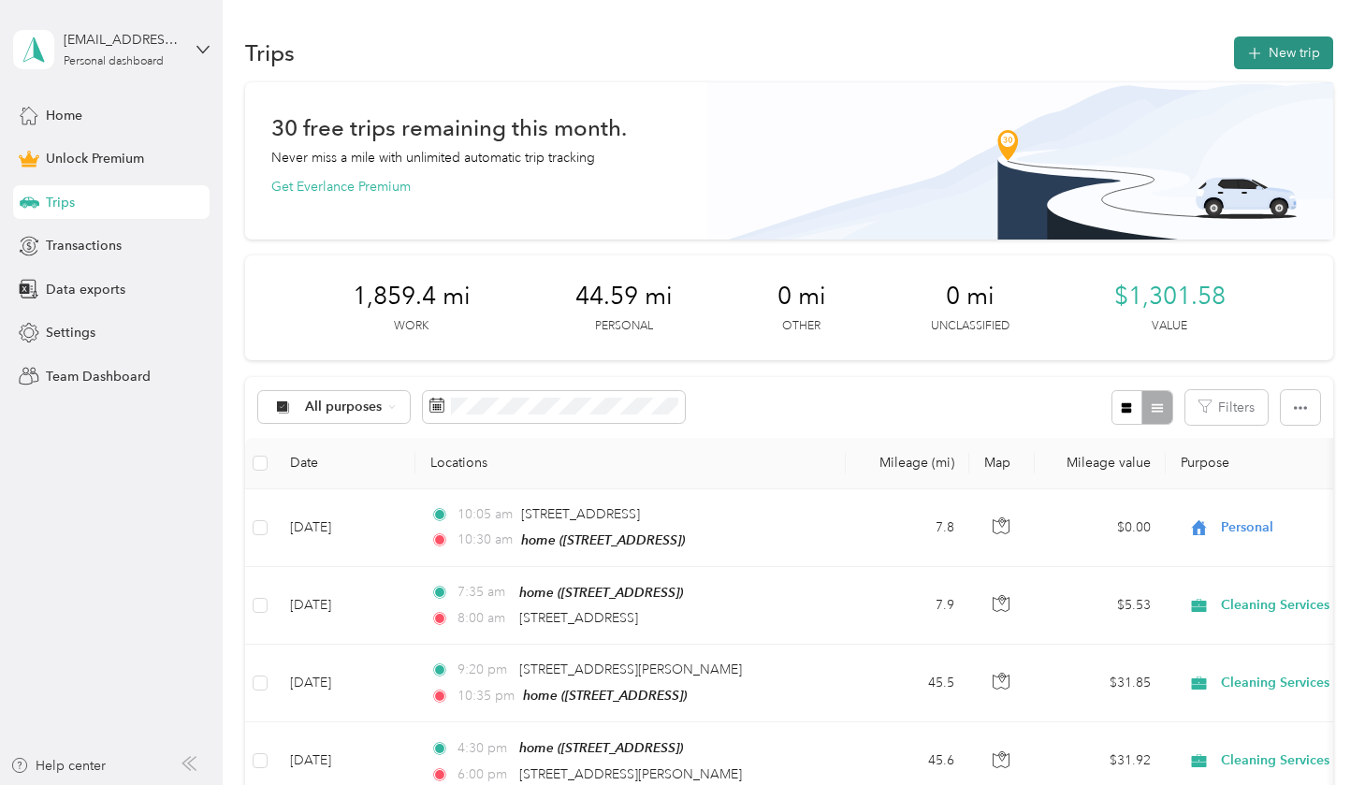
scroll to position [0, 0]
click at [905, 63] on button "New trip" at bounding box center [1283, 52] width 99 height 33
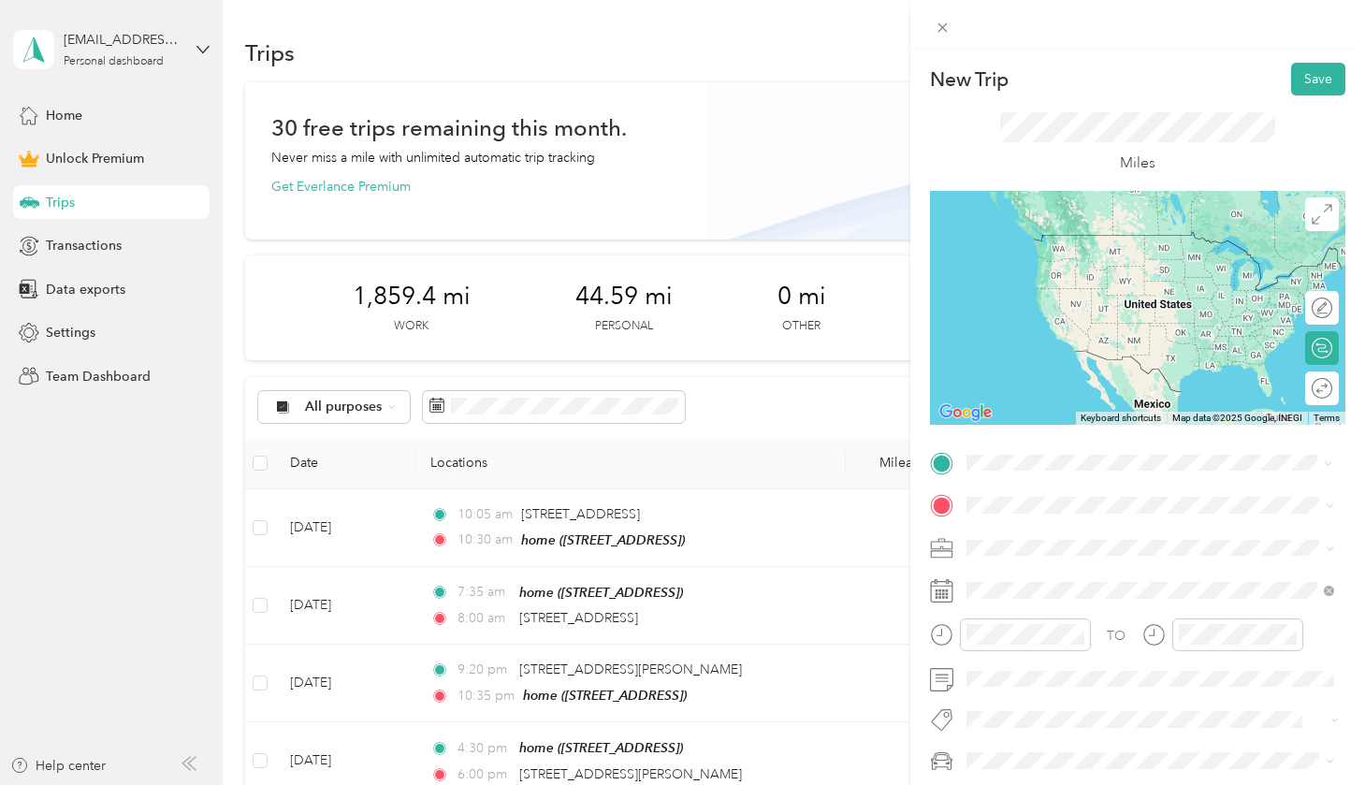
click at [905, 550] on span "[STREET_ADDRESS]" at bounding box center [1060, 557] width 119 height 16
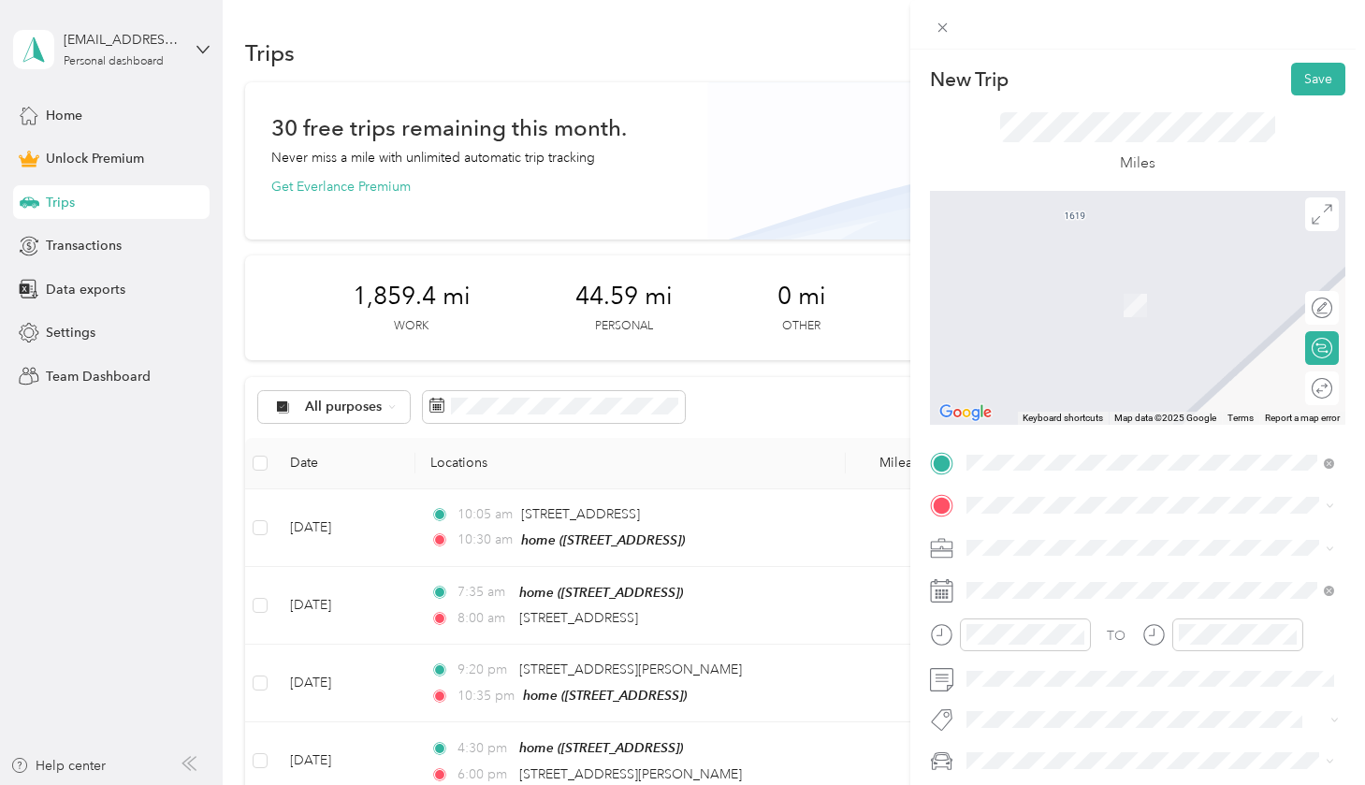
click at [905, 519] on div "TO Add photo" at bounding box center [1137, 653] width 415 height 410
click at [905, 566] on span "16647 Teak [GEOGRAPHIC_DATA][US_STATE], [GEOGRAPHIC_DATA]" at bounding box center [1164, 580] width 326 height 33
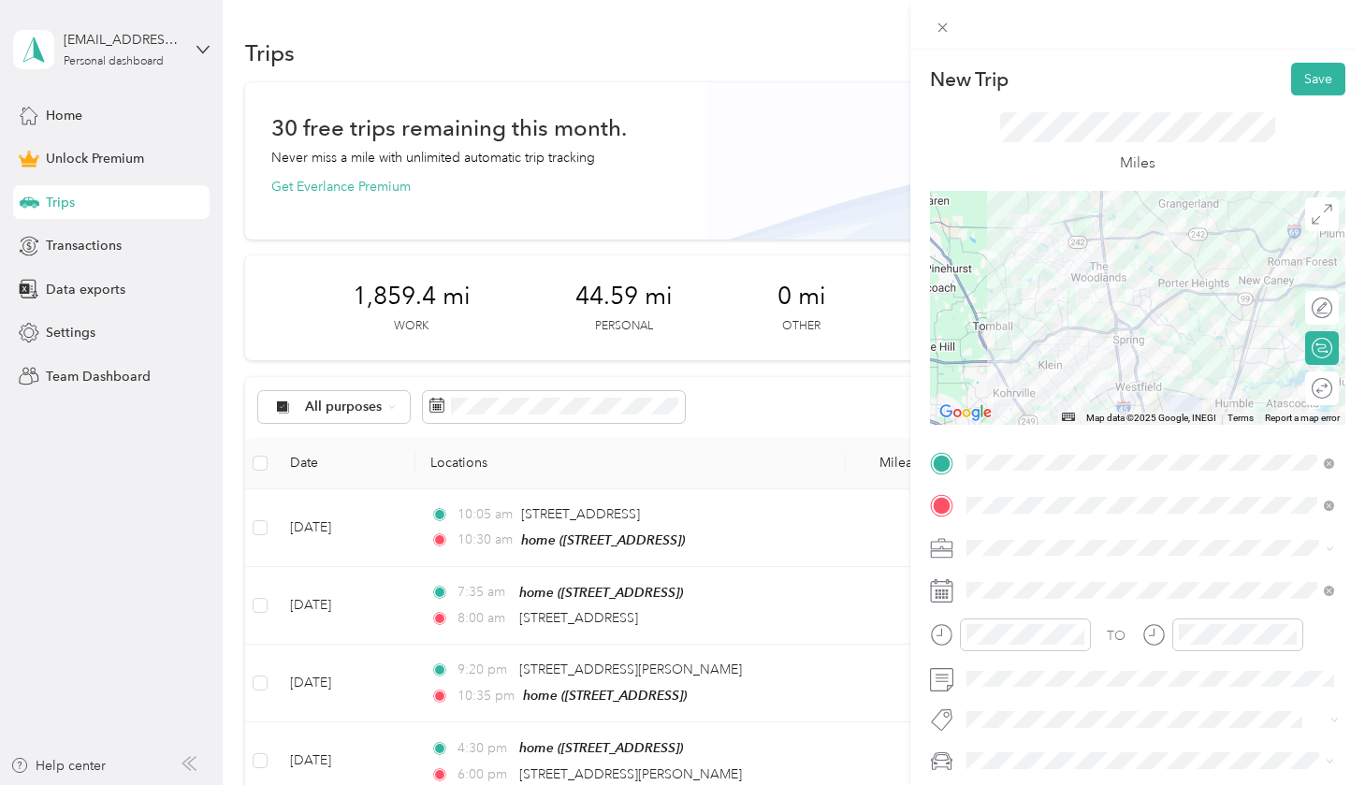
click at [905, 350] on span "Cleaning Services" at bounding box center [1025, 350] width 105 height 16
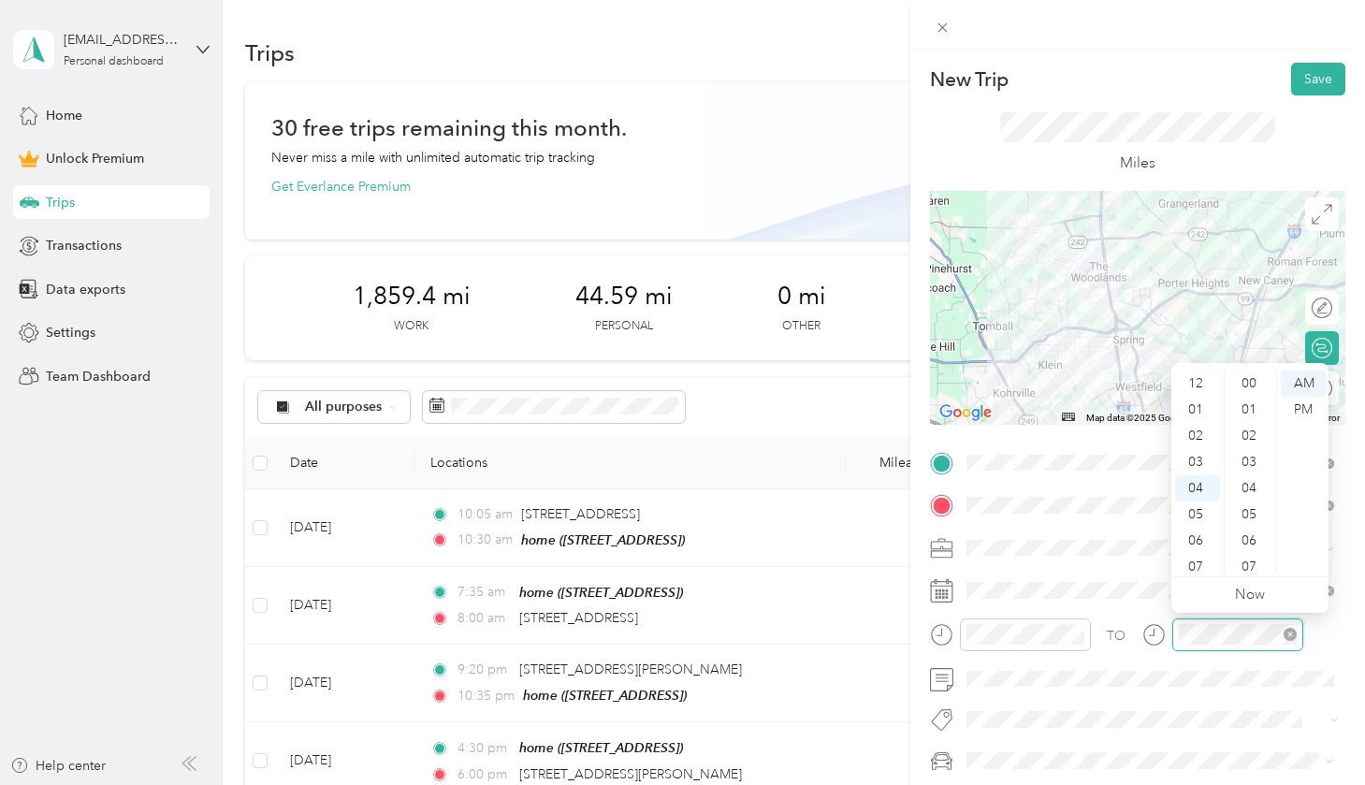
scroll to position [365, 0]
click at [905, 628] on icon "close-circle" at bounding box center [1289, 634] width 13 height 13
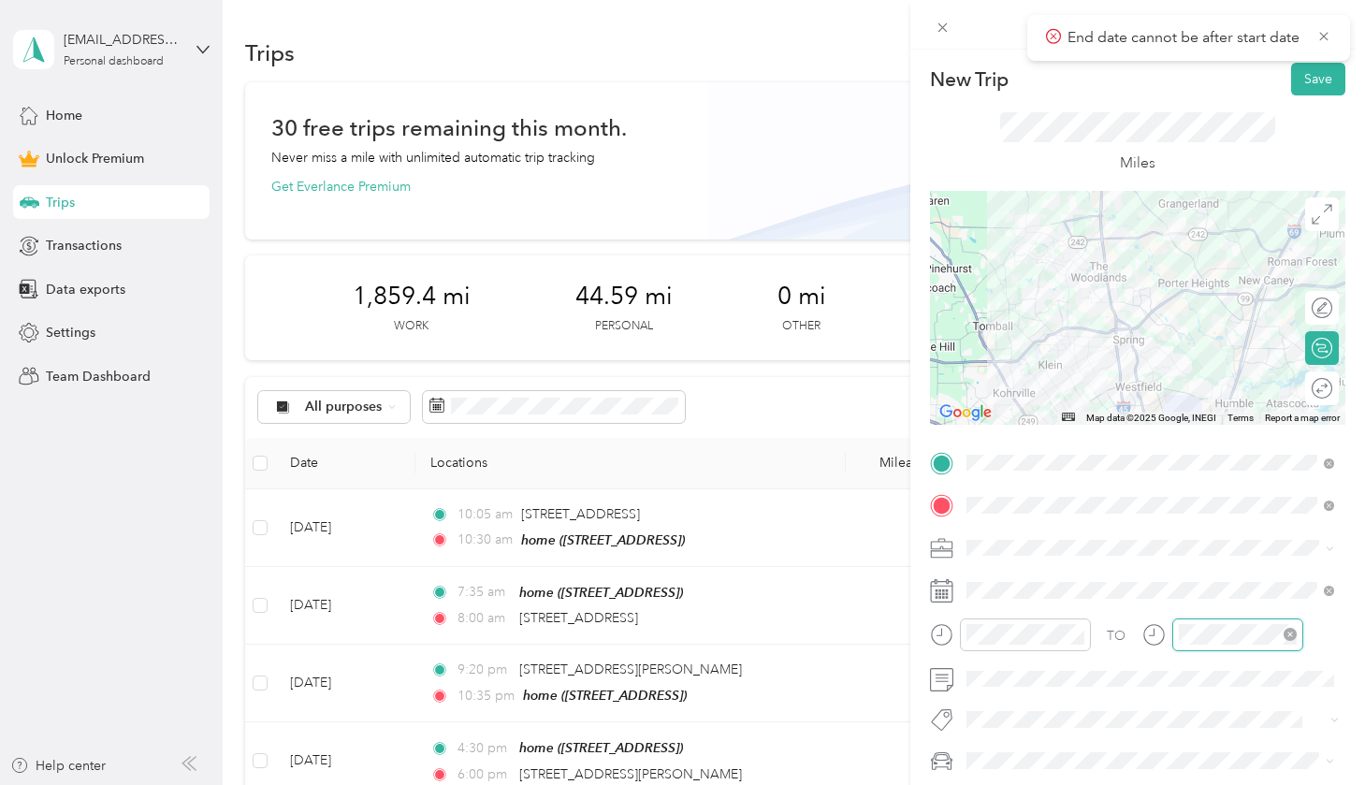
click at [905, 632] on icon "close-circle" at bounding box center [1289, 634] width 13 height 13
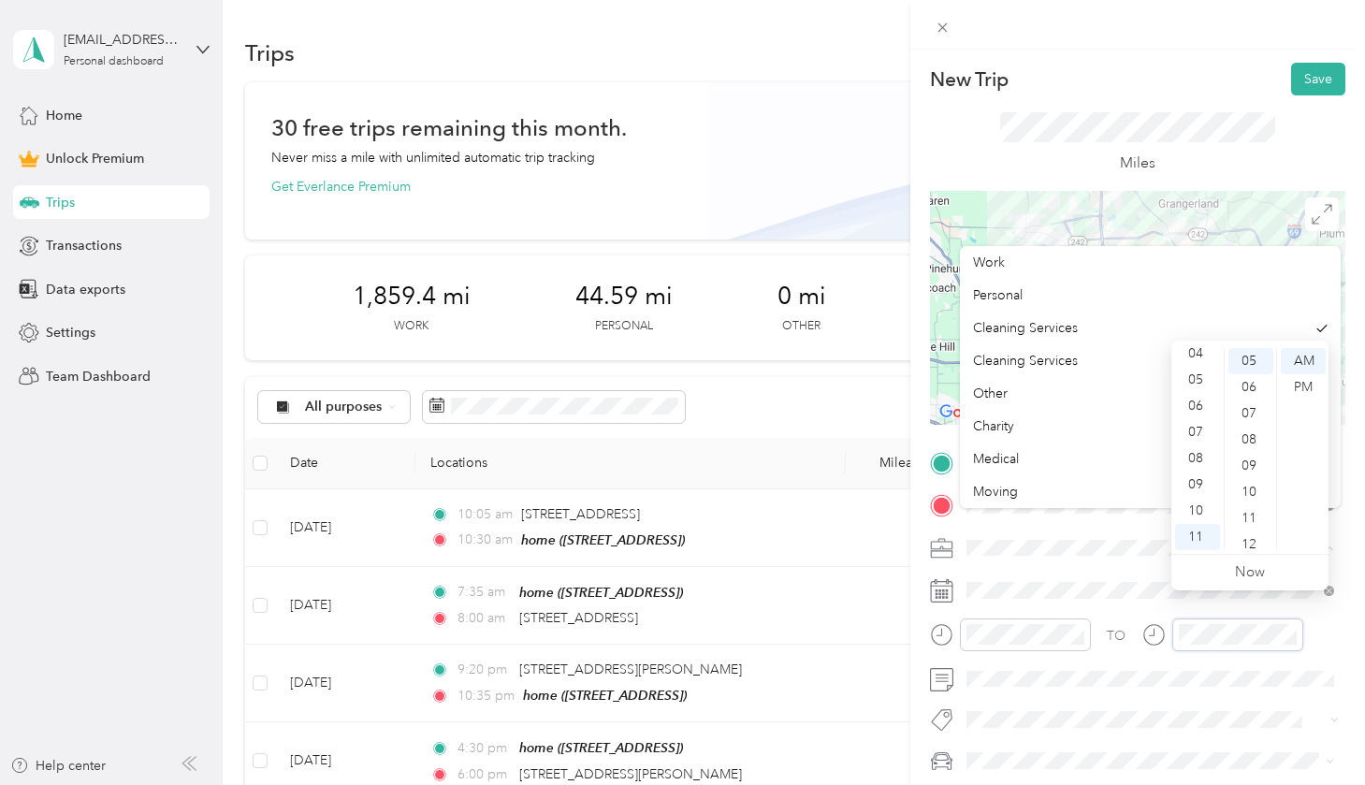
scroll to position [78, 0]
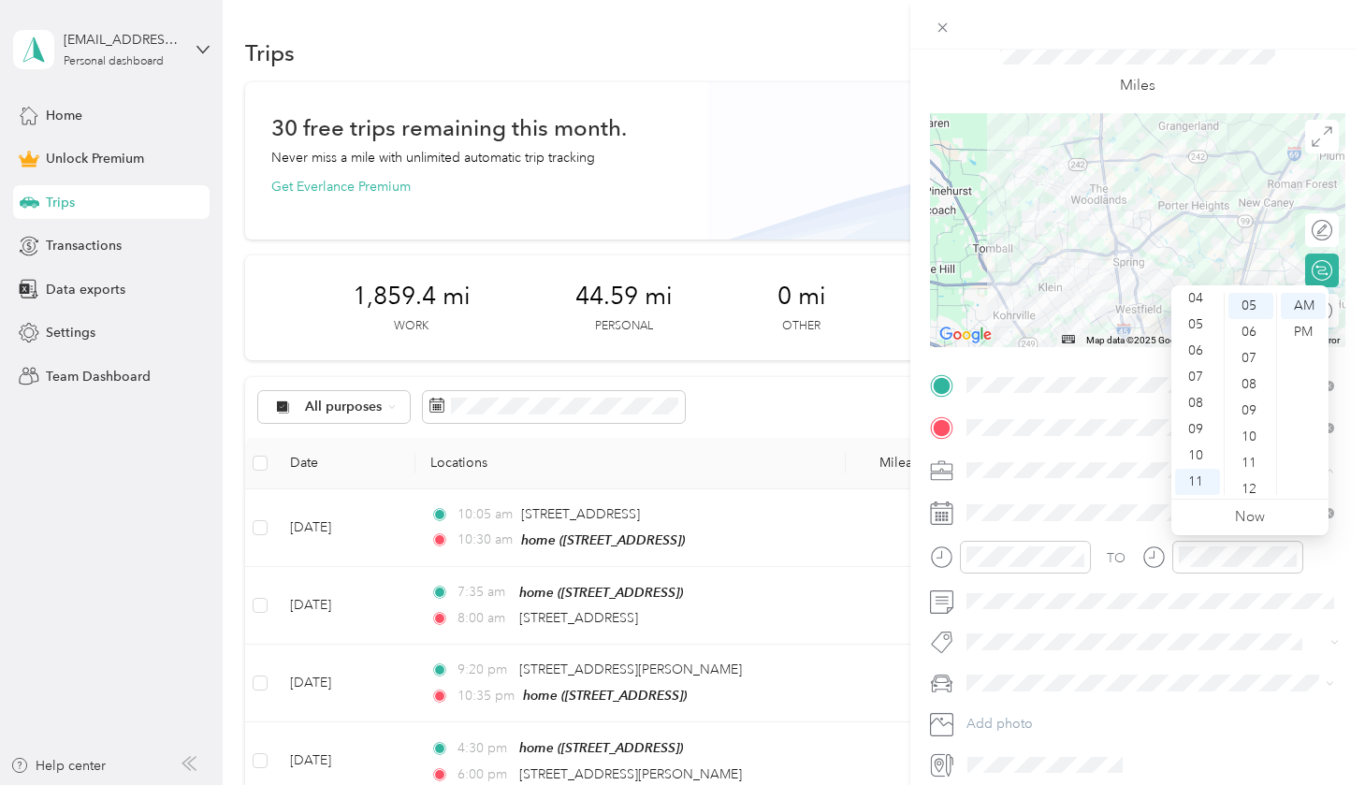
click at [905, 340] on form "New Trip Save This trip cannot be edited because it is either under review, app…" at bounding box center [1137, 382] width 455 height 794
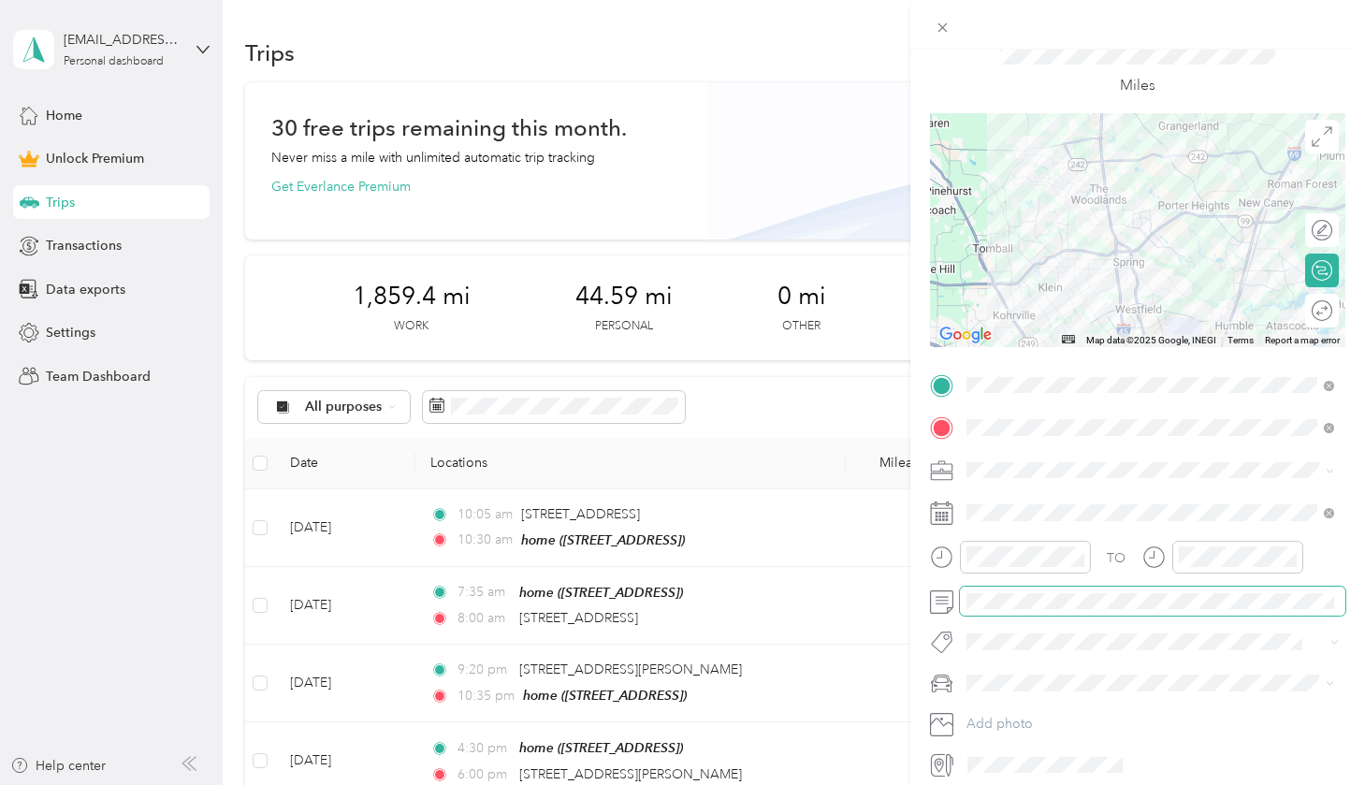
click at [905, 586] on span at bounding box center [1152, 601] width 385 height 30
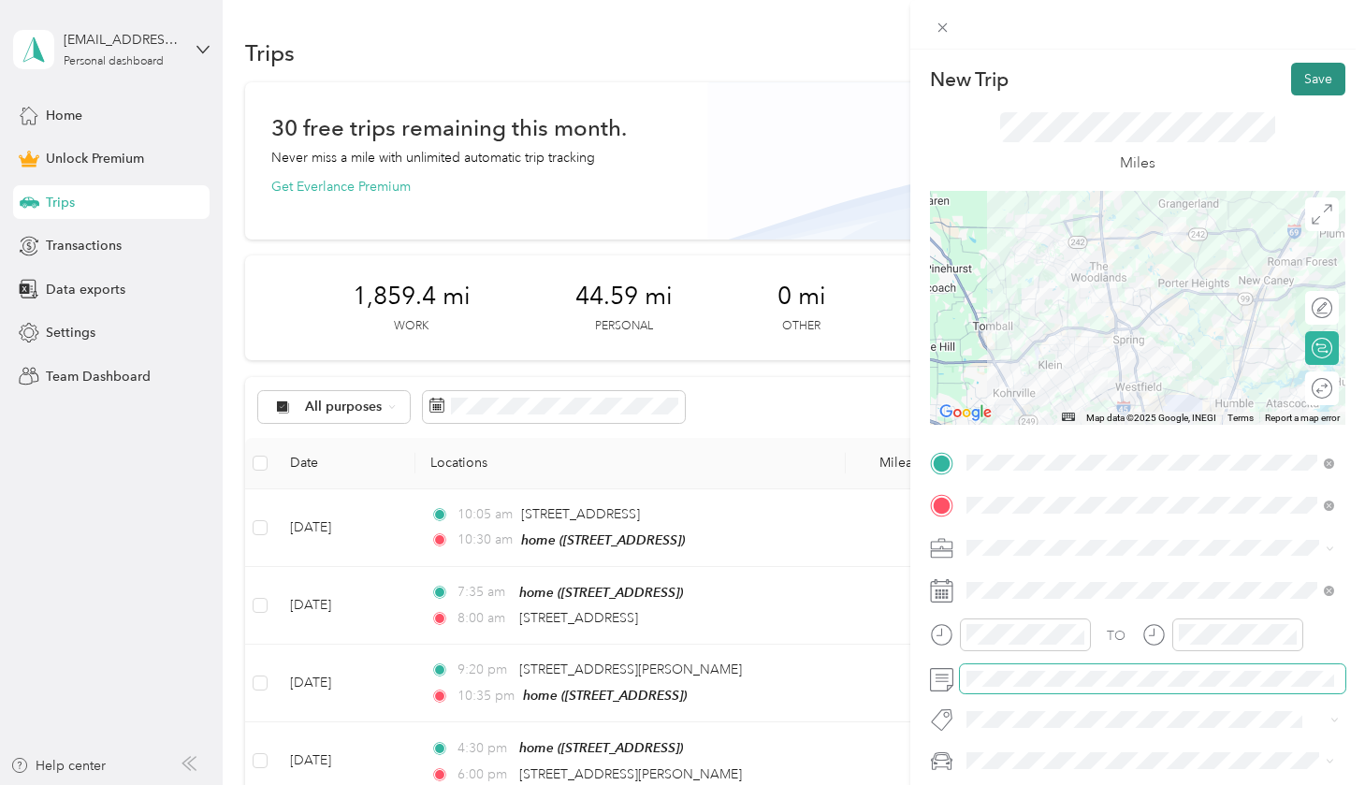
scroll to position [0, 0]
click at [905, 90] on button "Save" at bounding box center [1318, 79] width 54 height 33
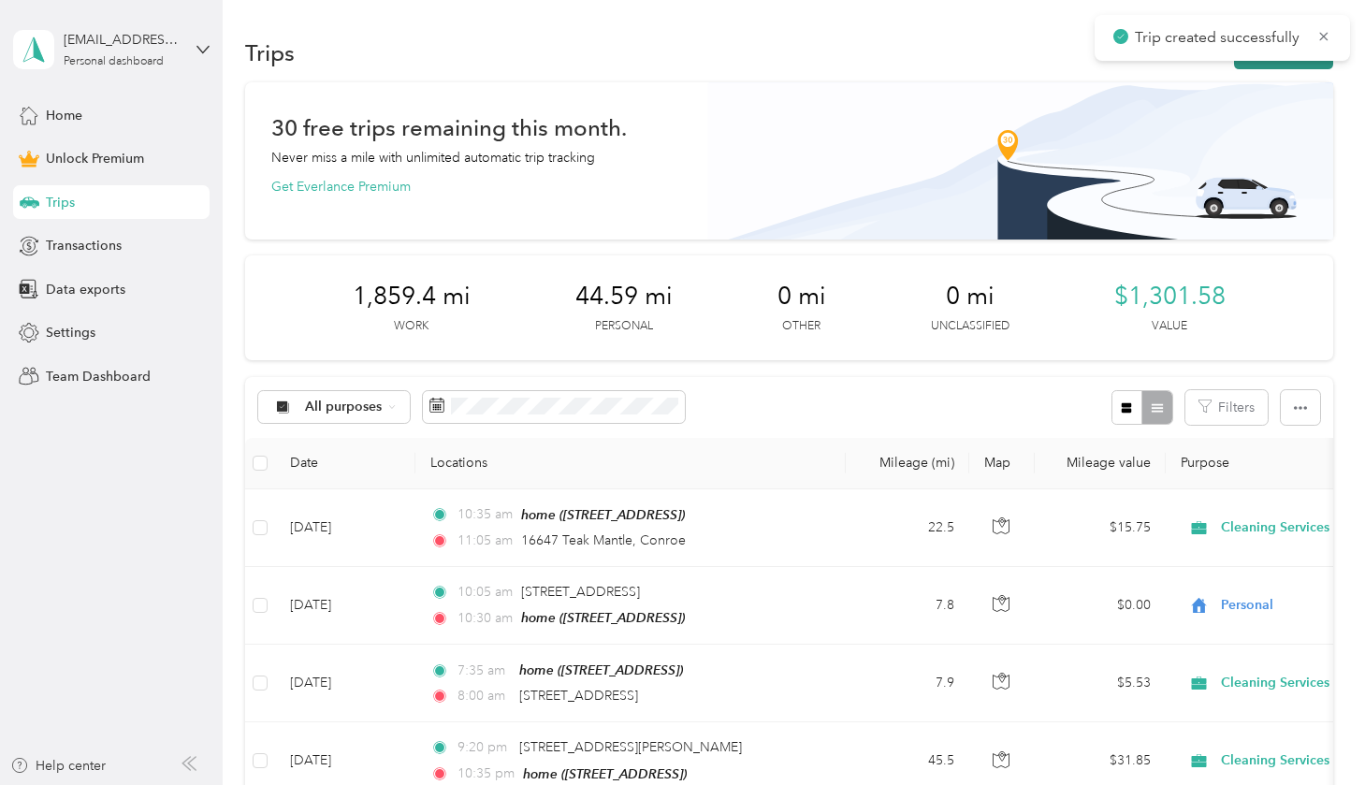
click at [905, 65] on button "New trip" at bounding box center [1283, 52] width 99 height 33
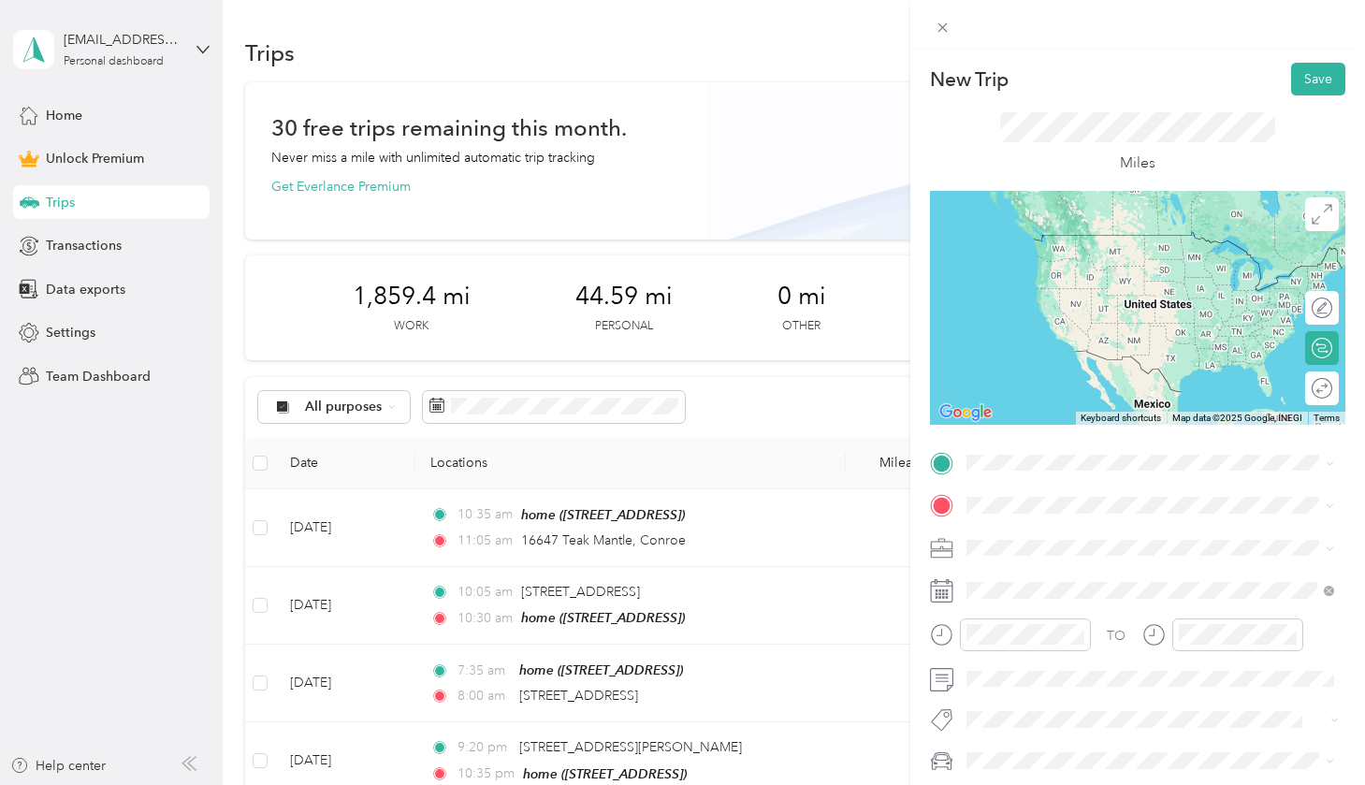
click at [905, 541] on span "16647 Teak [GEOGRAPHIC_DATA][US_STATE], [GEOGRAPHIC_DATA]" at bounding box center [1164, 537] width 326 height 33
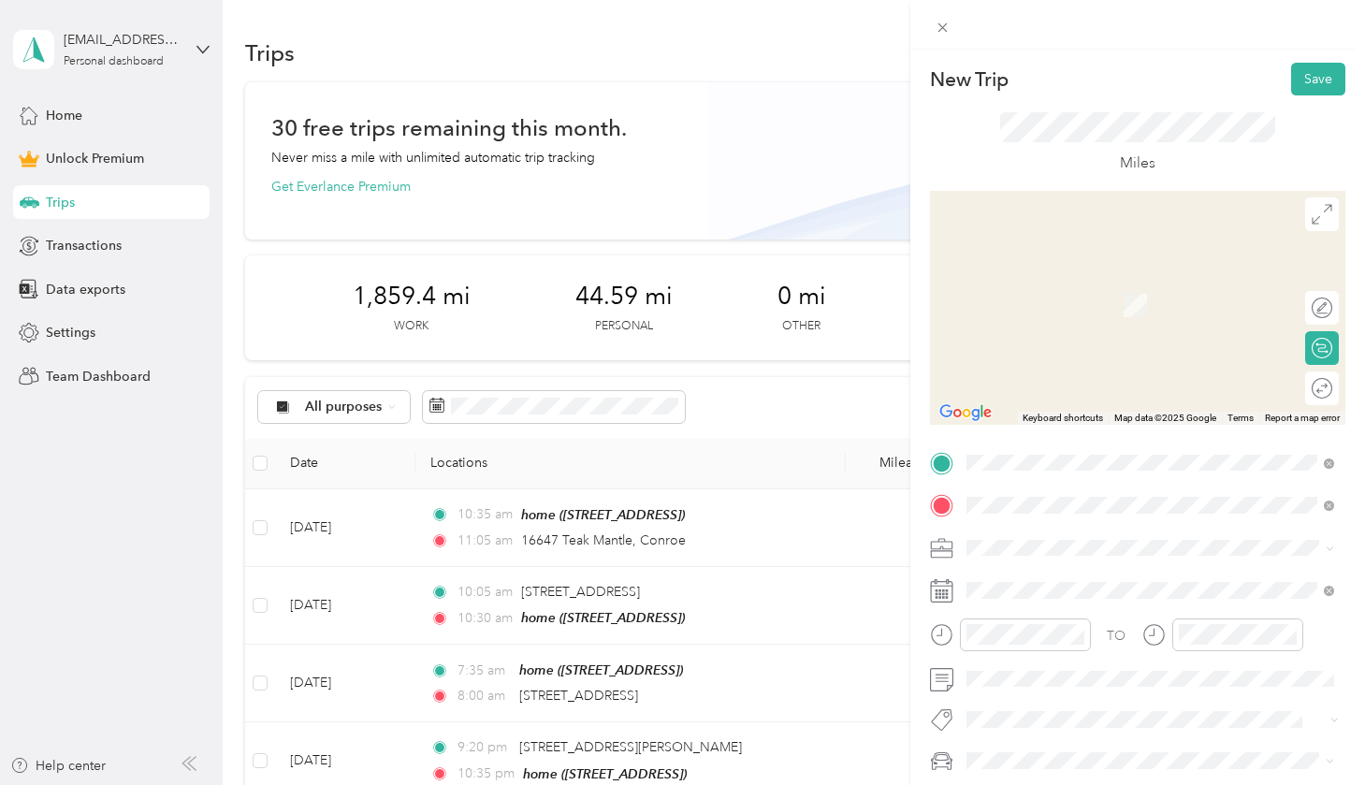
click at [905, 595] on span "[STREET_ADDRESS]" at bounding box center [1060, 600] width 119 height 16
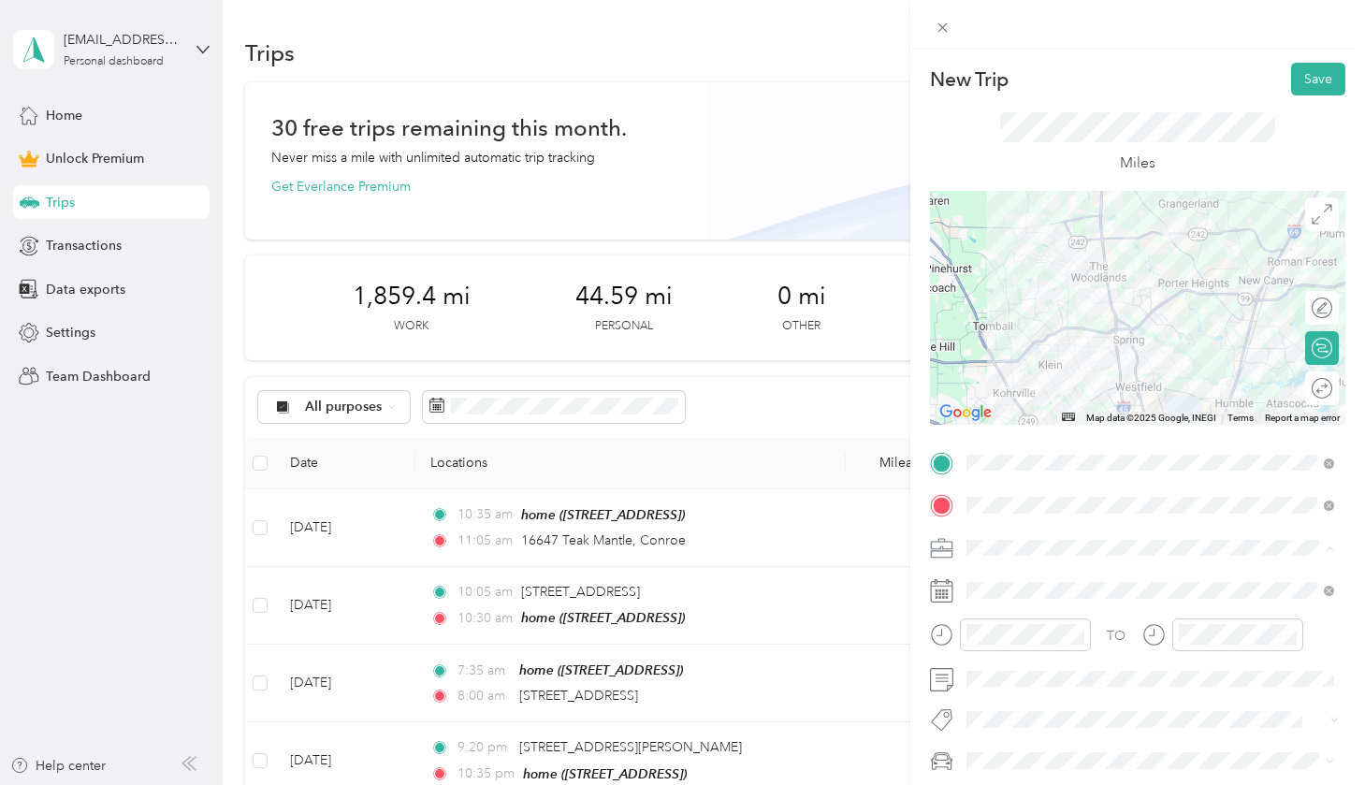
click at [905, 351] on span "Cleaning Services" at bounding box center [1025, 350] width 105 height 16
click at [905, 649] on div at bounding box center [1025, 634] width 131 height 33
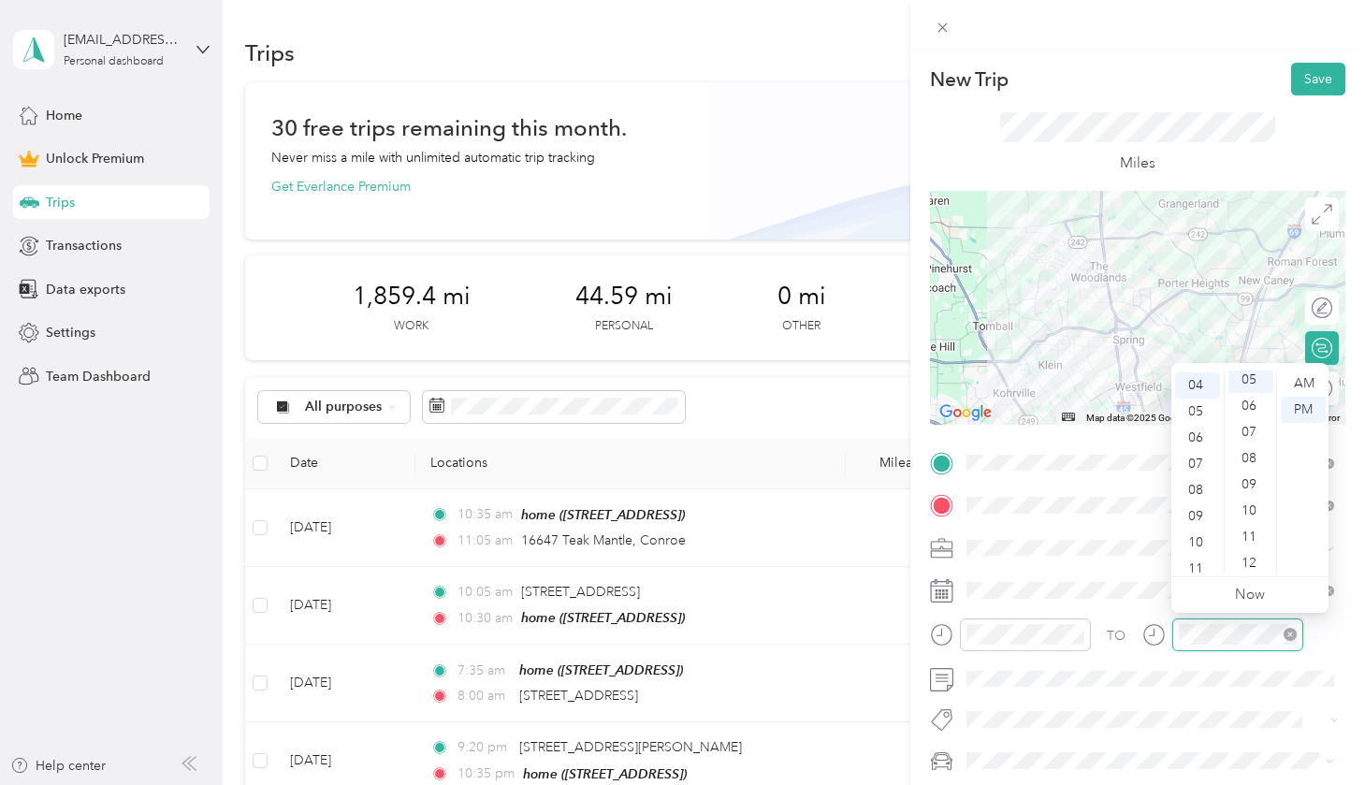
scroll to position [131, 0]
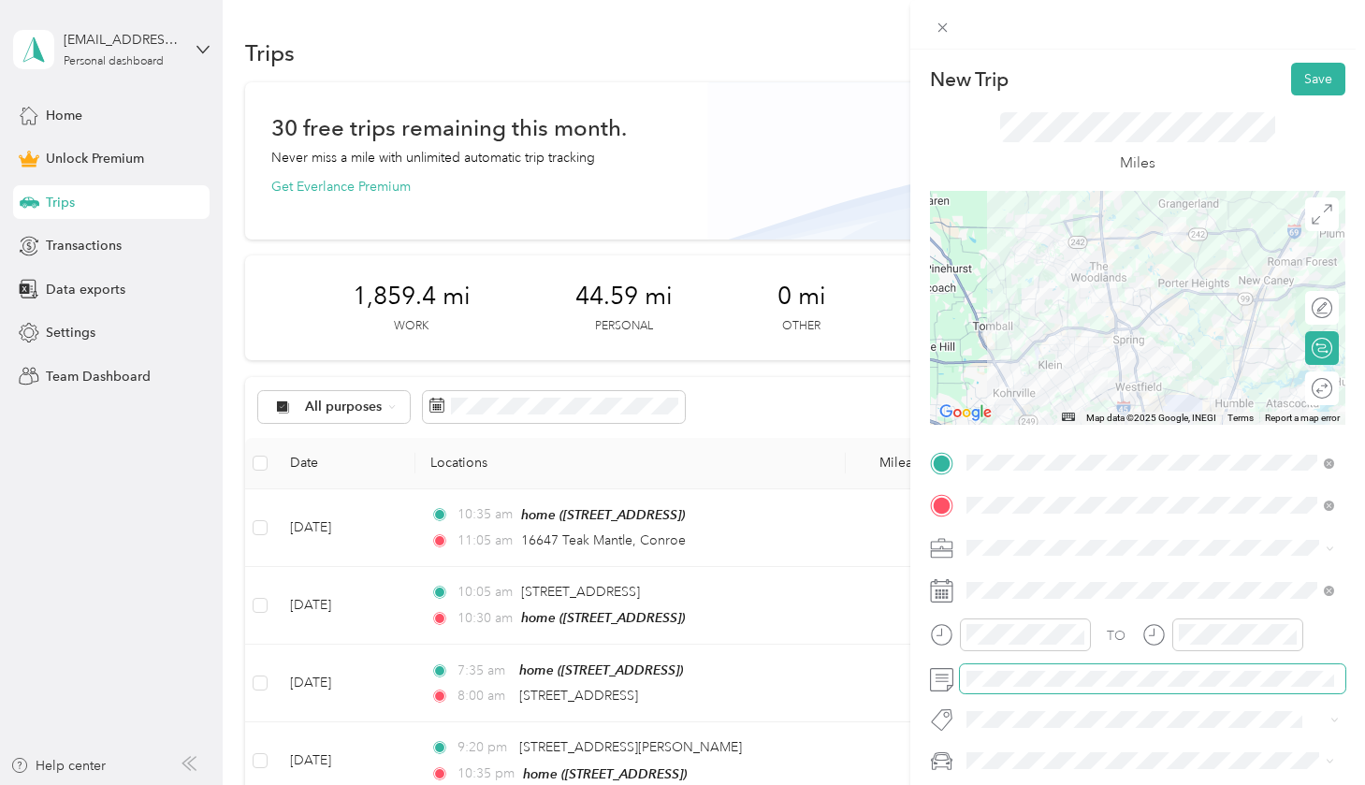
click at [905, 688] on span at bounding box center [1152, 679] width 385 height 30
click at [905, 75] on button "Save" at bounding box center [1318, 79] width 54 height 33
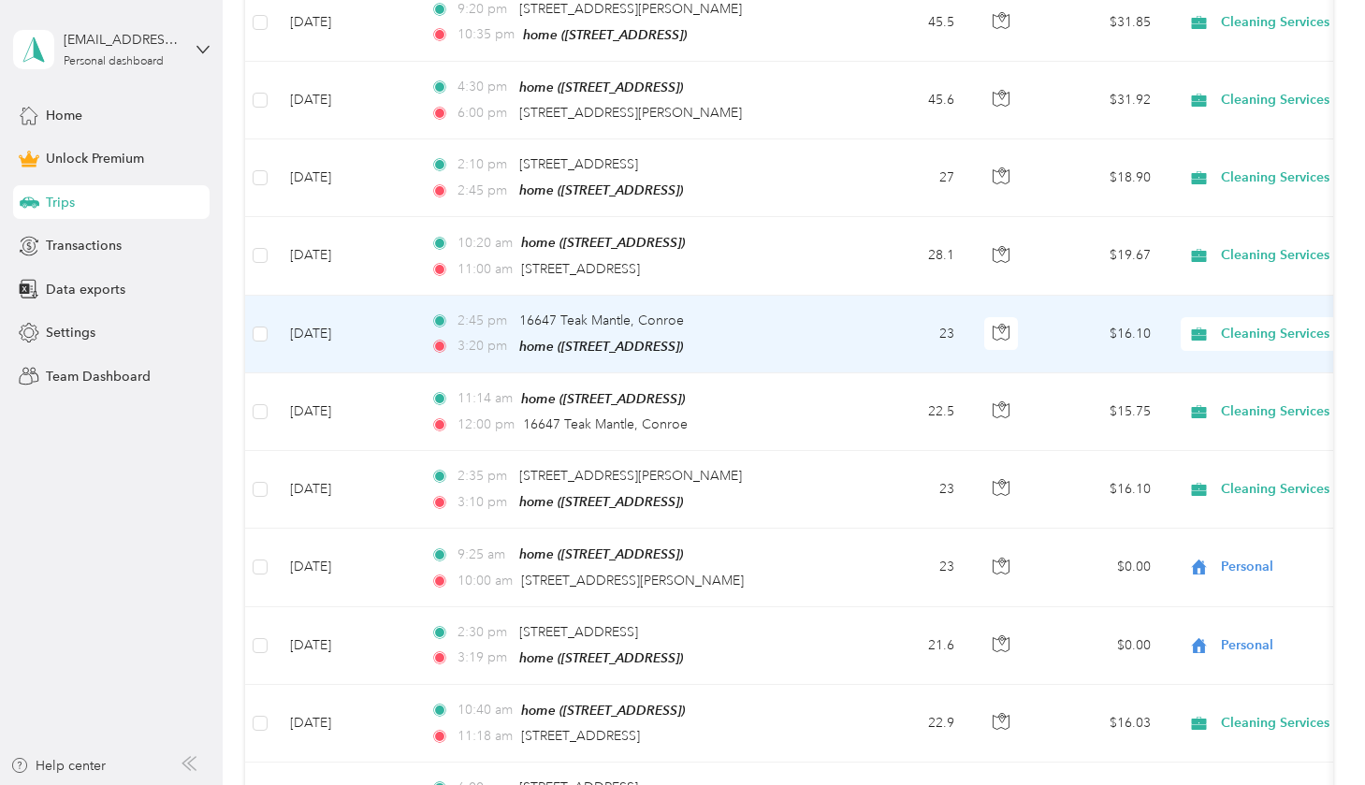
scroll to position [1955, 0]
